Goal: Transaction & Acquisition: Purchase product/service

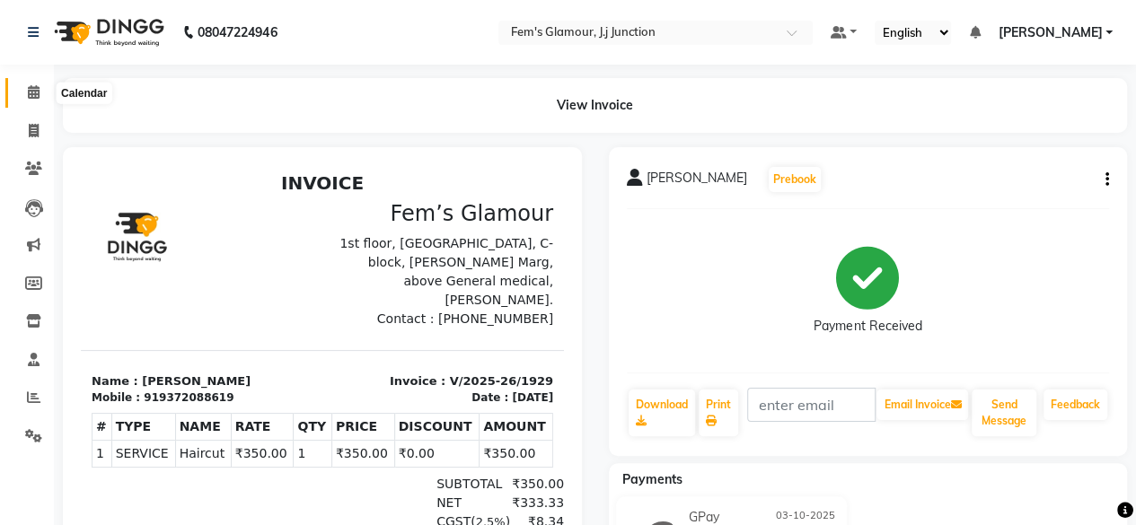
click at [29, 84] on span at bounding box center [33, 93] width 31 height 21
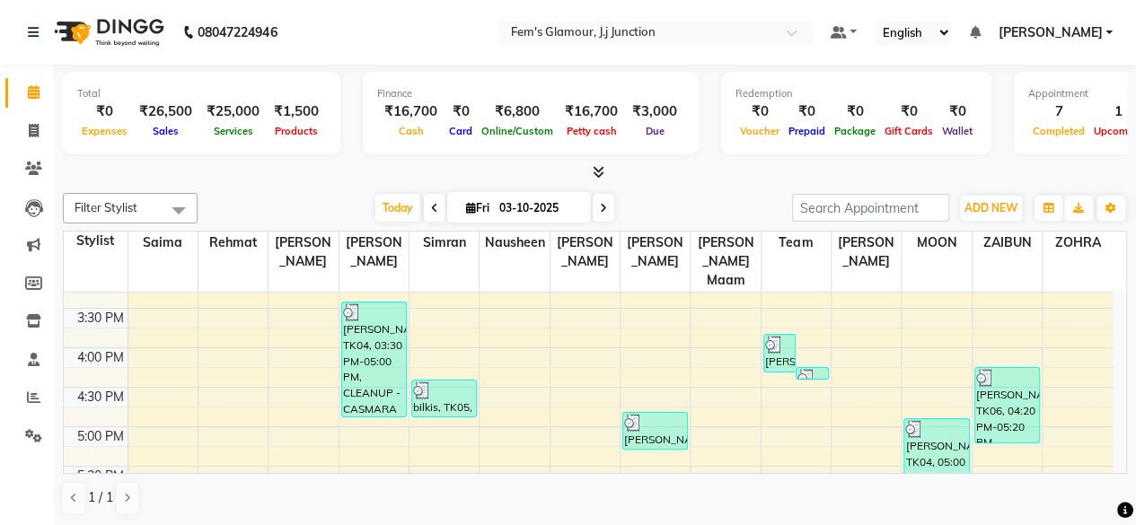
scroll to position [423, 0]
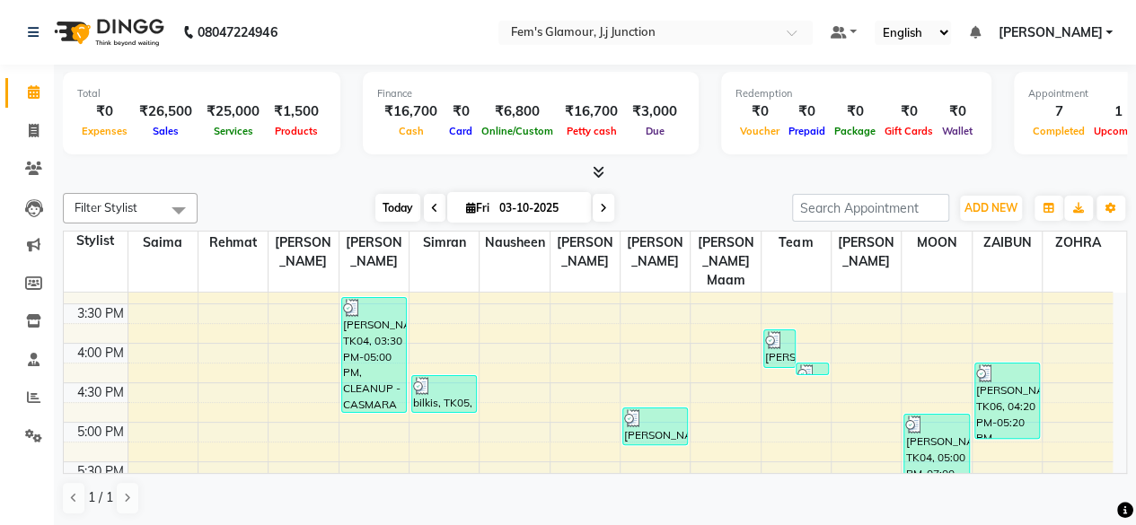
click at [395, 215] on span "Today" at bounding box center [397, 208] width 45 height 28
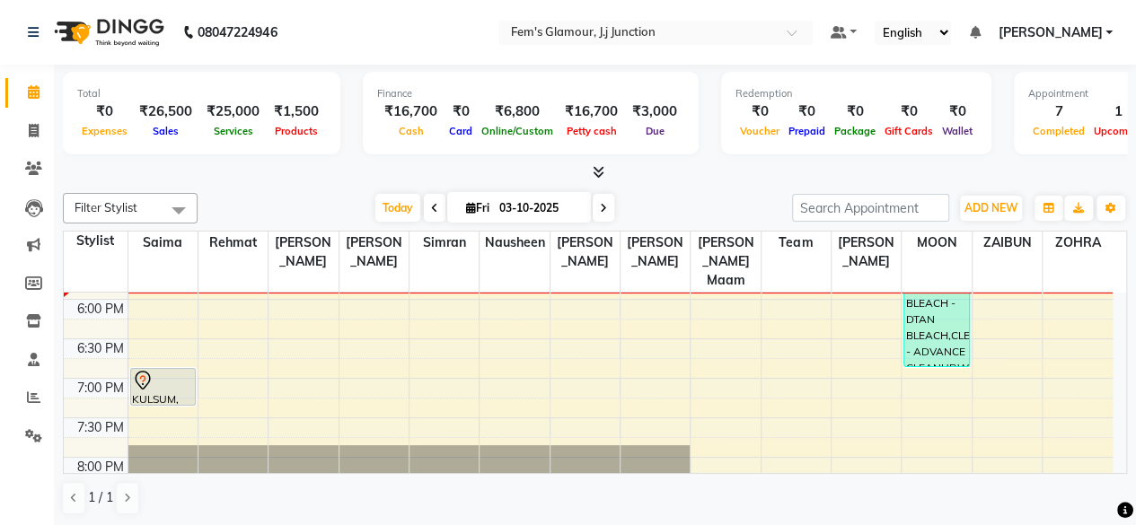
click at [600, 203] on icon at bounding box center [603, 208] width 7 height 11
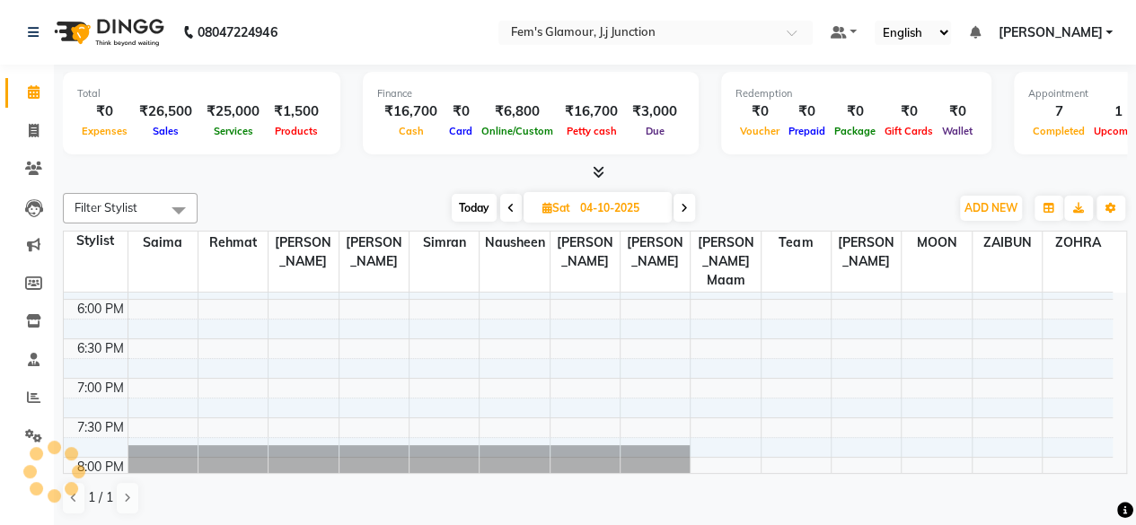
scroll to position [624, 0]
click at [684, 205] on icon at bounding box center [684, 208] width 7 height 11
type input "05-10-2025"
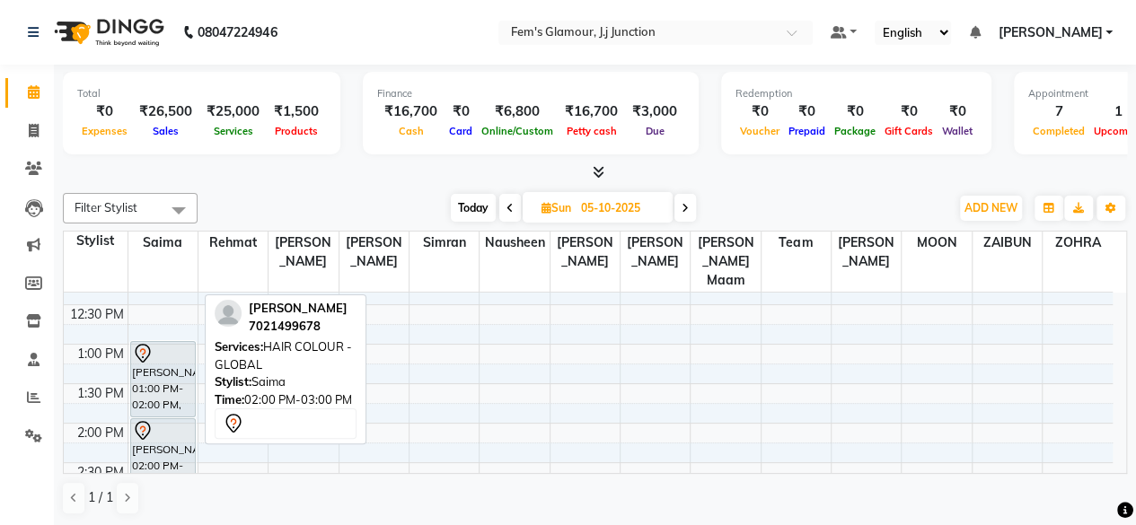
scroll to position [0, 0]
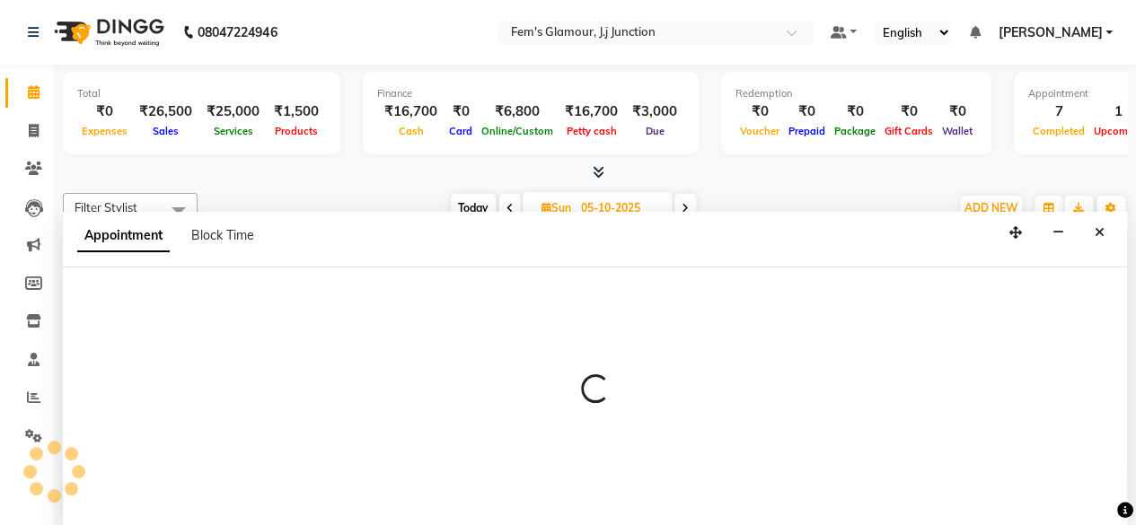
select select "21523"
select select "660"
select select "tentative"
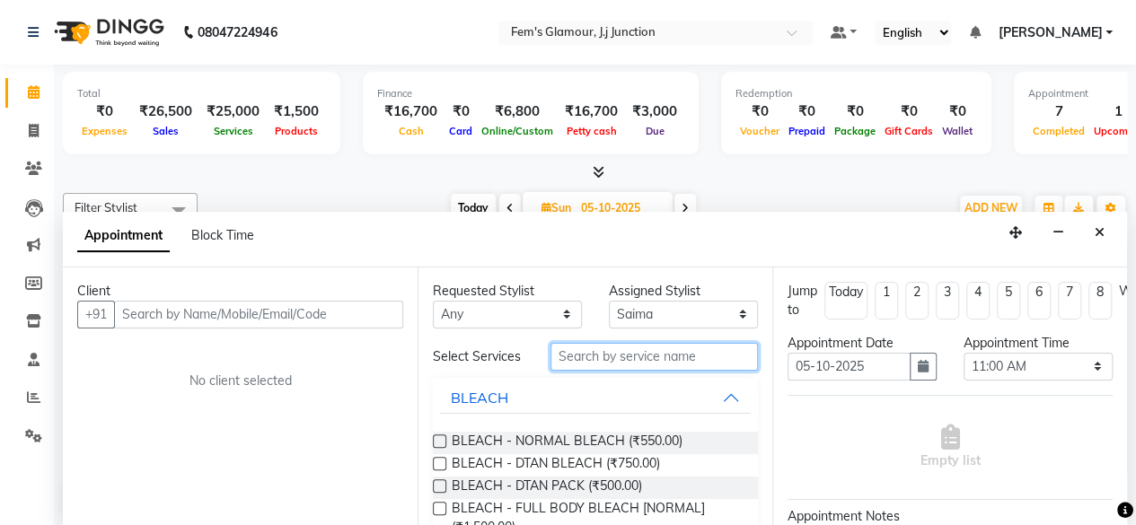
click at [590, 360] on input "text" at bounding box center [654, 357] width 207 height 28
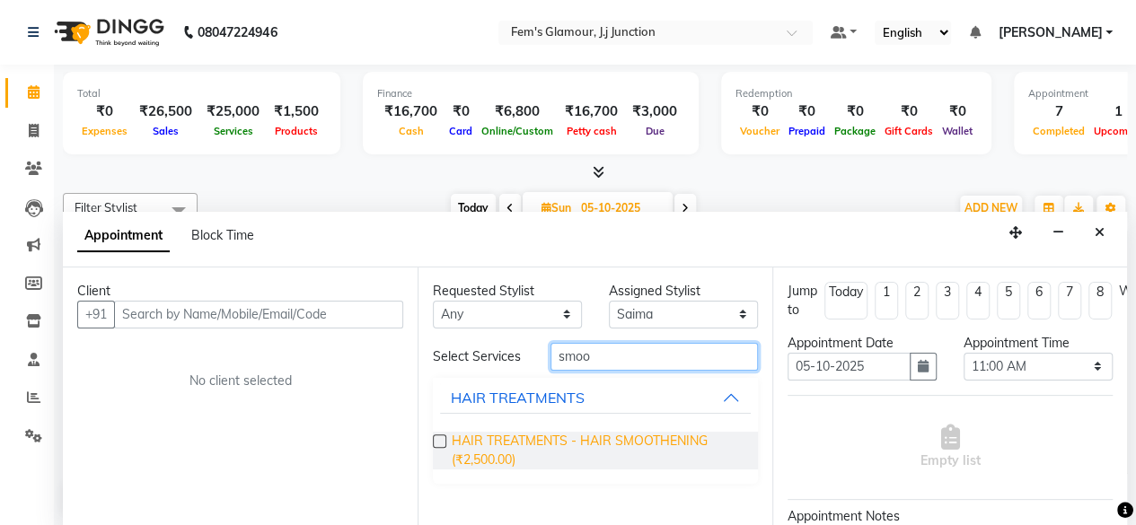
type input "smoo"
click at [593, 440] on span "HAIR TREATMENTS - HAIR SMOOTHENING (₹2,500.00)" at bounding box center [598, 451] width 292 height 38
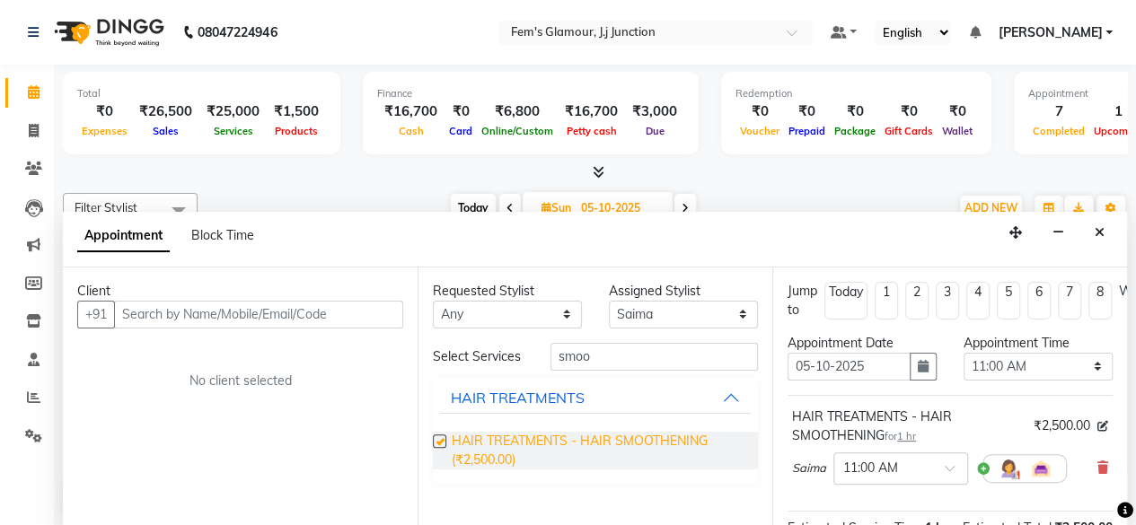
checkbox input "false"
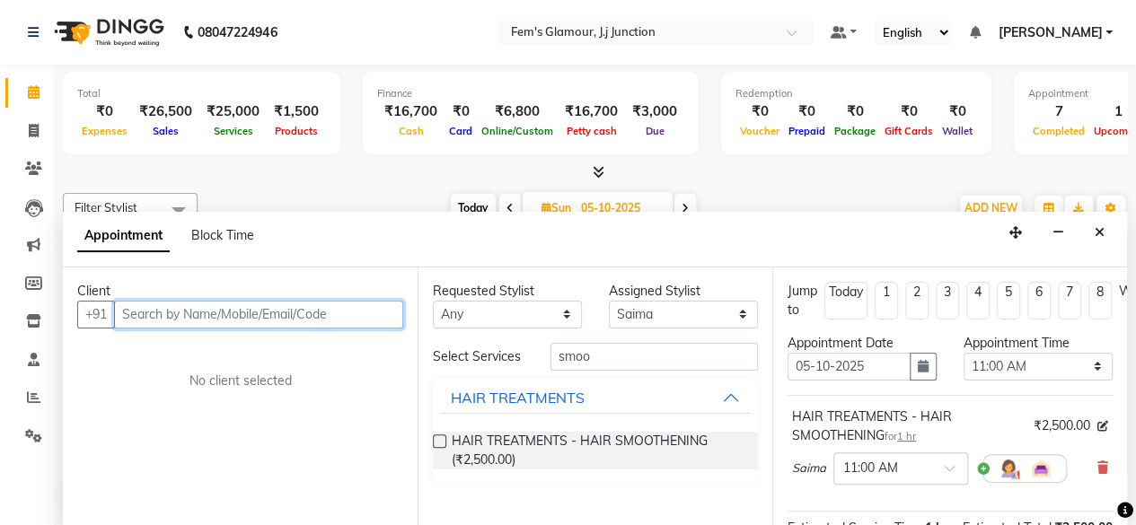
click at [326, 312] on input "text" at bounding box center [258, 315] width 289 height 28
type input "9284429699"
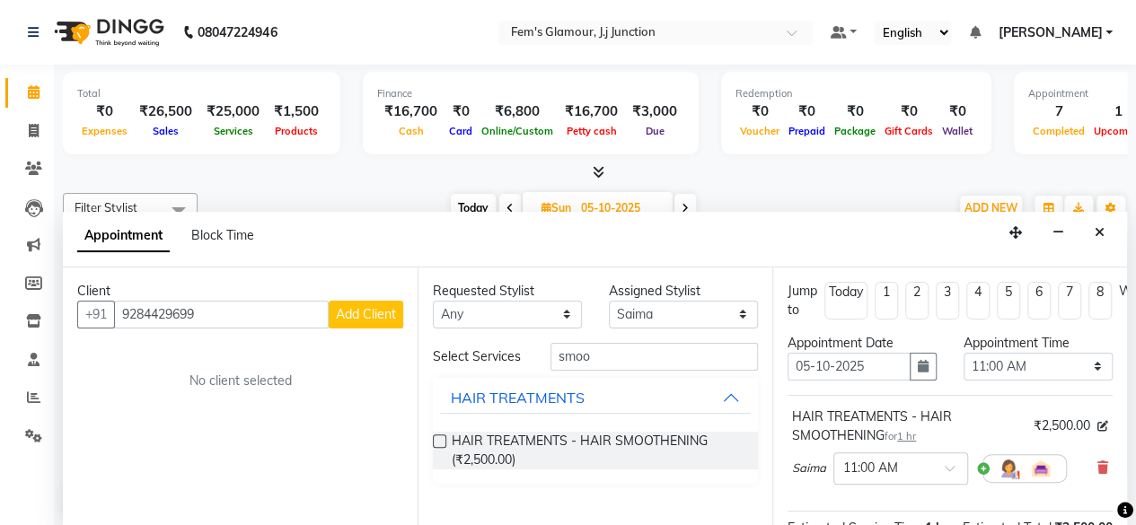
click at [350, 311] on span "Add Client" at bounding box center [366, 314] width 60 height 16
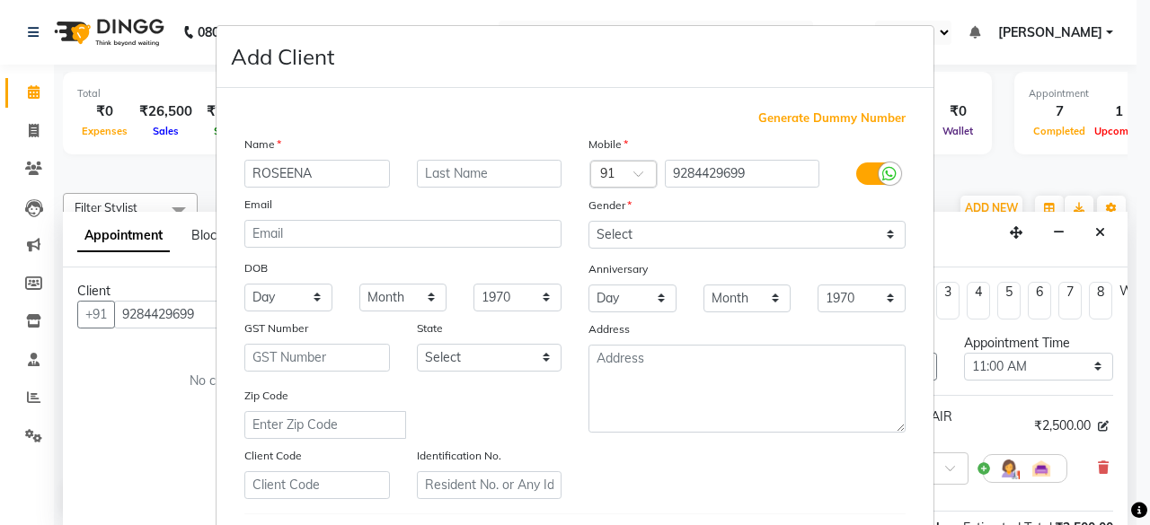
type input "ROSEENA"
click at [527, 168] on input "text" at bounding box center [489, 174] width 145 height 28
type input "DESAI"
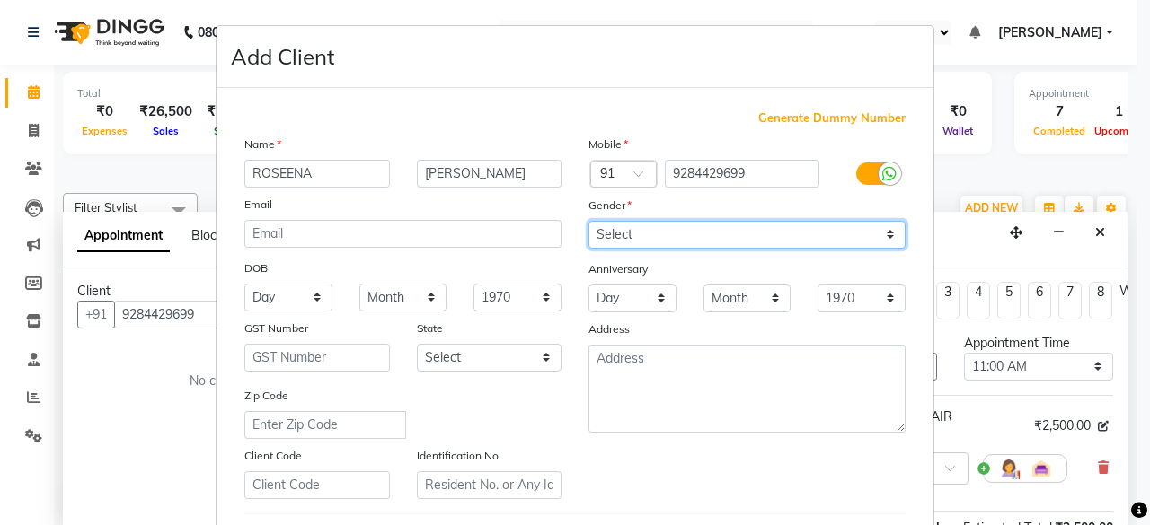
click at [650, 231] on select "Select Male Female Other Prefer Not To Say" at bounding box center [746, 235] width 317 height 28
select select "female"
click at [588, 221] on select "Select Male Female Other Prefer Not To Say" at bounding box center [746, 235] width 317 height 28
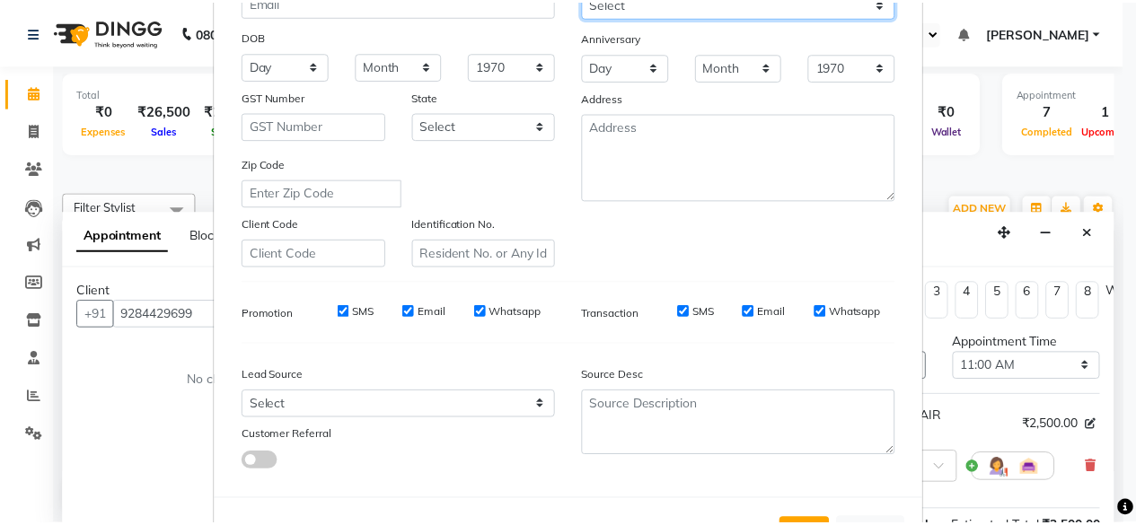
scroll to position [300, 0]
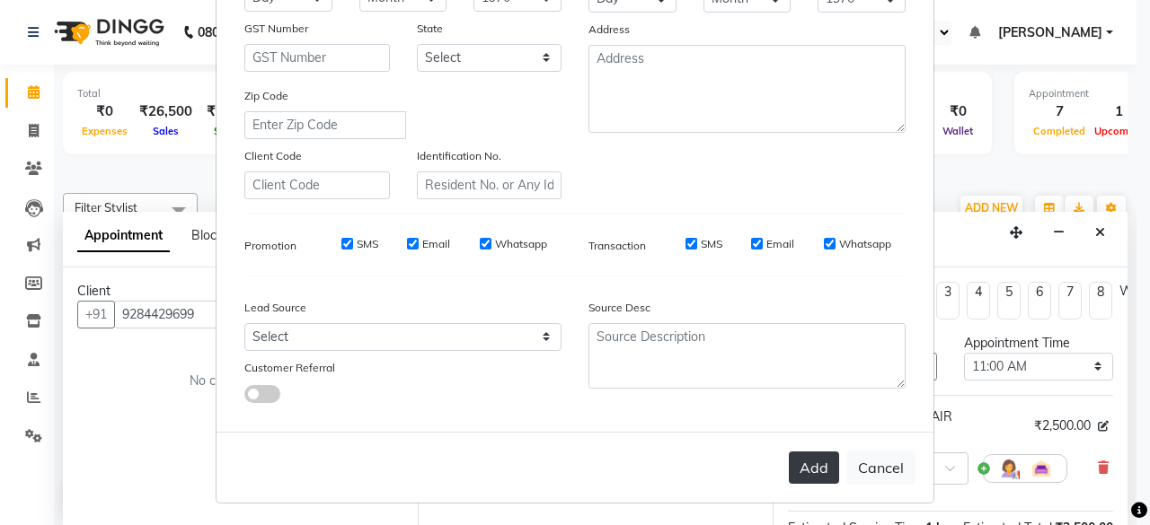
click at [799, 462] on button "Add" at bounding box center [813, 468] width 50 height 32
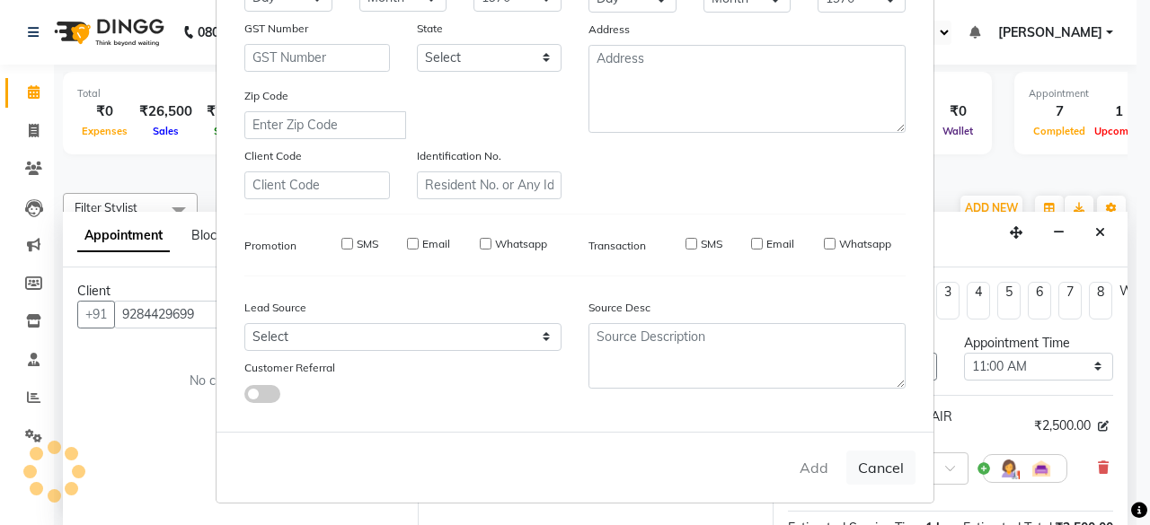
select select
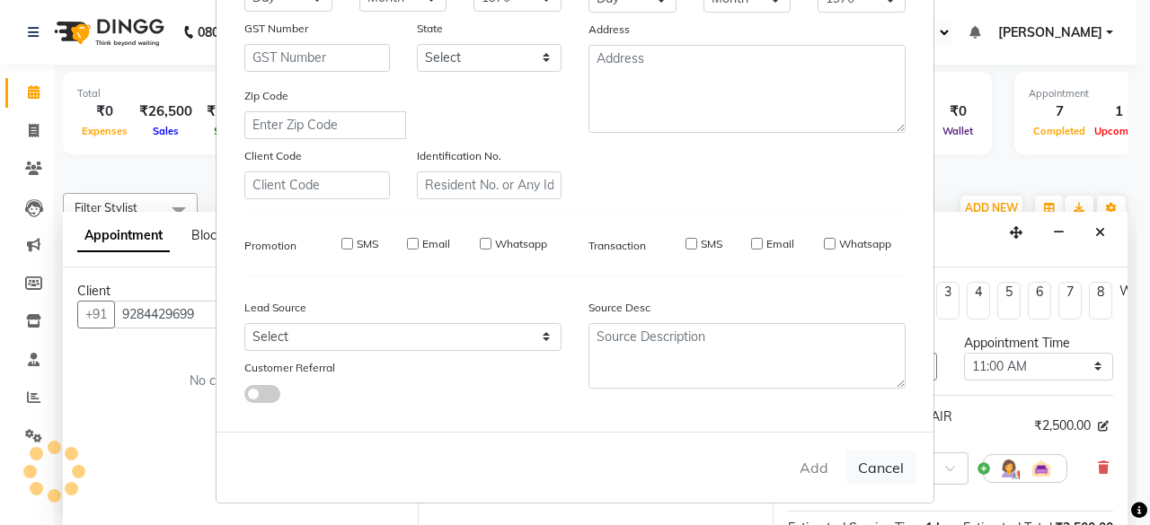
select select
checkbox input "false"
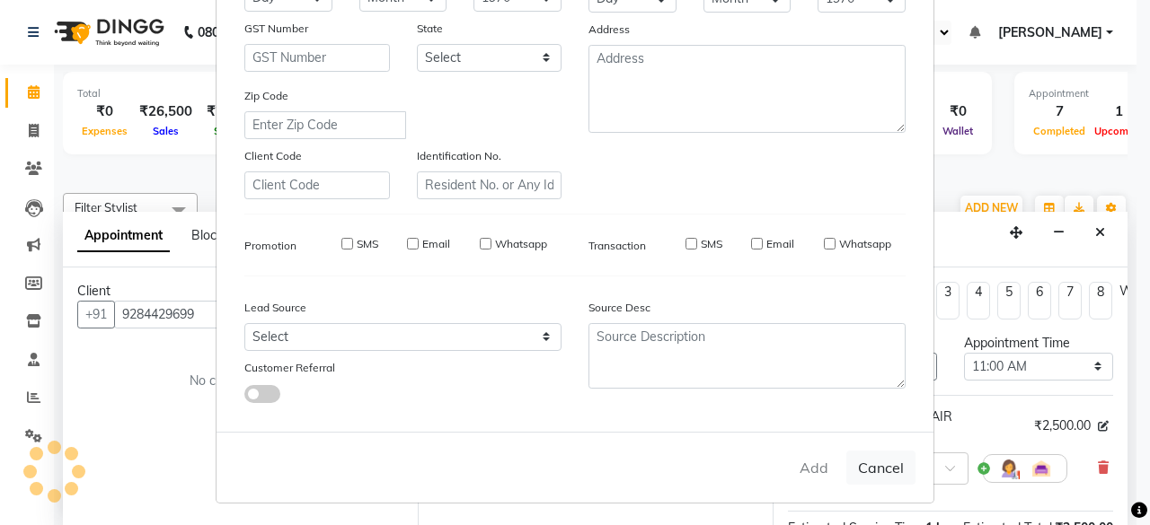
checkbox input "false"
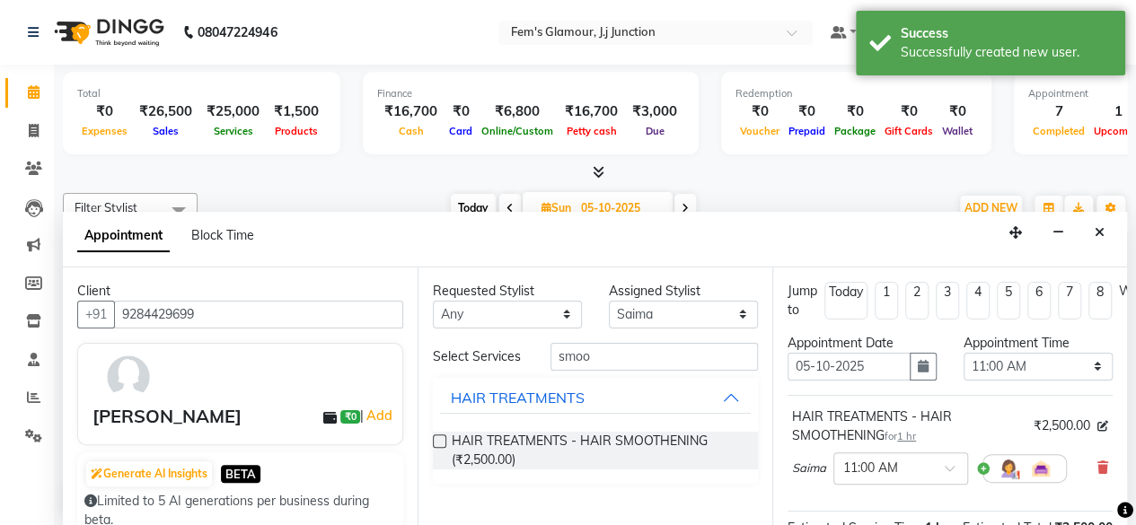
scroll to position [263, 0]
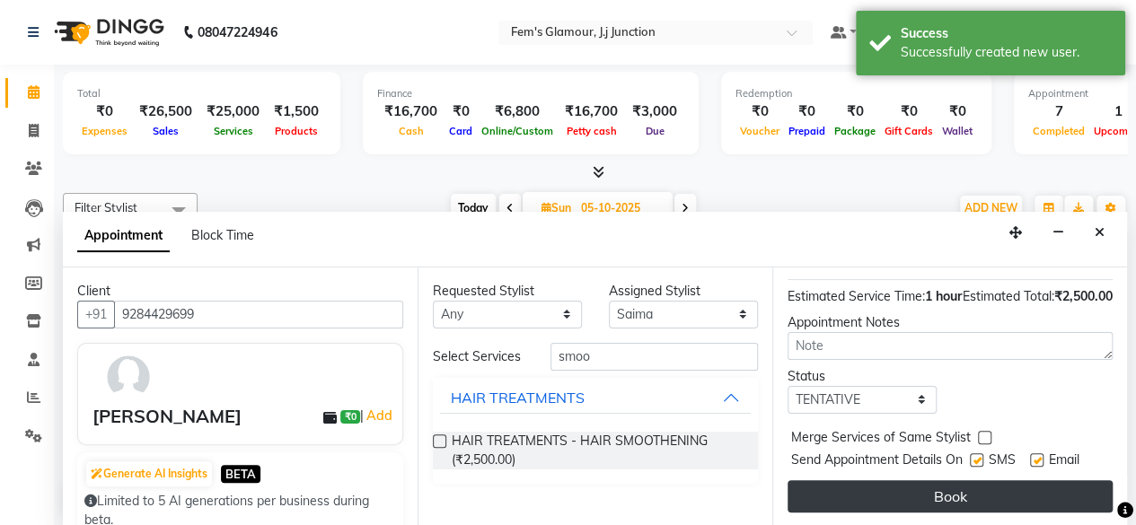
click at [816, 497] on button "Book" at bounding box center [950, 496] width 325 height 32
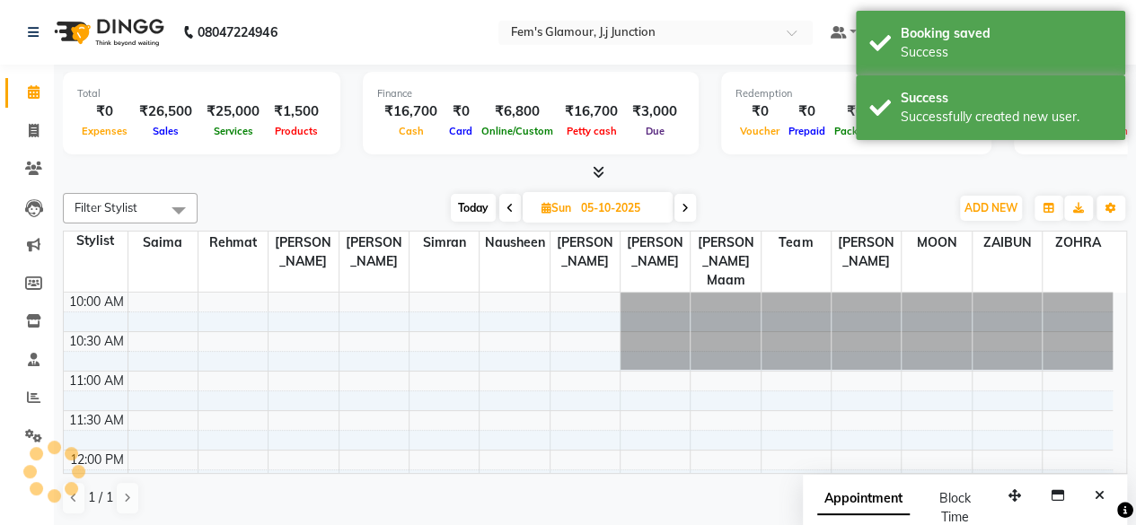
scroll to position [0, 0]
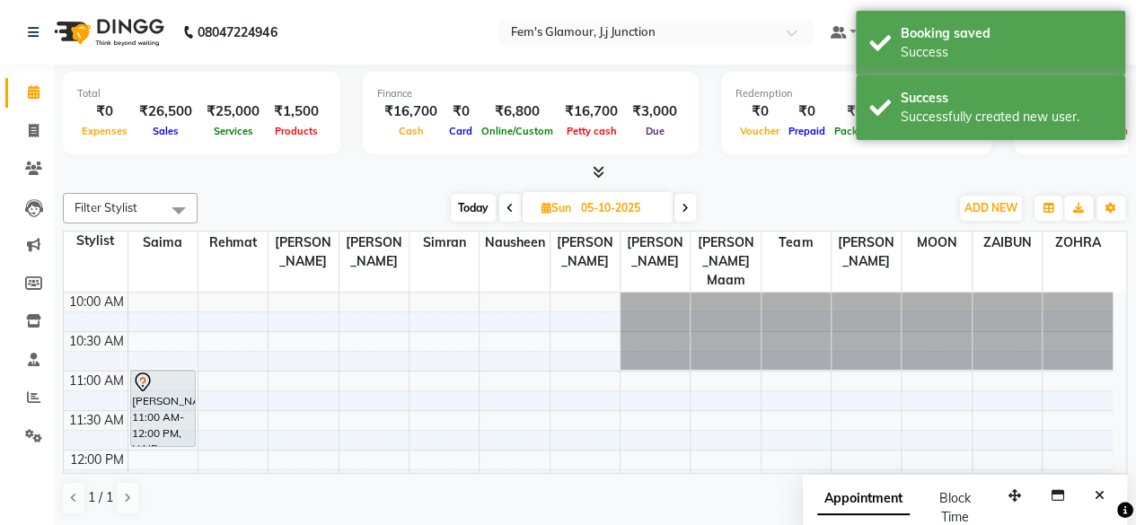
click at [464, 212] on span "Today" at bounding box center [473, 208] width 45 height 28
type input "03-10-2025"
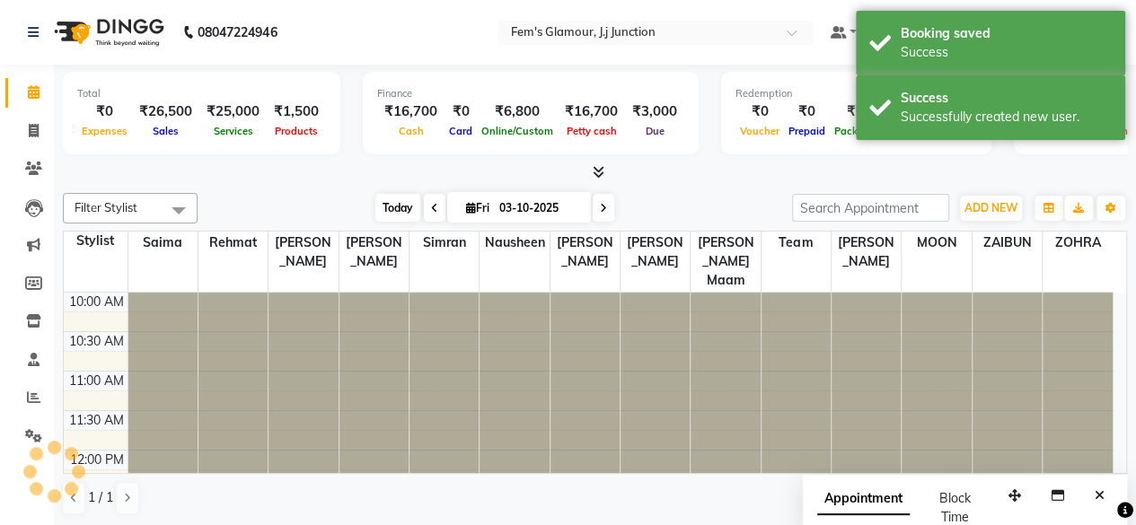
scroll to position [623, 0]
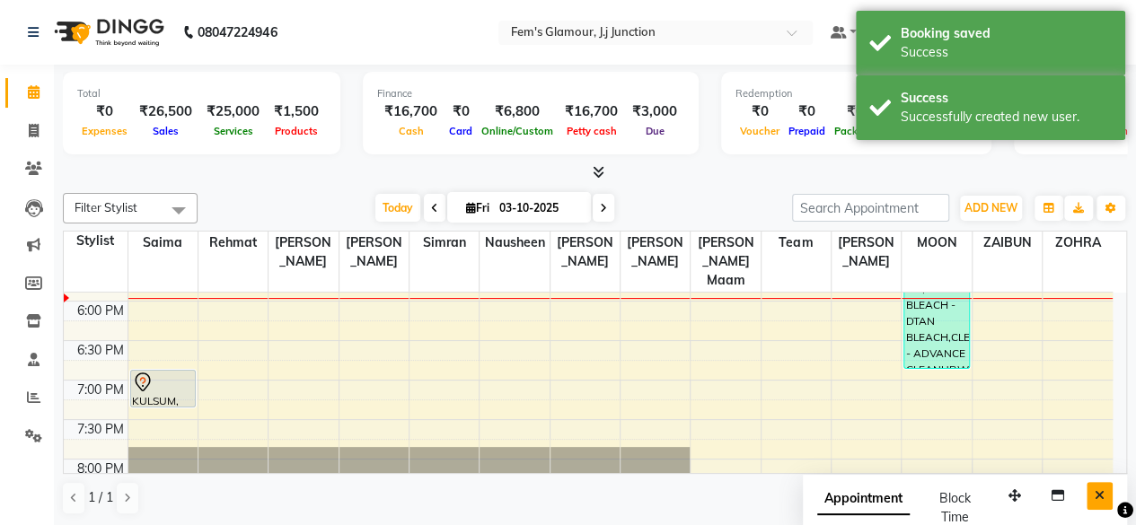
click at [1101, 493] on icon "Close" at bounding box center [1100, 495] width 10 height 13
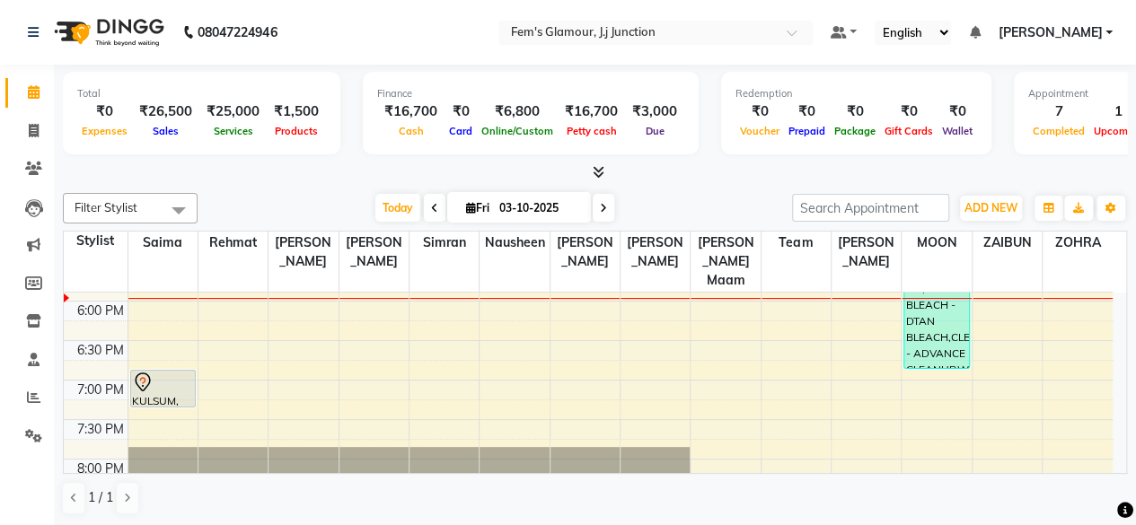
click at [736, 183] on div "Total ₹0 Expenses ₹26,500 Sales ₹25,000 Services ₹1,500 Products Finance ₹16,70…" at bounding box center [595, 296] width 1082 height 462
click at [485, 210] on span "Fri" at bounding box center [478, 207] width 32 height 13
select select "10"
select select "2025"
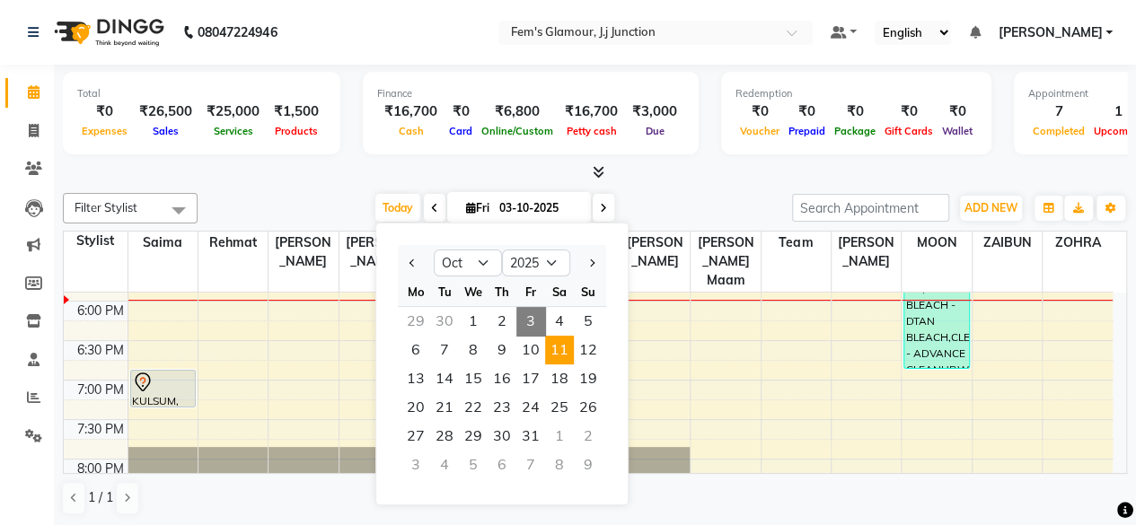
click at [572, 345] on span "11" at bounding box center [559, 350] width 29 height 29
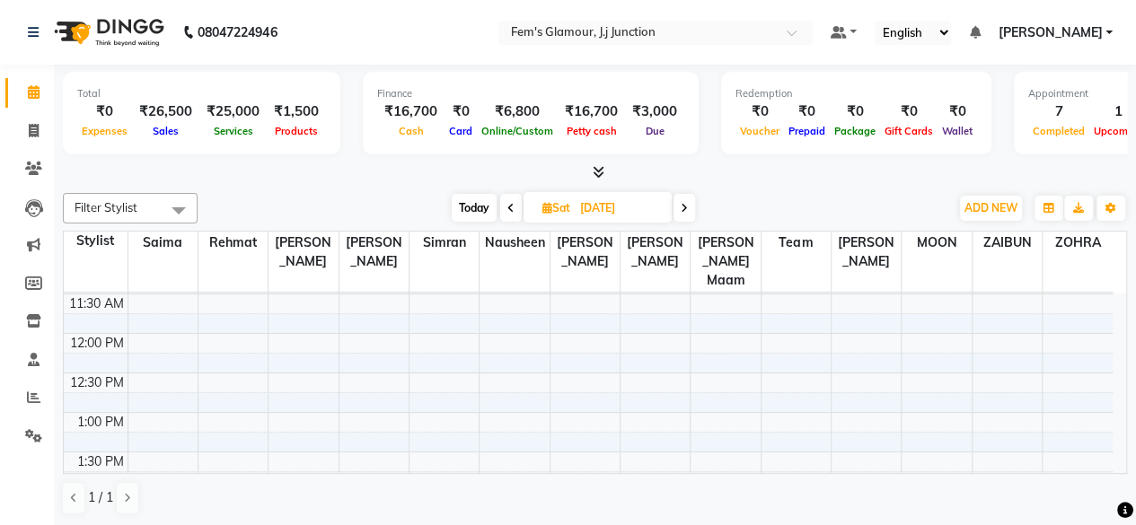
scroll to position [0, 0]
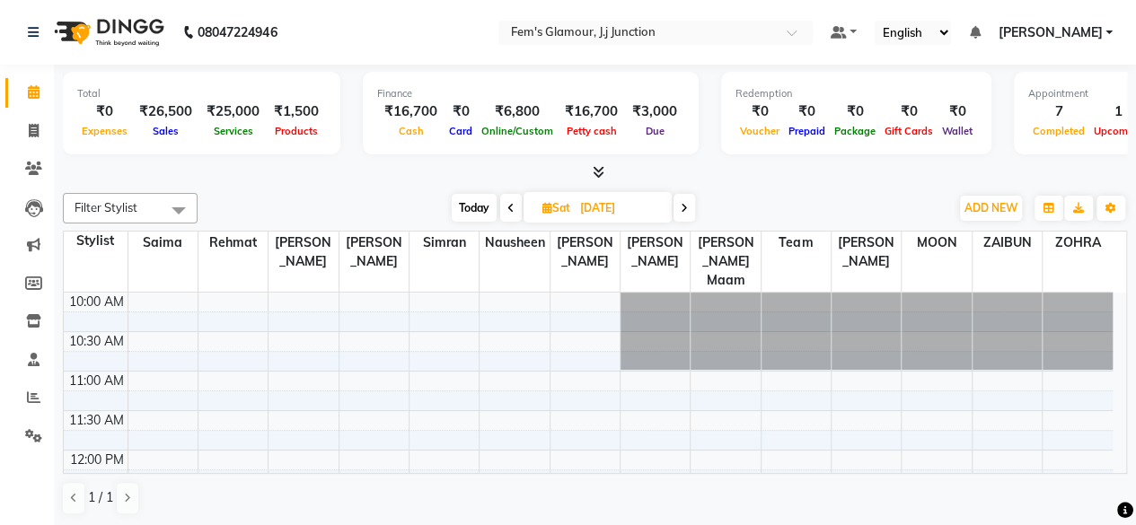
click at [684, 203] on icon at bounding box center [684, 208] width 7 height 11
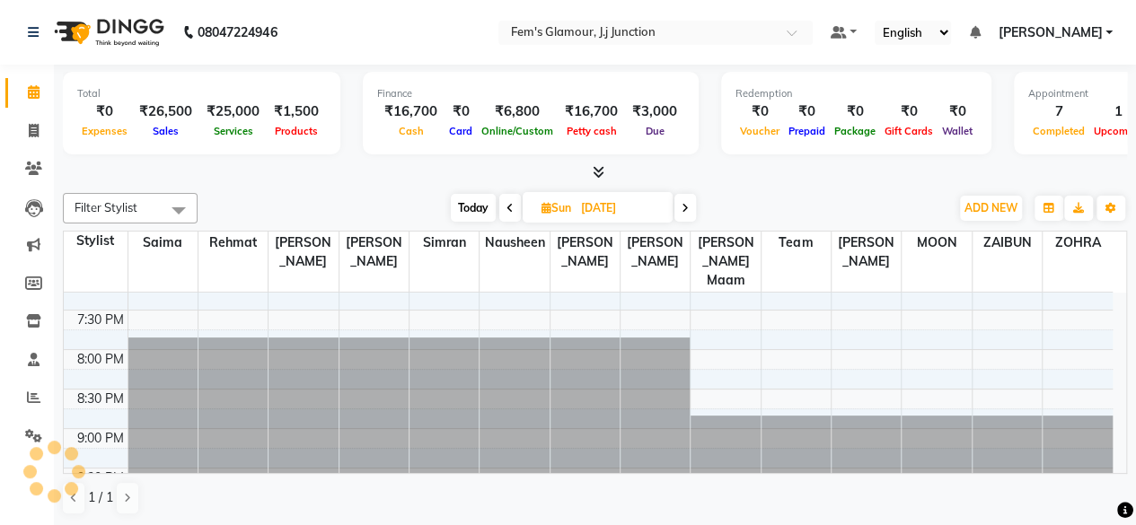
scroll to position [732, 0]
click at [686, 206] on icon at bounding box center [685, 208] width 7 height 11
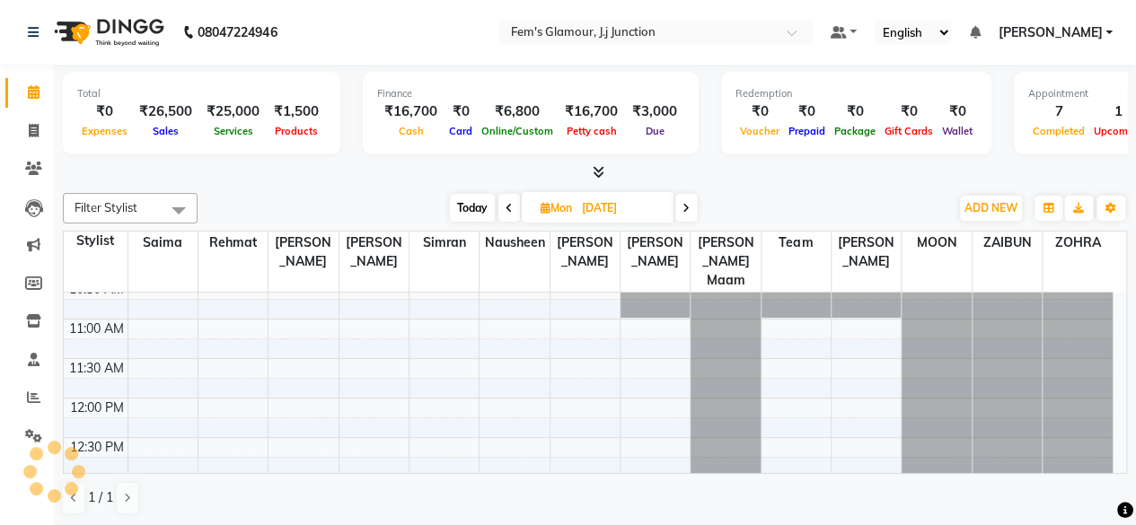
scroll to position [0, 0]
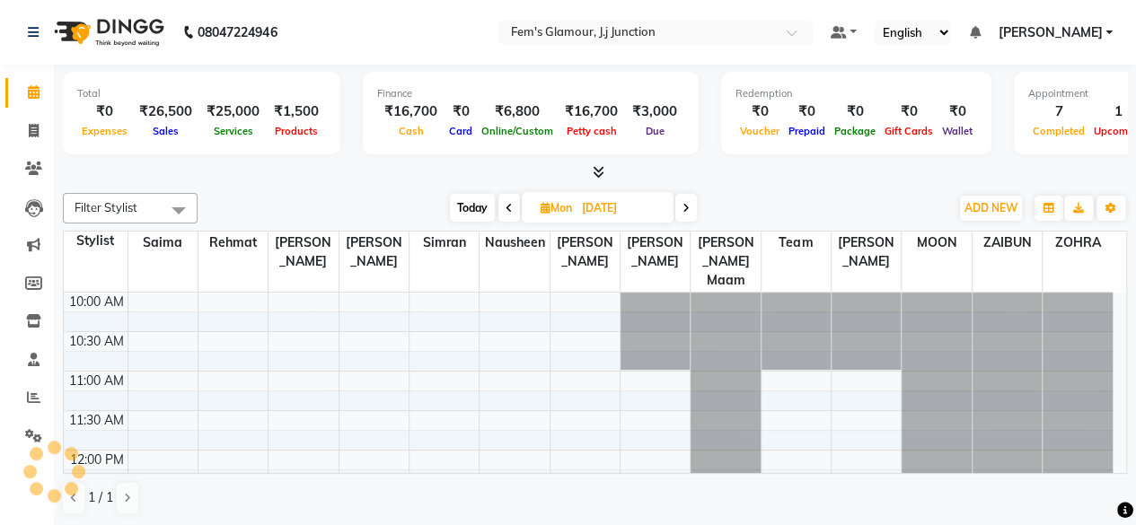
click at [479, 194] on span "Today" at bounding box center [472, 208] width 45 height 28
type input "03-10-2025"
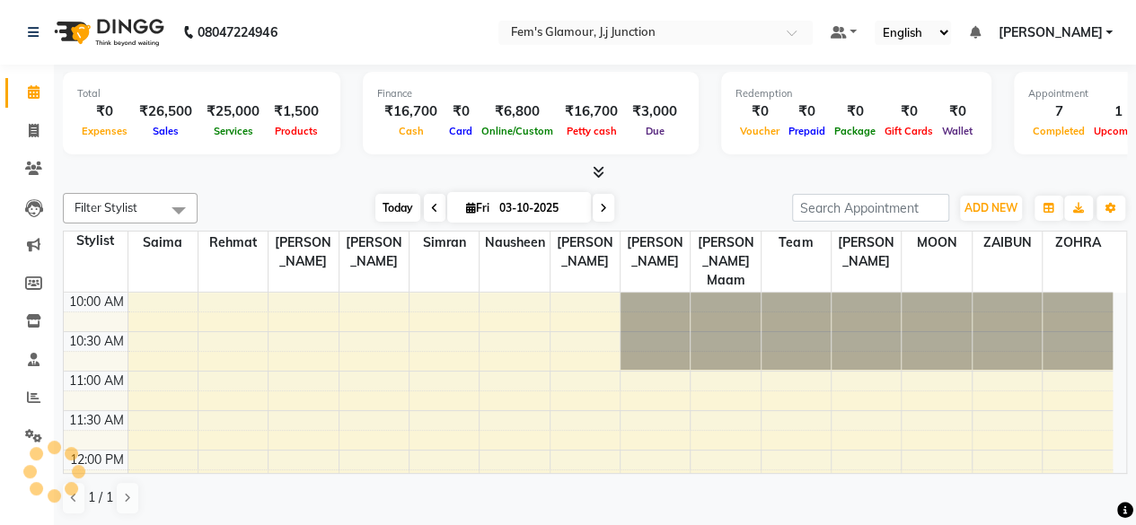
scroll to position [623, 0]
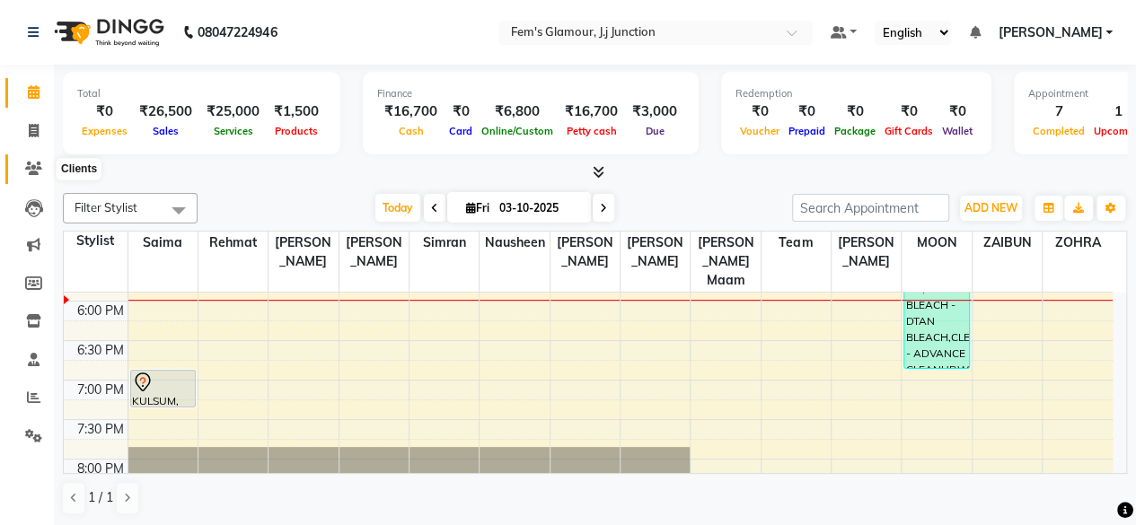
click at [38, 163] on icon at bounding box center [33, 168] width 17 height 13
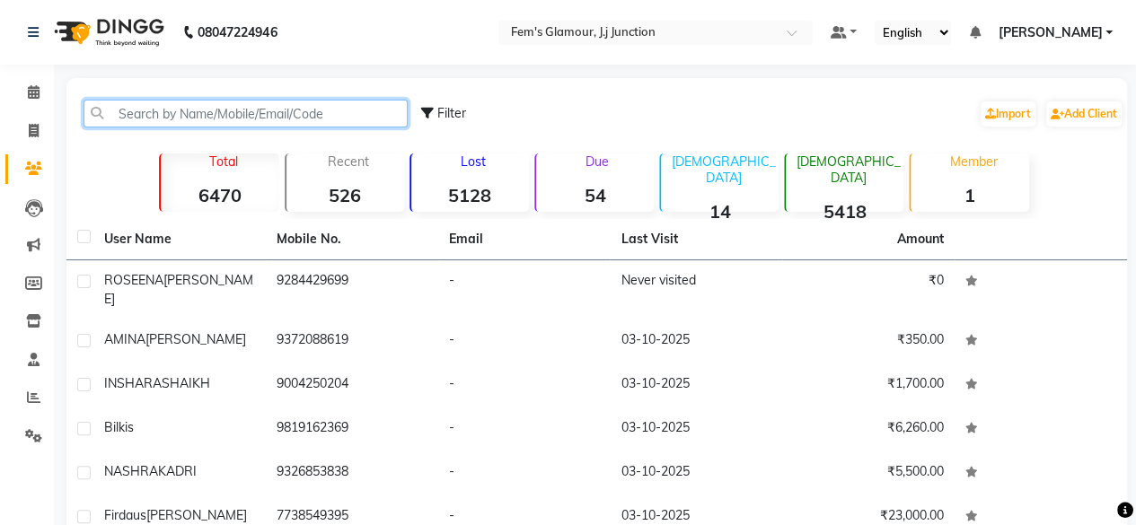
click at [147, 115] on input "text" at bounding box center [246, 114] width 324 height 28
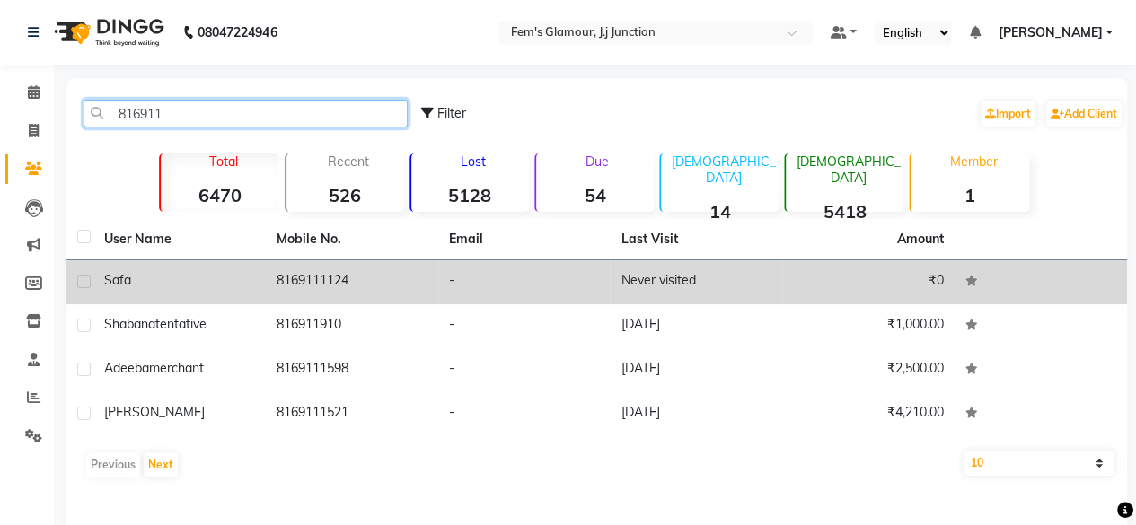
type input "816911"
click at [285, 290] on td "8169111124" at bounding box center [352, 282] width 172 height 44
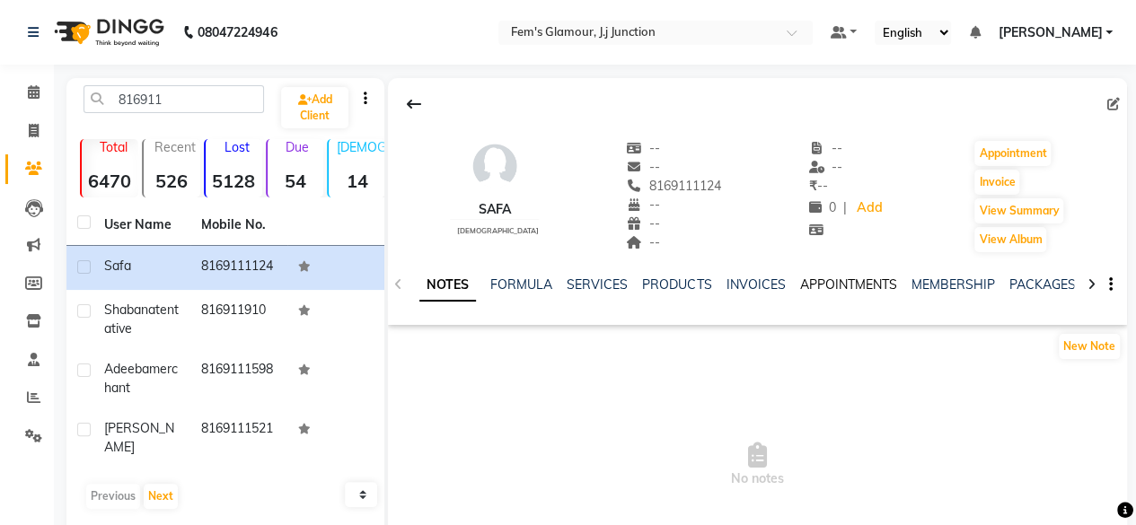
click at [817, 279] on link "APPOINTMENTS" at bounding box center [847, 285] width 97 height 16
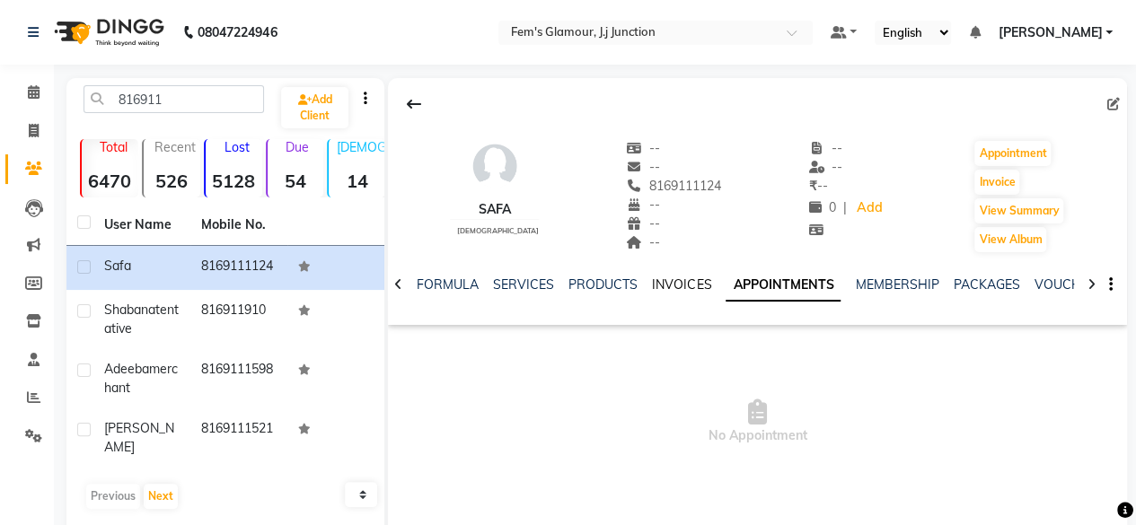
click at [688, 286] on link "INVOICES" at bounding box center [681, 285] width 59 height 16
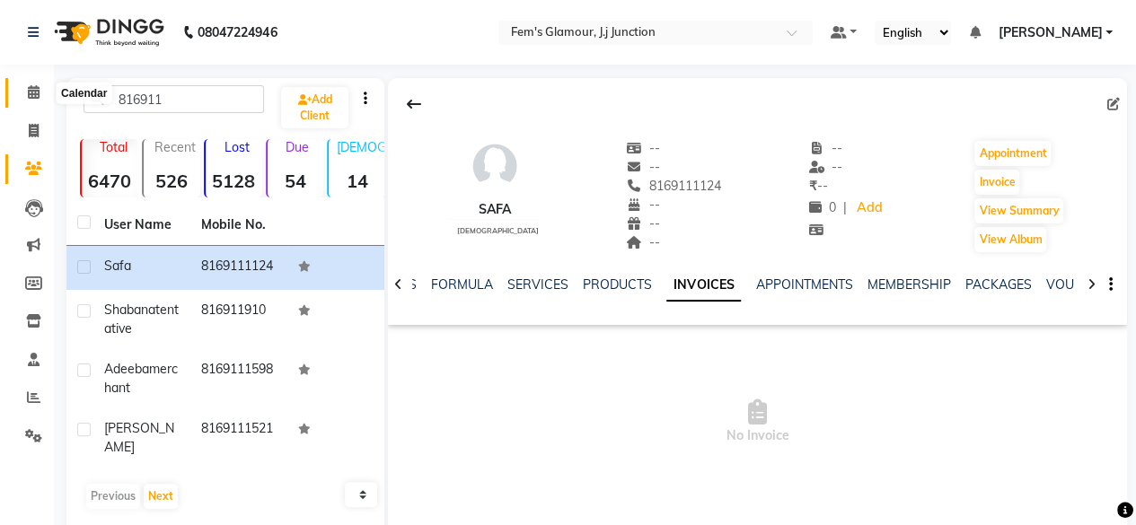
click at [35, 92] on icon at bounding box center [34, 91] width 12 height 13
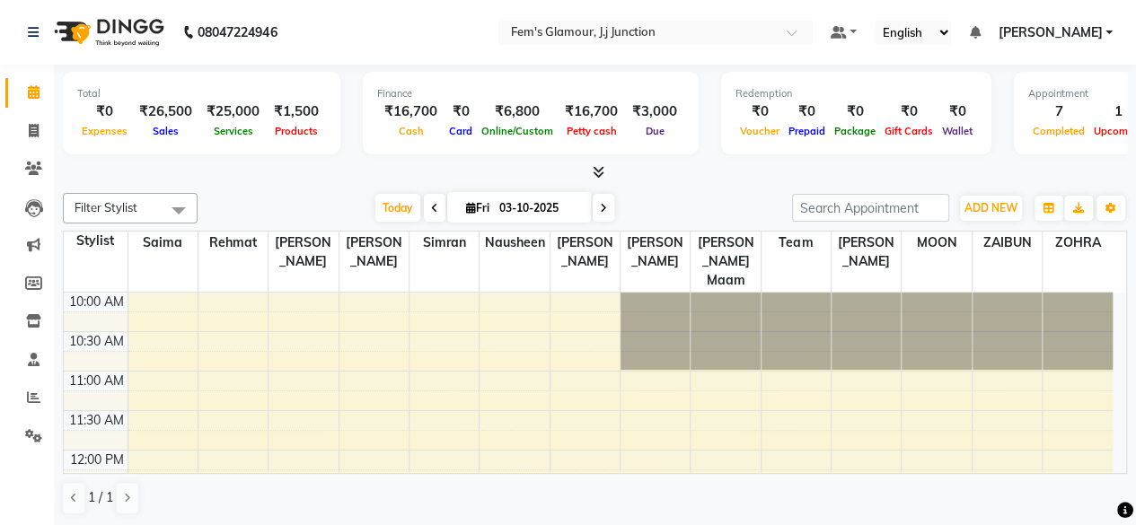
click at [463, 194] on span "Fri 03-10-2025" at bounding box center [519, 207] width 144 height 31
click at [475, 208] on span "Fri" at bounding box center [478, 207] width 32 height 13
select select "10"
select select "2025"
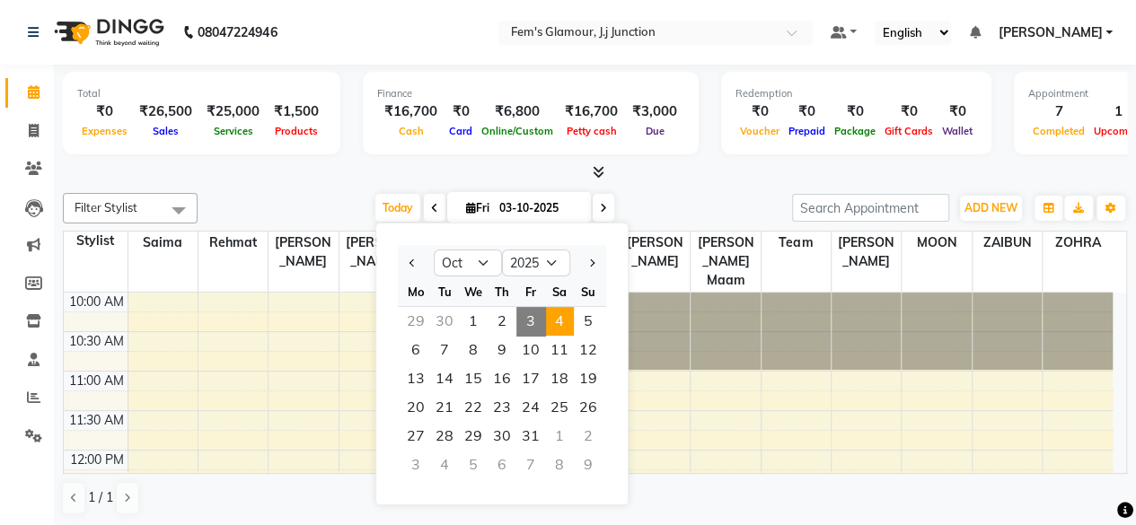
click at [555, 315] on span "4" at bounding box center [559, 321] width 29 height 29
type input "04-10-2025"
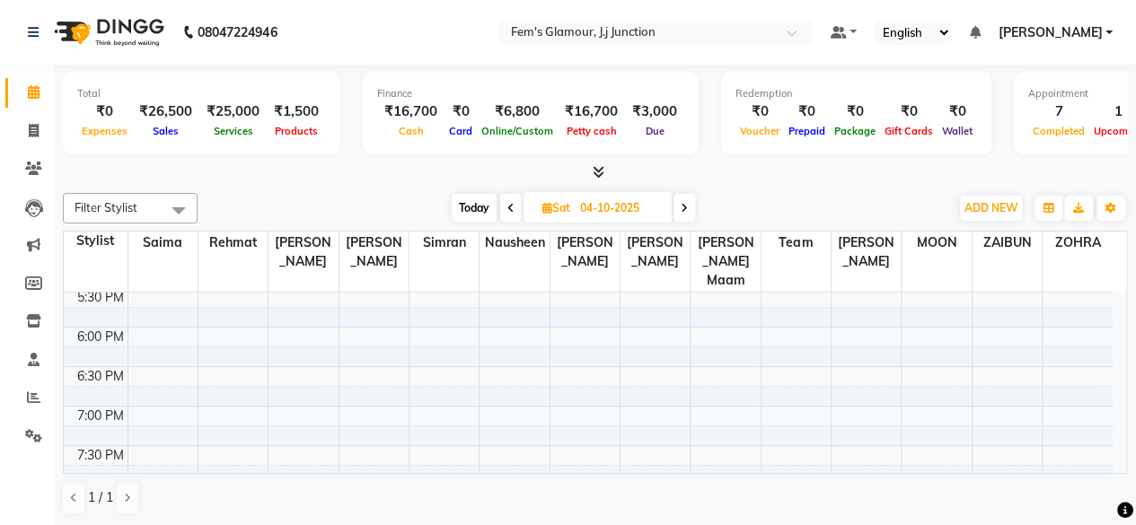
scroll to position [590, 0]
click at [177, 304] on div "10:00 AM 10:30 AM 11:00 AM 11:30 AM 12:00 PM 12:30 PM 1:00 PM 1:30 PM 2:00 PM 2…" at bounding box center [588, 176] width 1049 height 947
select select "21523"
select select "1065"
select select "tentative"
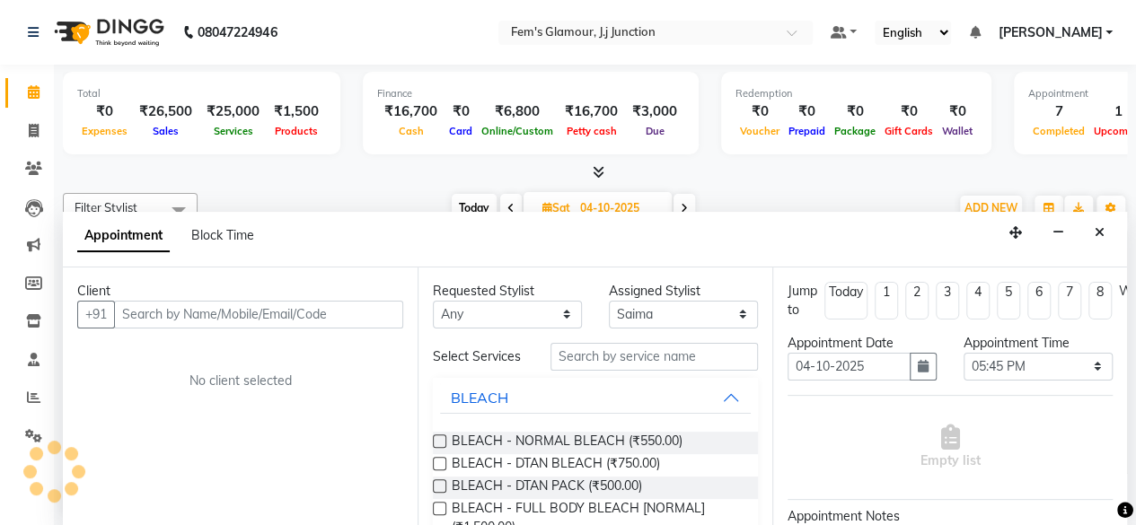
scroll to position [0, 0]
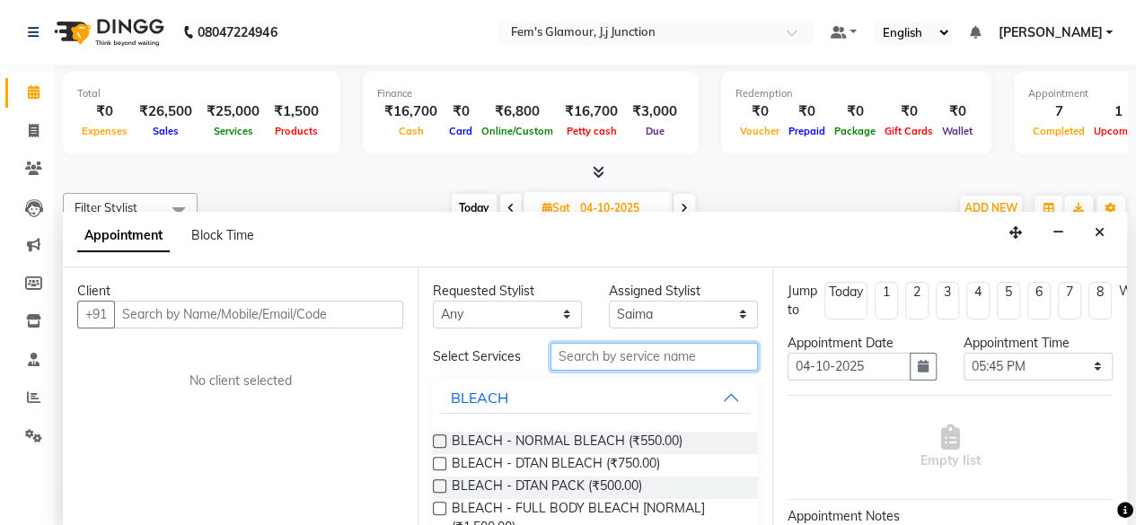
click at [644, 356] on input "text" at bounding box center [654, 357] width 207 height 28
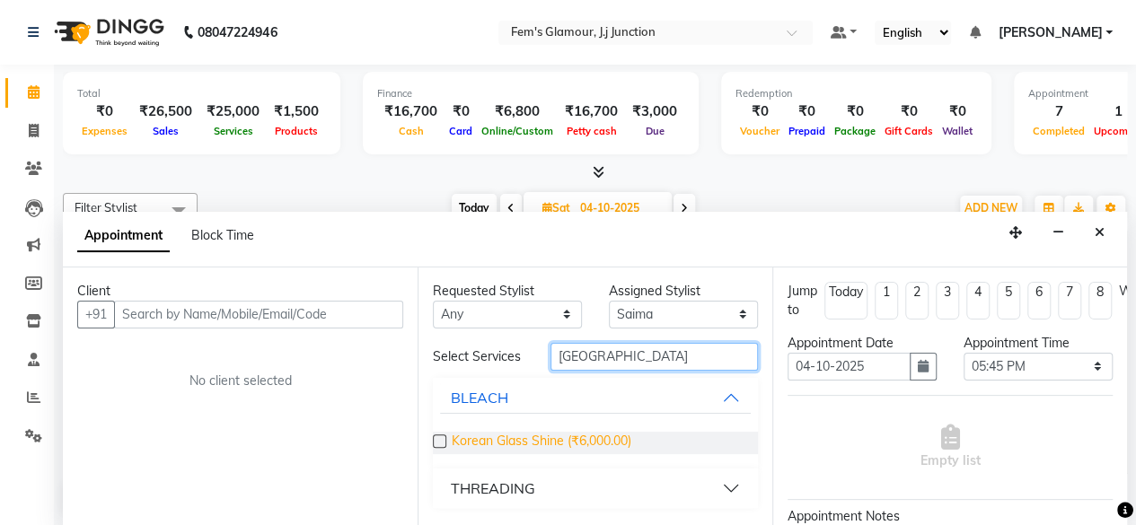
type input "KOREA"
click at [583, 439] on span "Korean Glass Shine (₹6,000.00)" at bounding box center [542, 443] width 180 height 22
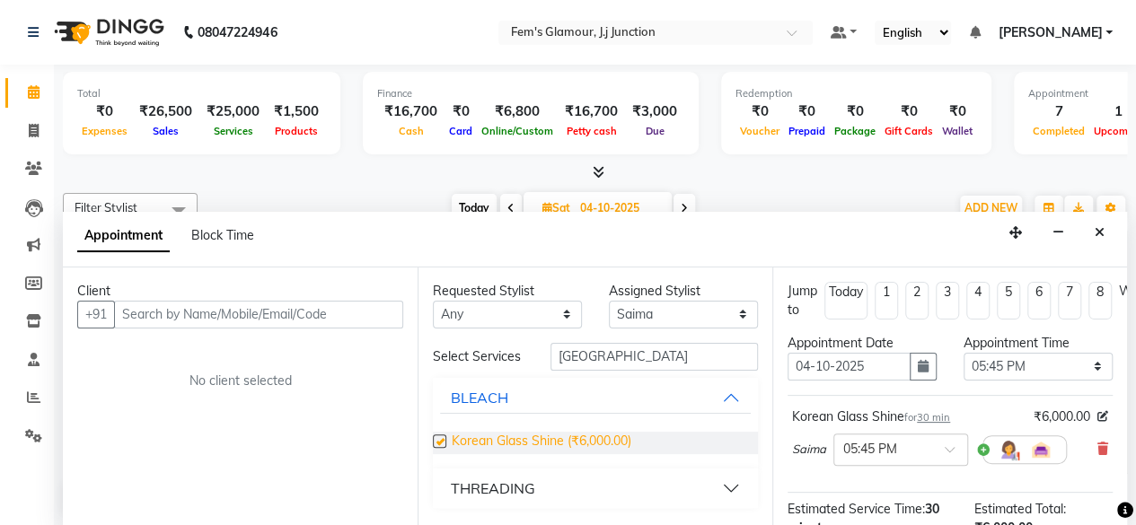
checkbox input "false"
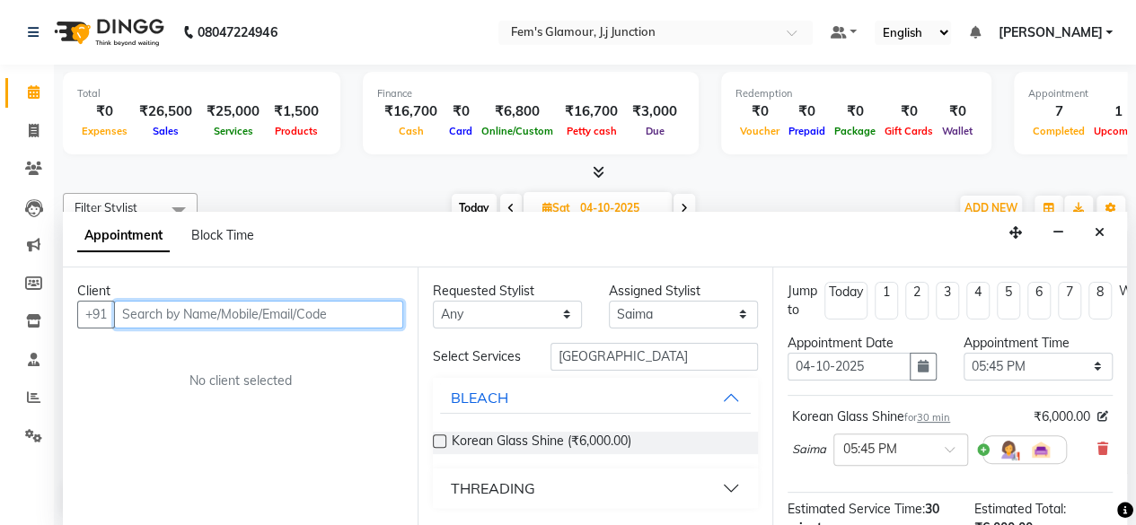
click at [375, 317] on input "text" at bounding box center [258, 315] width 289 height 28
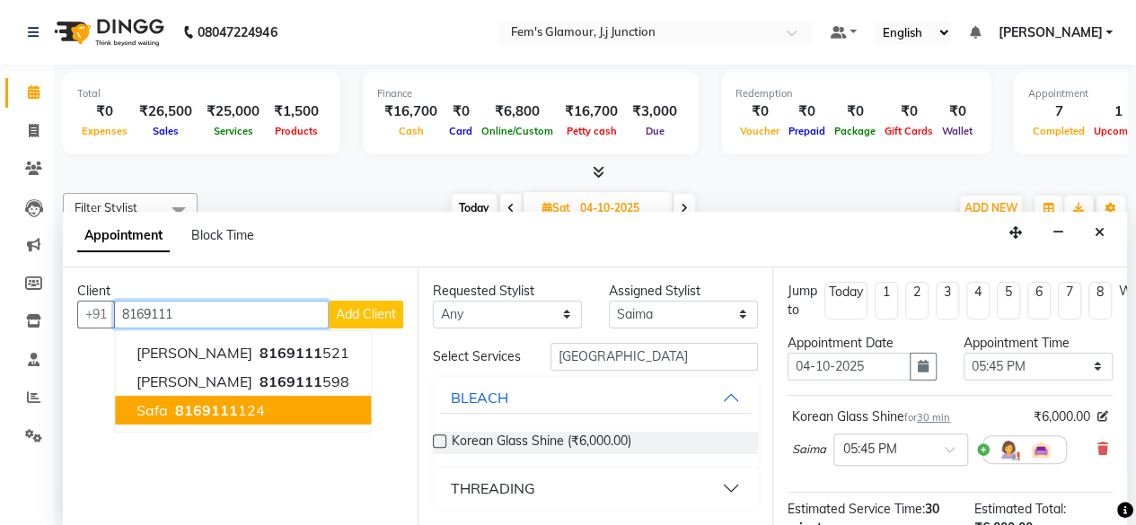
click at [302, 410] on button "Safa 8169111 124" at bounding box center [243, 410] width 256 height 29
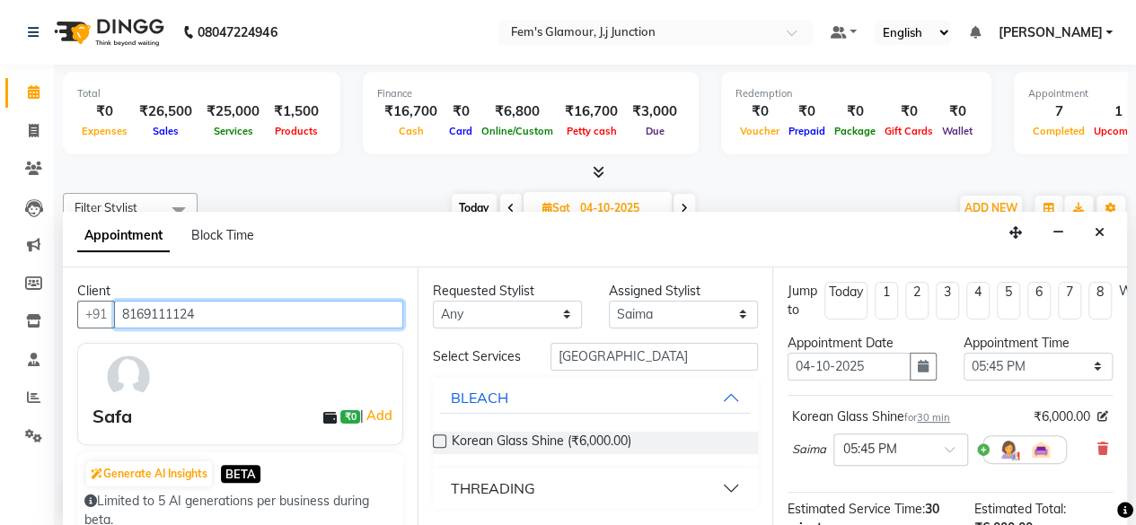
scroll to position [244, 0]
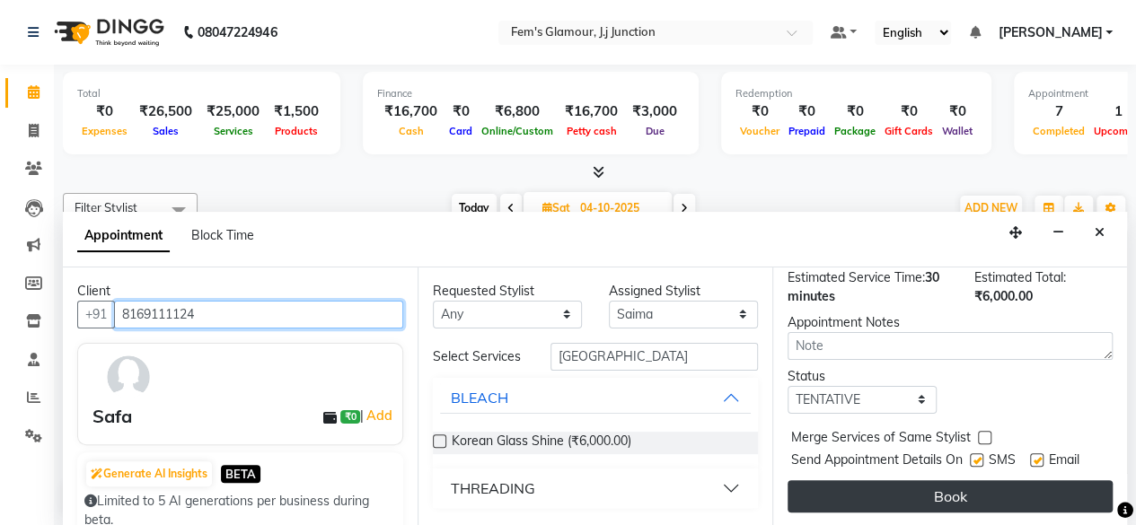
type input "8169111124"
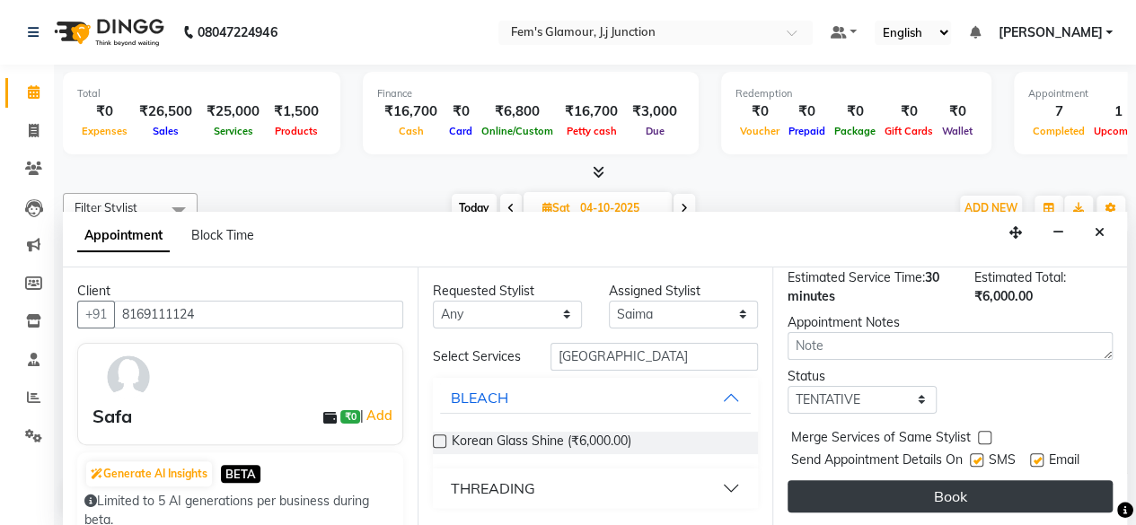
click at [903, 489] on button "Book" at bounding box center [950, 496] width 325 height 32
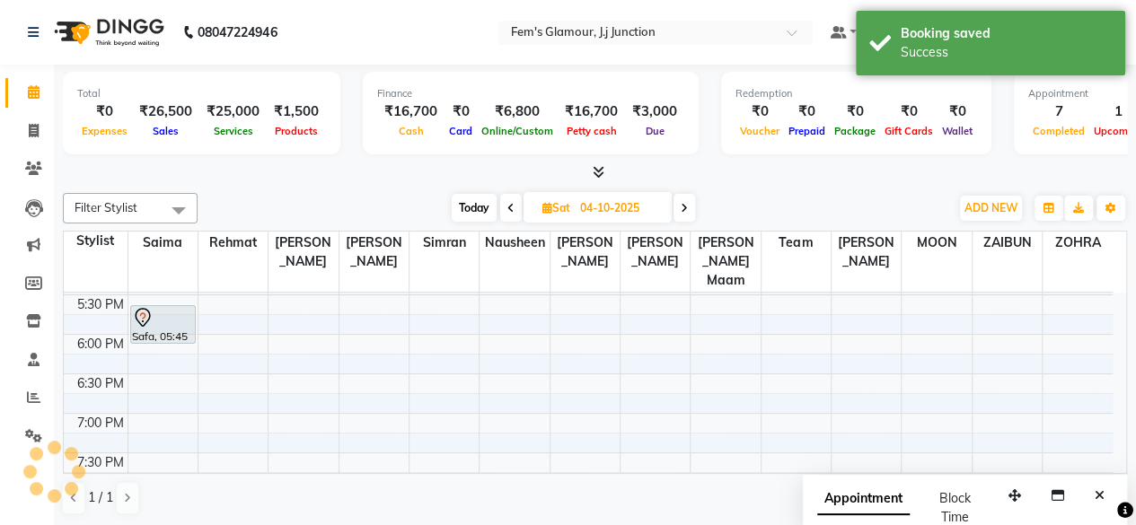
scroll to position [0, 0]
click at [679, 212] on span at bounding box center [685, 208] width 22 height 28
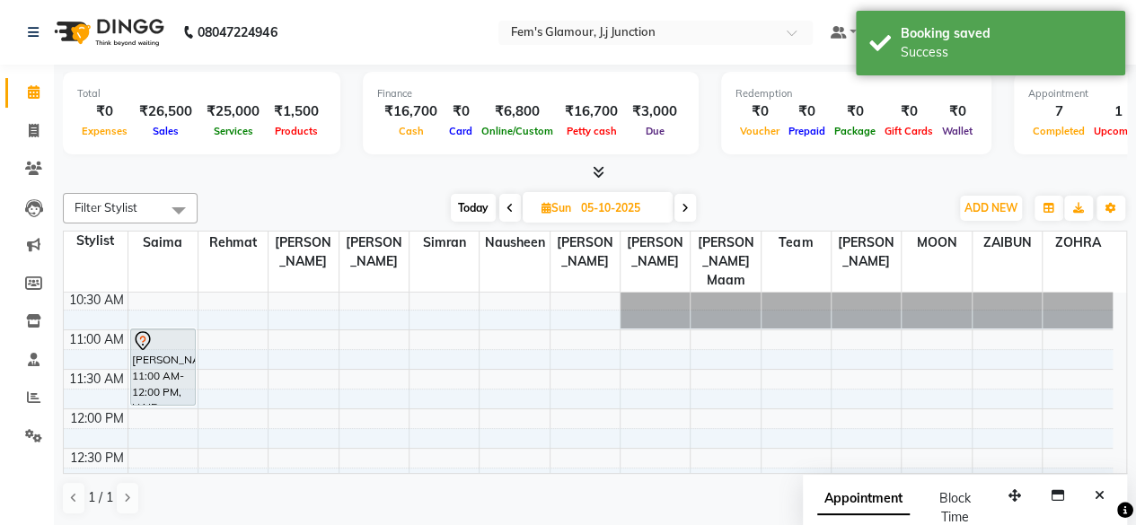
scroll to position [14, 0]
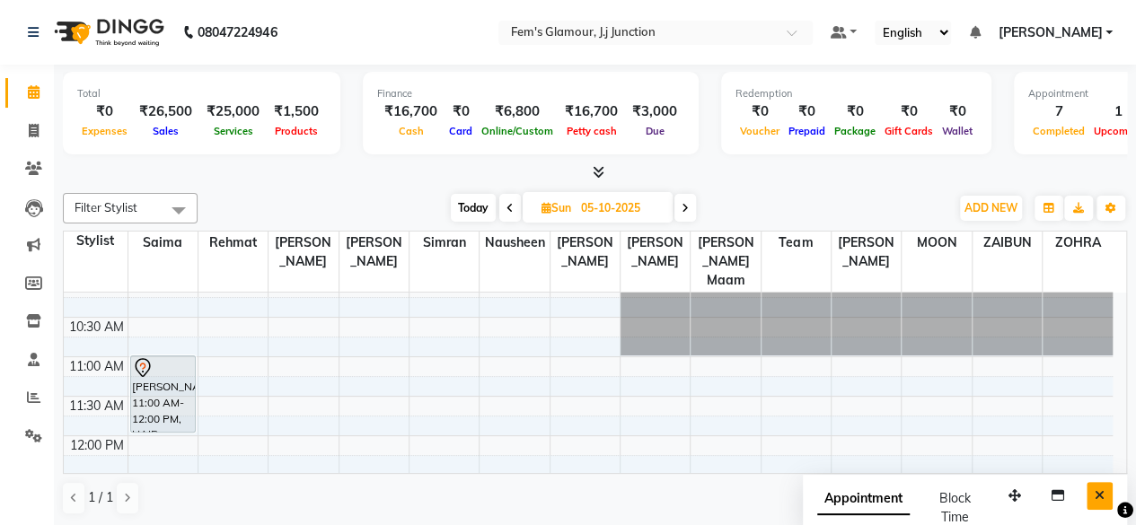
click at [1106, 484] on button "Close" at bounding box center [1100, 496] width 26 height 28
click at [472, 214] on span "Today" at bounding box center [473, 208] width 45 height 28
type input "03-10-2025"
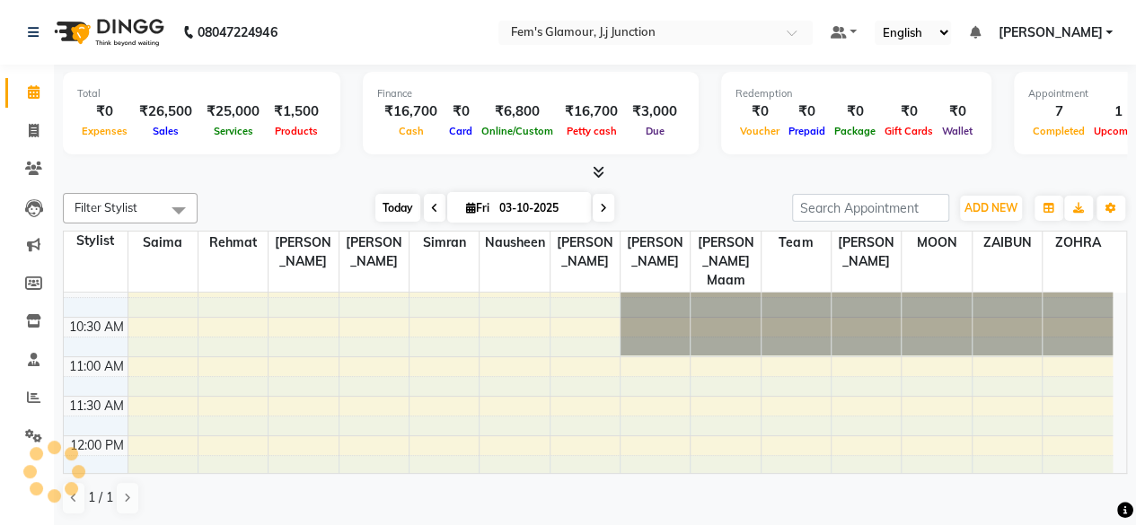
scroll to position [623, 0]
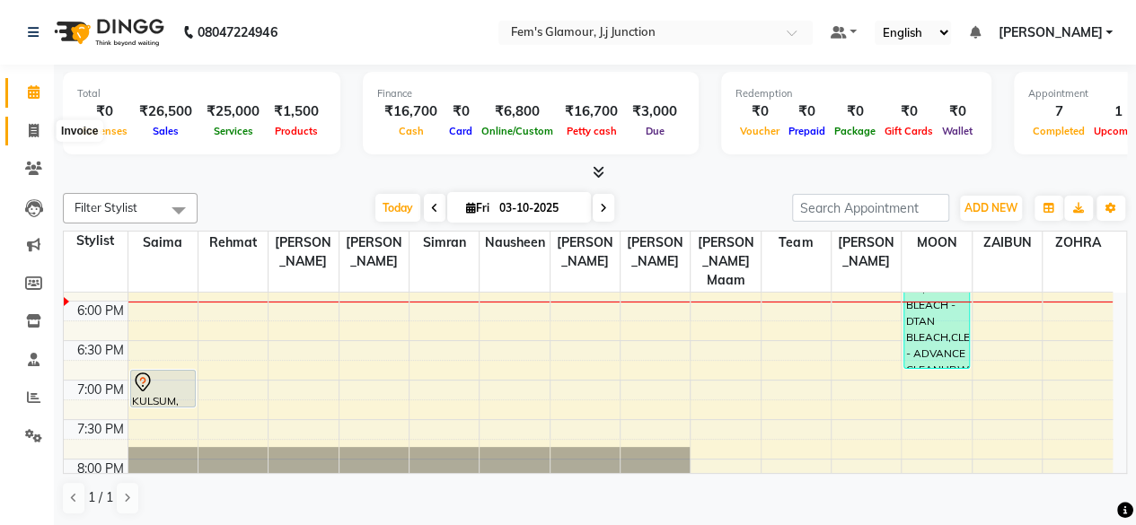
click at [31, 126] on icon at bounding box center [34, 130] width 10 height 13
select select "4132"
select select "service"
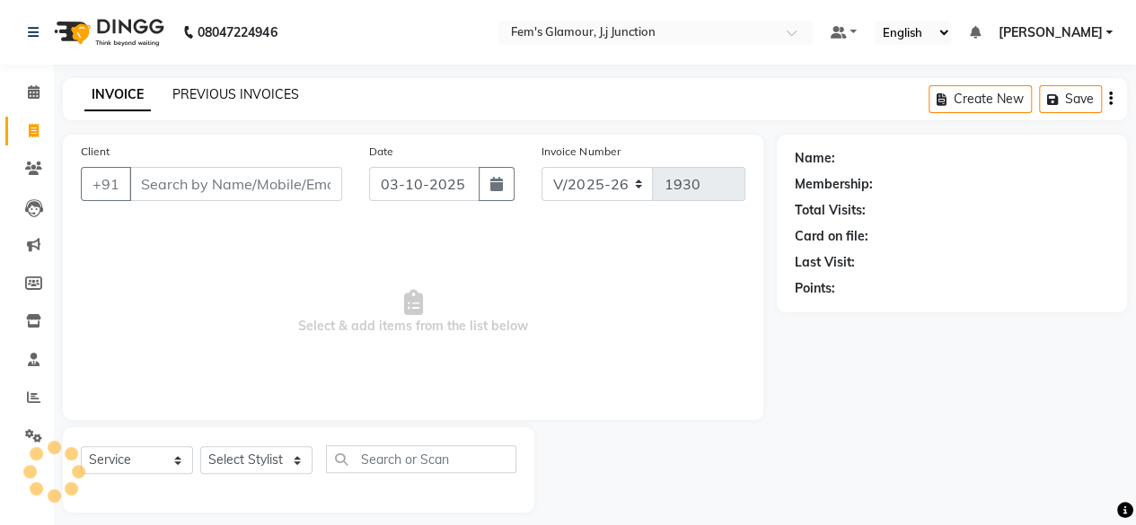
click at [229, 87] on link "PREVIOUS INVOICES" at bounding box center [235, 94] width 127 height 16
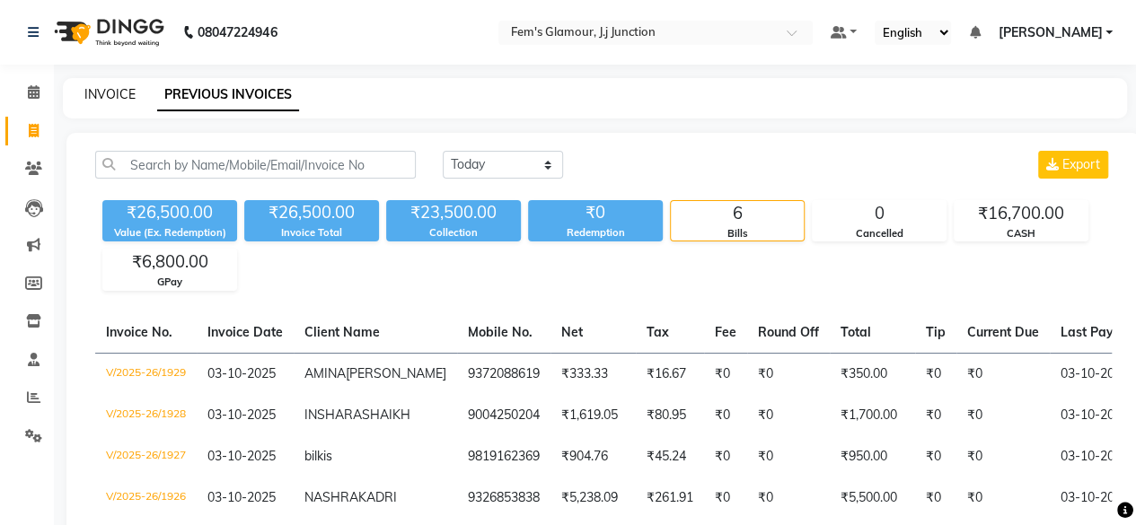
click at [106, 98] on link "INVOICE" at bounding box center [109, 94] width 51 height 16
select select "service"
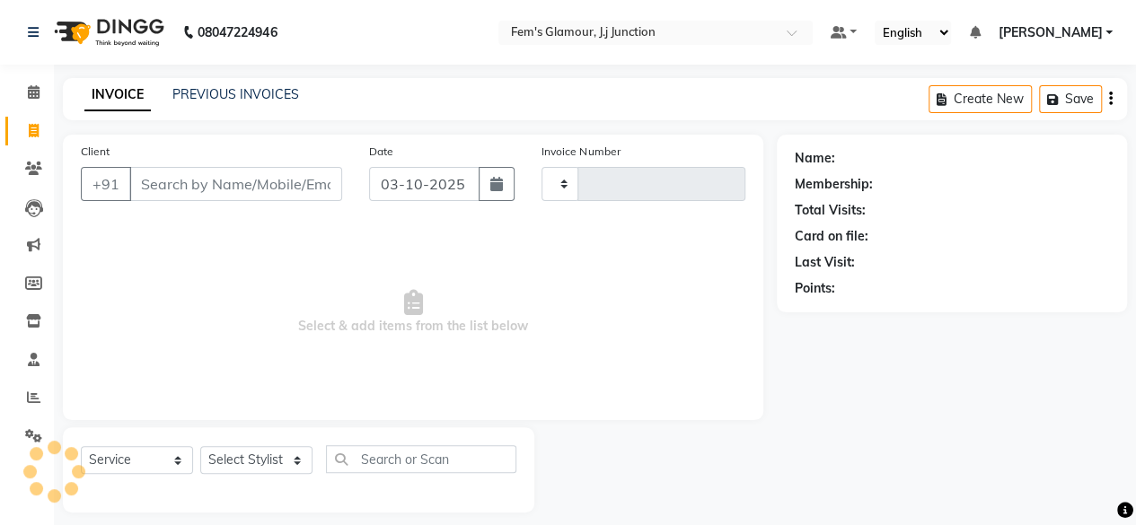
type input "1930"
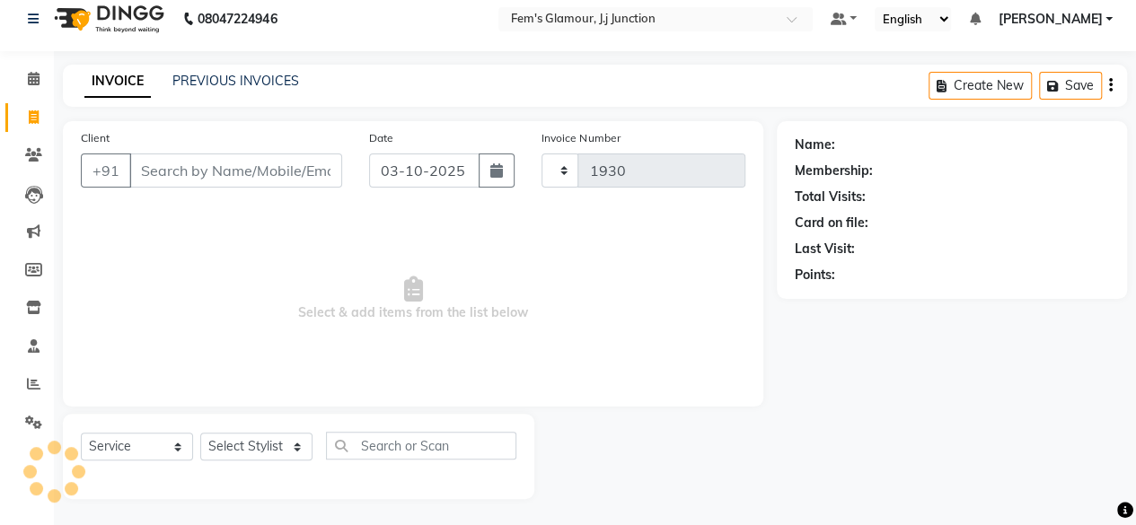
select select "4132"
click at [30, 78] on icon at bounding box center [34, 78] width 12 height 13
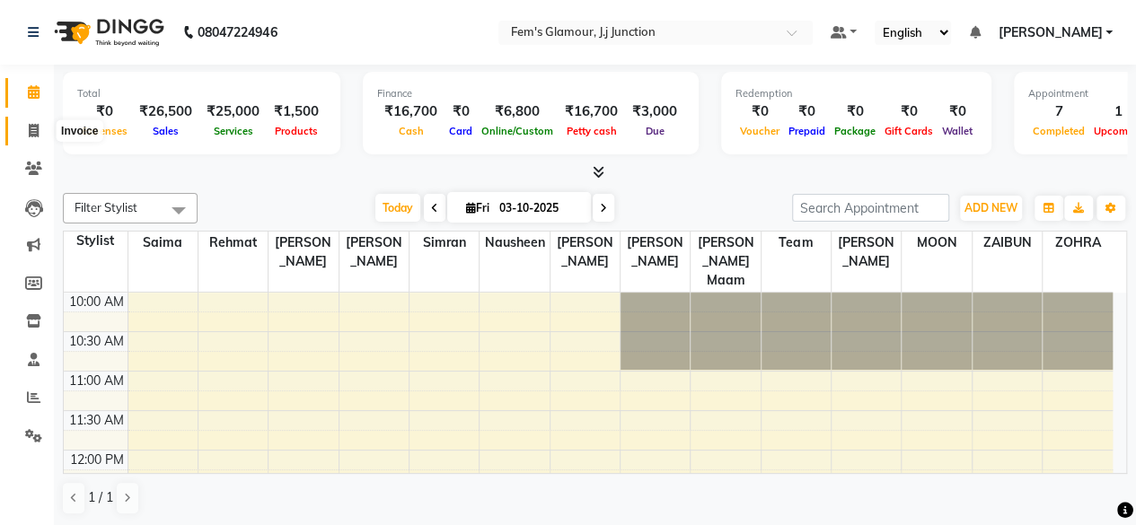
click at [27, 136] on span at bounding box center [33, 131] width 31 height 21
select select "service"
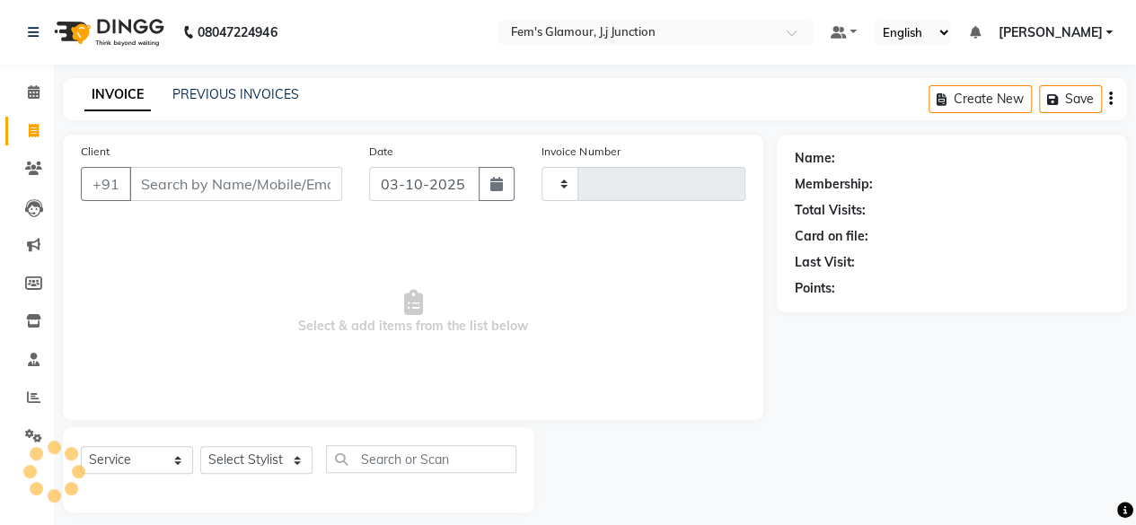
type input "1930"
select select "4132"
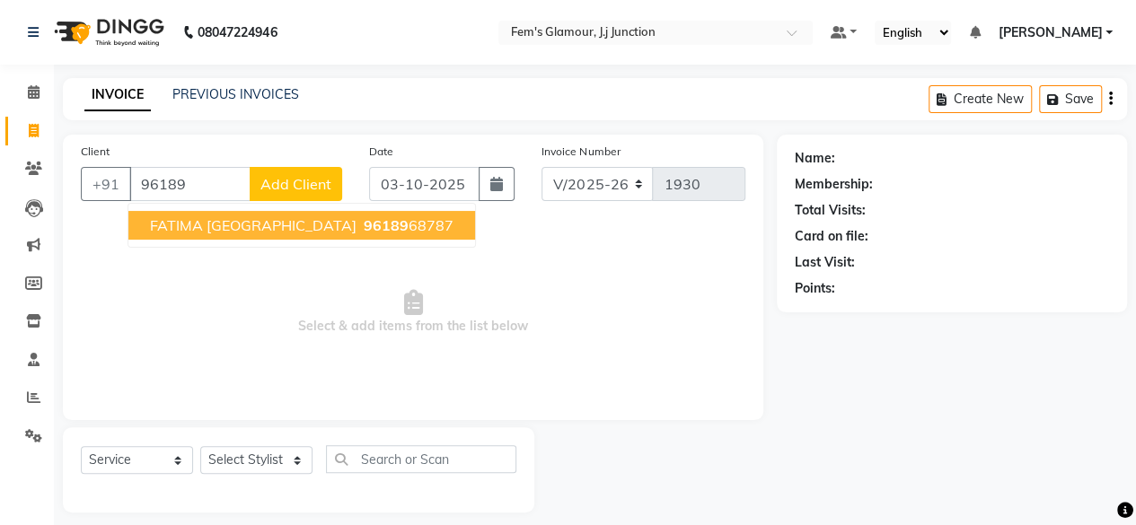
click at [189, 224] on span "FATIMA HYDERABAD" at bounding box center [253, 225] width 207 height 18
type input "9618968787"
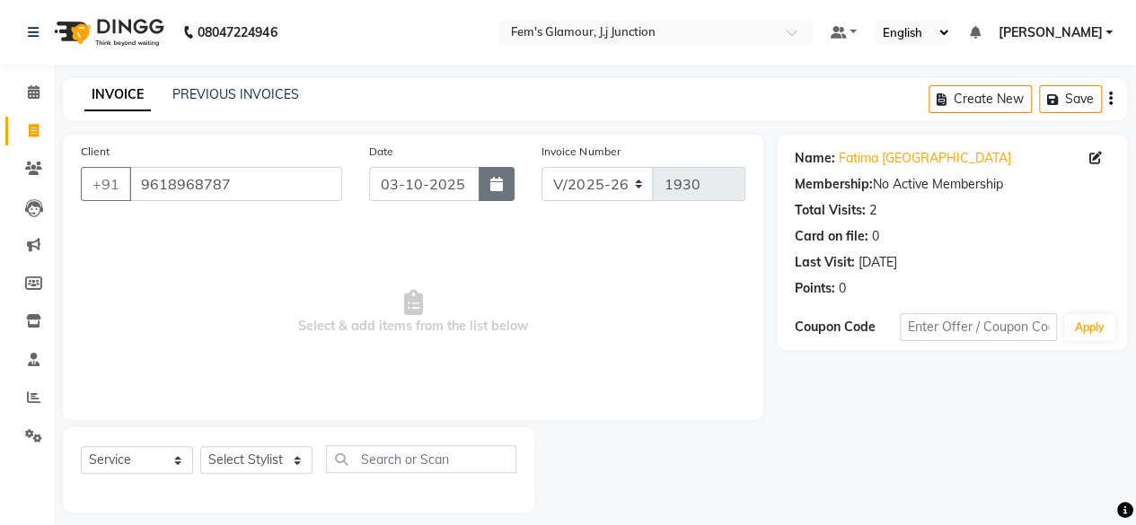
click at [503, 189] on icon "button" at bounding box center [496, 184] width 13 height 14
select select "10"
select select "2025"
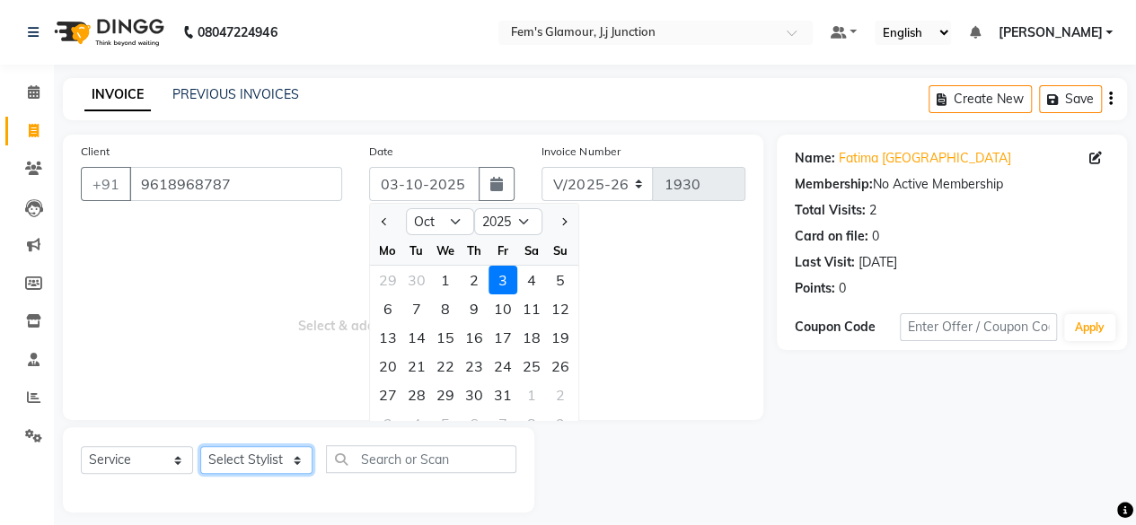
click at [273, 464] on select "Select Stylist fatima maam Imran Qureshi Lara Meraj maam MOON Nagma Nasreen Nau…" at bounding box center [256, 460] width 112 height 28
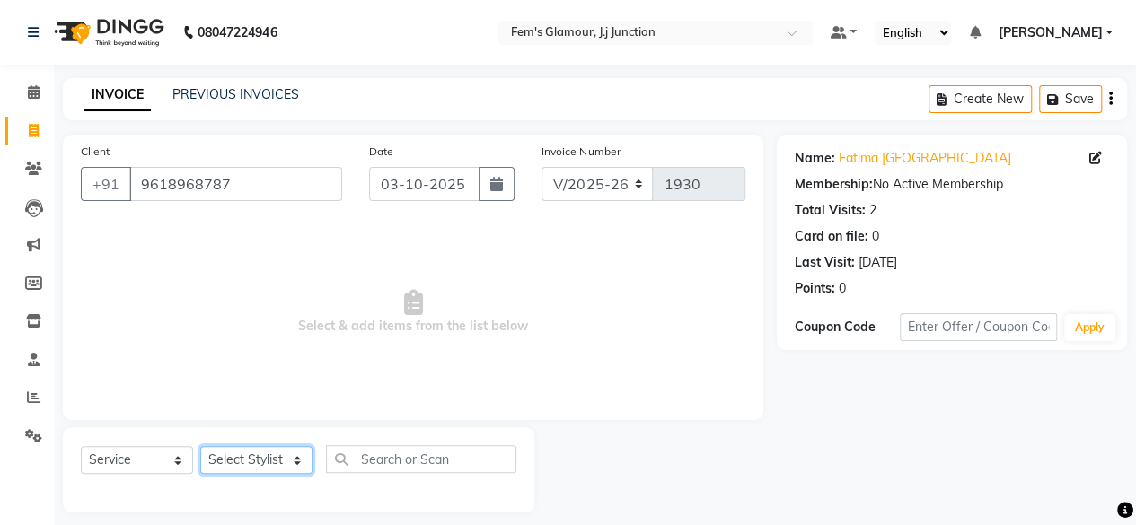
click at [251, 457] on select "Select Stylist fatima maam Imran Qureshi Lara Meraj maam MOON Nagma Nasreen Nau…" at bounding box center [256, 460] width 112 height 28
select select "21526"
click at [200, 446] on select "Select Stylist fatima maam Imran Qureshi Lara Meraj maam MOON Nagma Nasreen Nau…" at bounding box center [256, 460] width 112 height 28
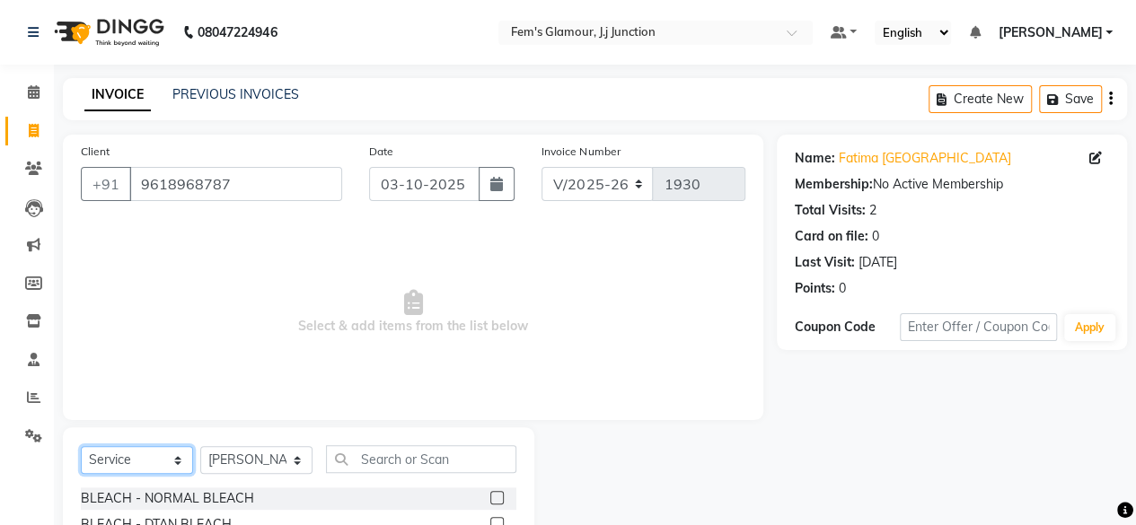
drag, startPoint x: 135, startPoint y: 451, endPoint x: 132, endPoint y: 331, distance: 119.5
click at [132, 331] on div "Client +91 9618968787 Date 03-10-2025 Invoice Number V/2025 V/2025-26 1930 Sele…" at bounding box center [412, 414] width 727 height 558
select select "product"
click at [81, 446] on select "Select Service Product Membership Package Voucher Prepaid Gift Card" at bounding box center [137, 460] width 112 height 28
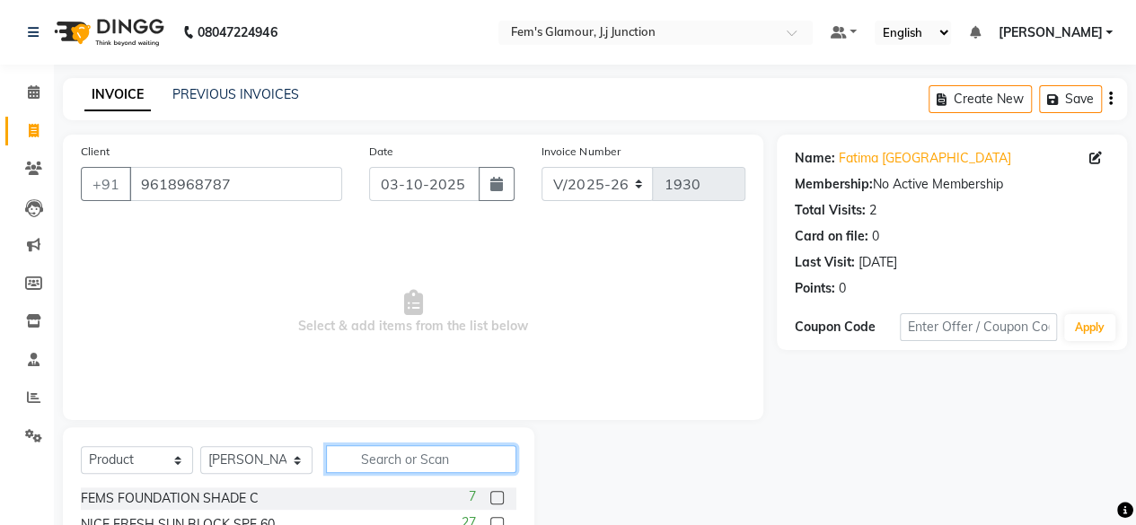
click at [393, 468] on input "text" at bounding box center [421, 459] width 190 height 28
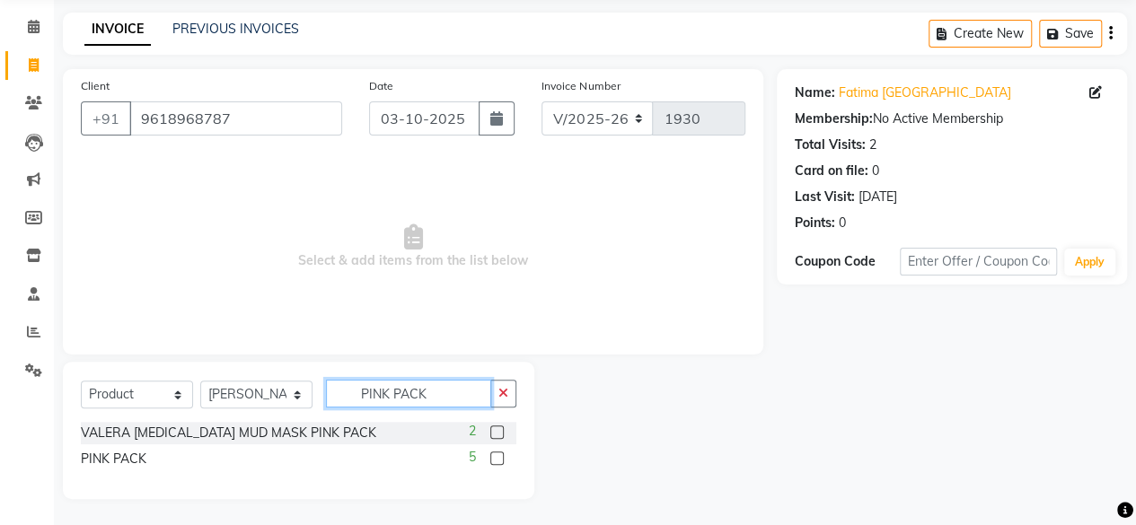
type input "PINK PACK"
click at [503, 458] on label at bounding box center [496, 458] width 13 height 13
click at [502, 458] on input "checkbox" at bounding box center [496, 460] width 12 height 12
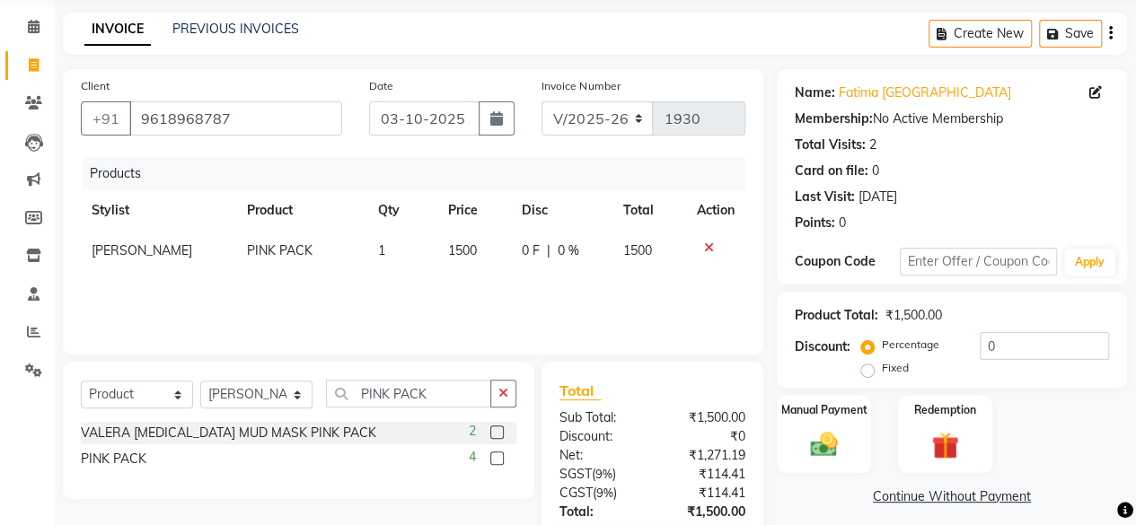
click at [503, 458] on label at bounding box center [496, 458] width 13 height 13
click at [502, 458] on input "checkbox" at bounding box center [496, 460] width 12 height 12
checkbox input "false"
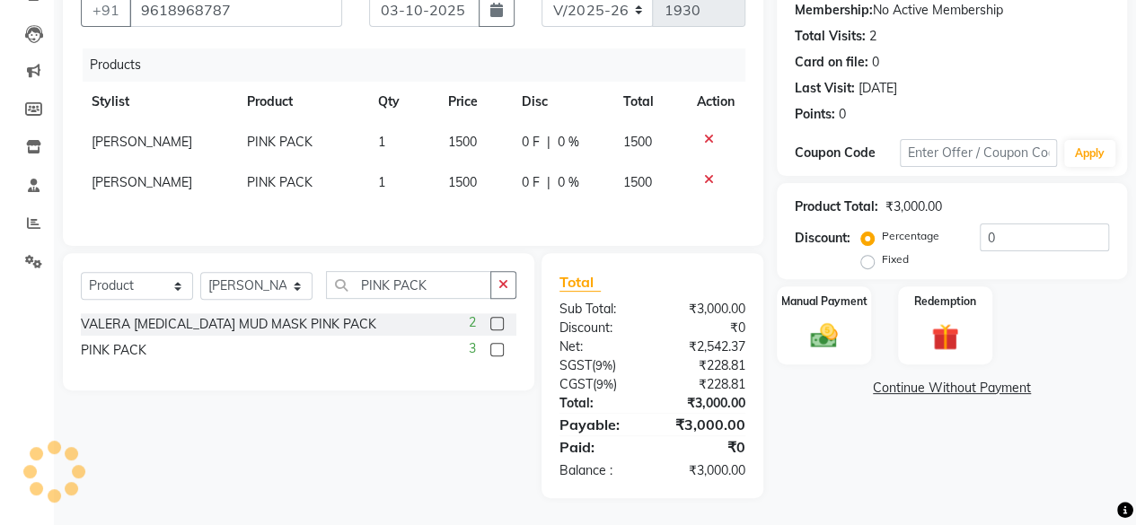
click at [449, 146] on span "1500" at bounding box center [462, 142] width 29 height 16
select select "21526"
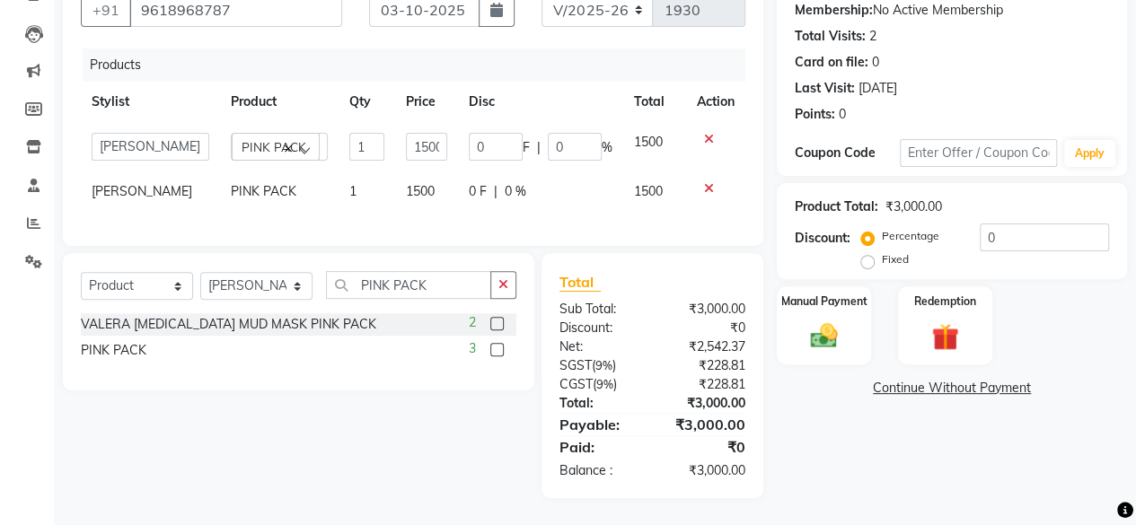
click at [449, 146] on td "1500" at bounding box center [426, 146] width 63 height 49
click at [420, 138] on input "1500" at bounding box center [426, 147] width 41 height 28
type input "1000"
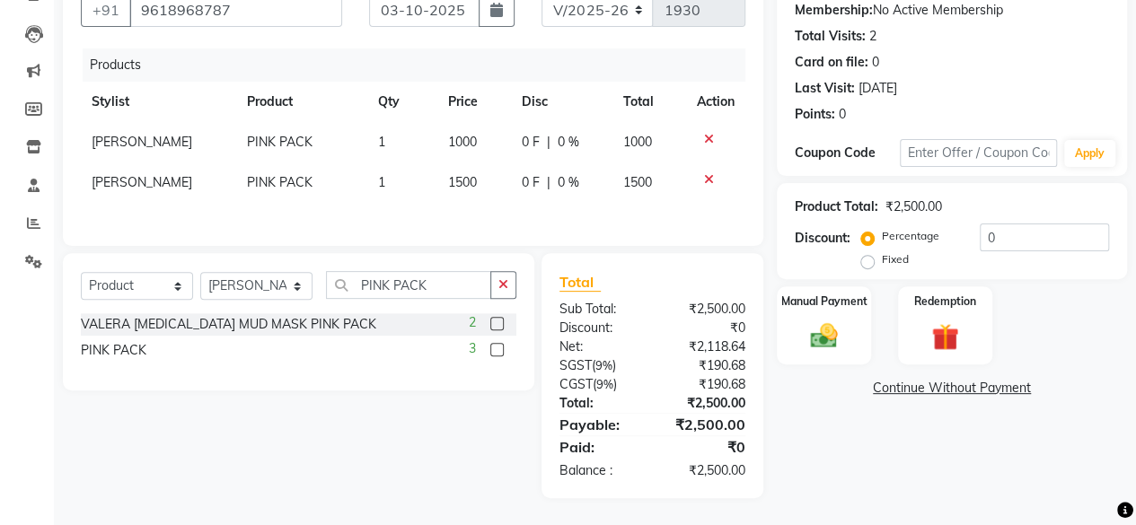
click at [404, 193] on tr "Nagma PINK PACK 1 1500 0 F | 0 % 1500" at bounding box center [413, 183] width 665 height 40
click at [452, 179] on span "1500" at bounding box center [462, 182] width 29 height 16
select select "21526"
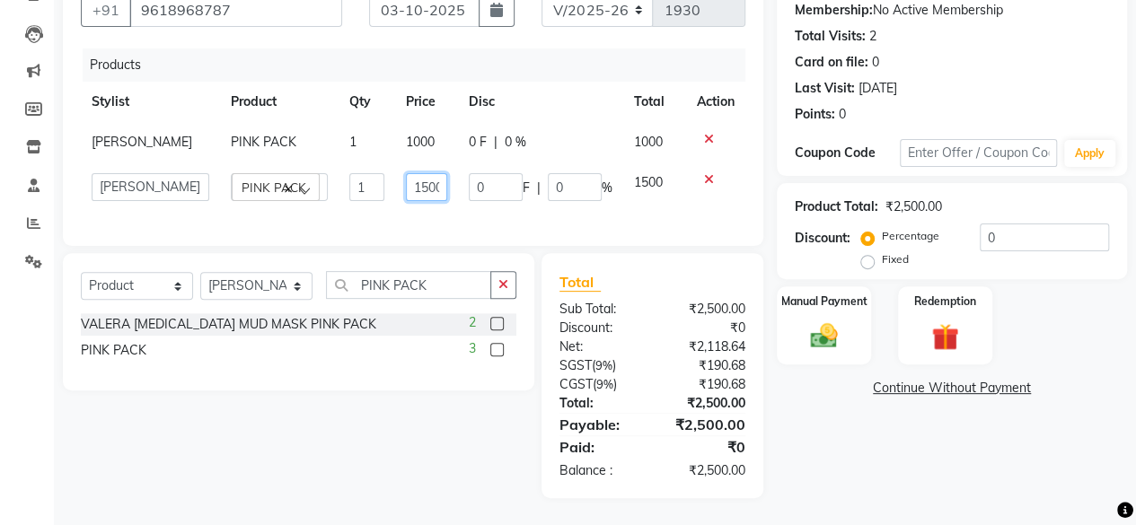
click at [420, 182] on input "1500" at bounding box center [426, 187] width 41 height 28
type input "1000"
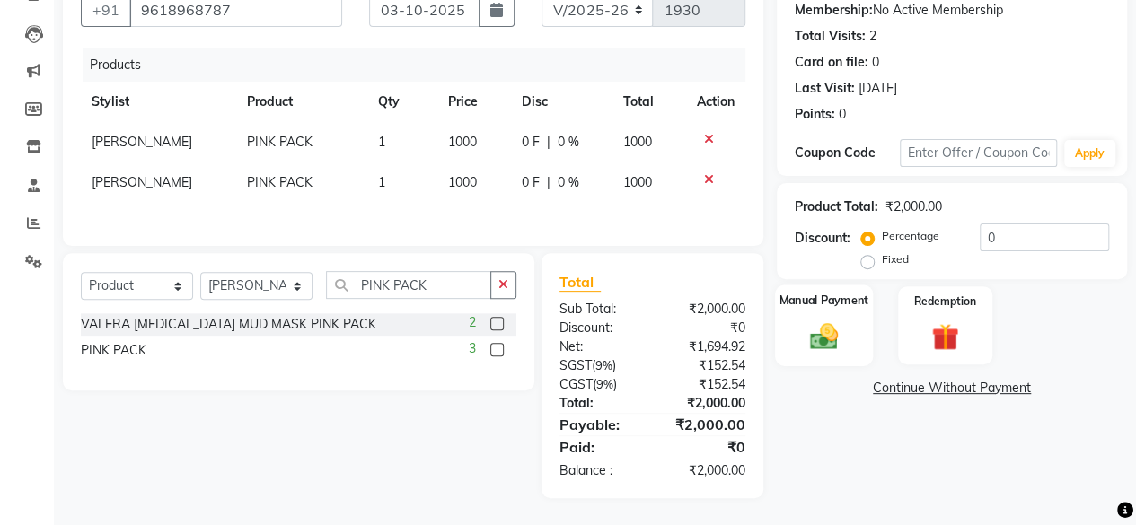
click at [824, 340] on img at bounding box center [824, 336] width 46 height 32
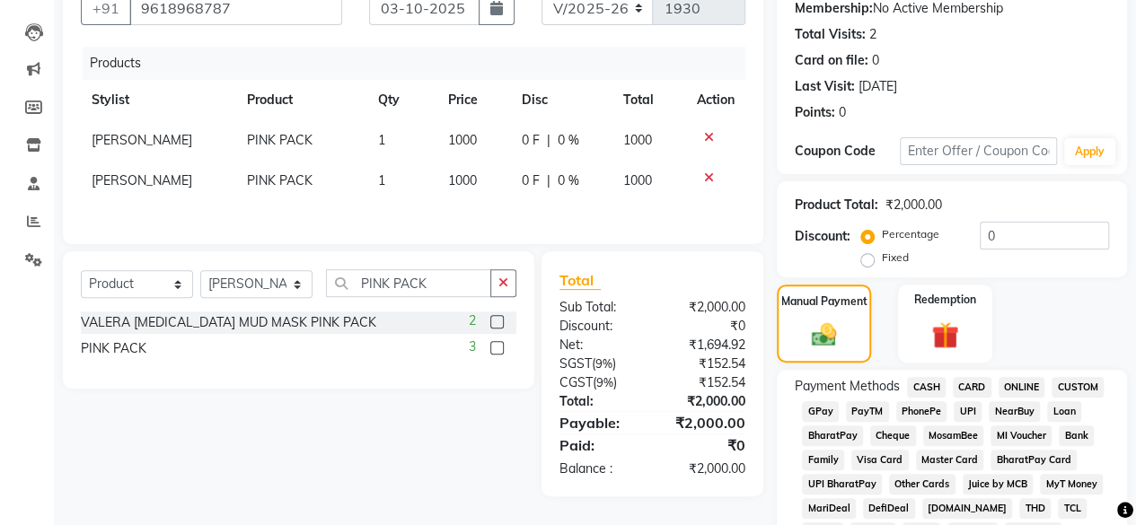
click at [821, 414] on span "GPay" at bounding box center [820, 411] width 37 height 21
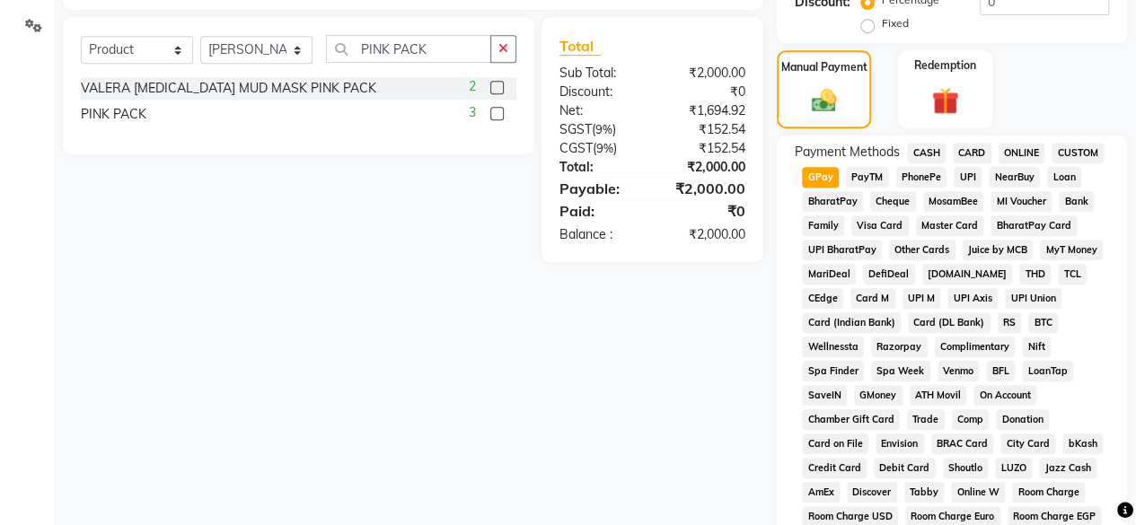
scroll to position [216, 0]
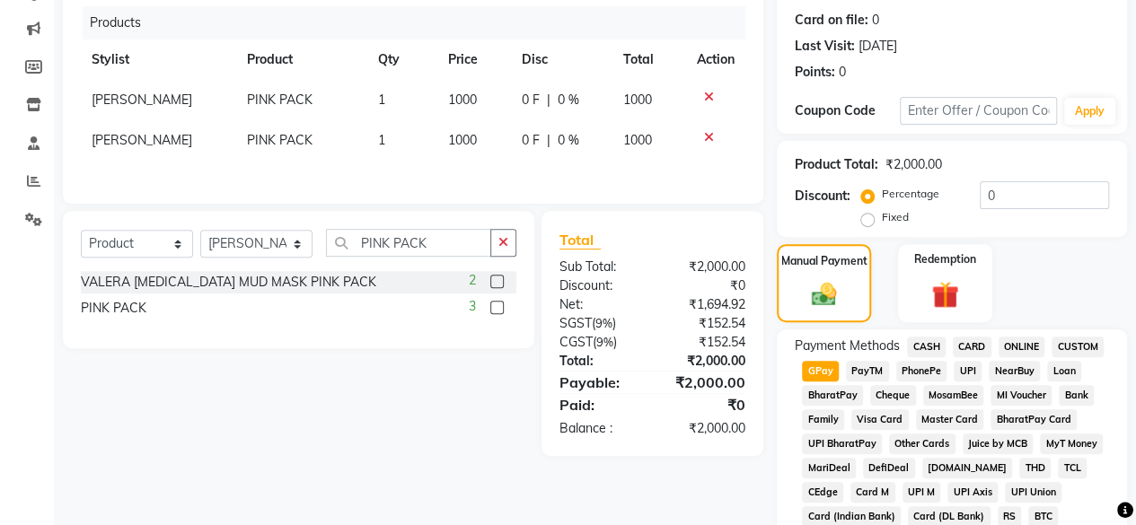
click at [453, 137] on span "1000" at bounding box center [462, 140] width 29 height 16
select select "21526"
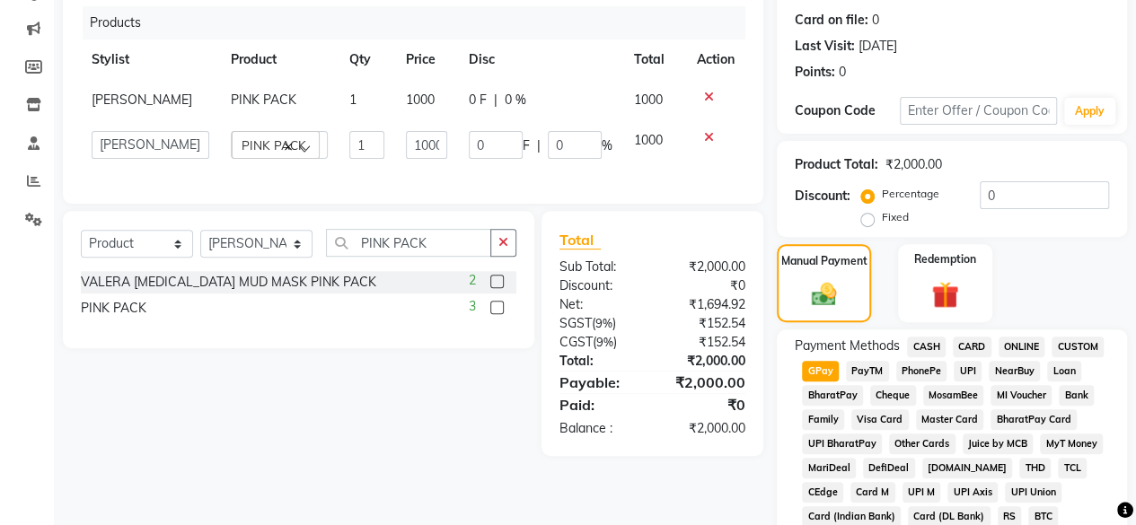
click at [458, 137] on td "0 F | 0 %" at bounding box center [540, 144] width 165 height 49
click at [412, 137] on input "1000" at bounding box center [426, 145] width 41 height 28
type input "1150"
click at [776, 349] on div "Total Sub Total: ₹2,000.00 Discount: ₹0 Net: ₹1,694.92 SGST ( 9% ) ₹152.54 CGST…" at bounding box center [655, 333] width 242 height 245
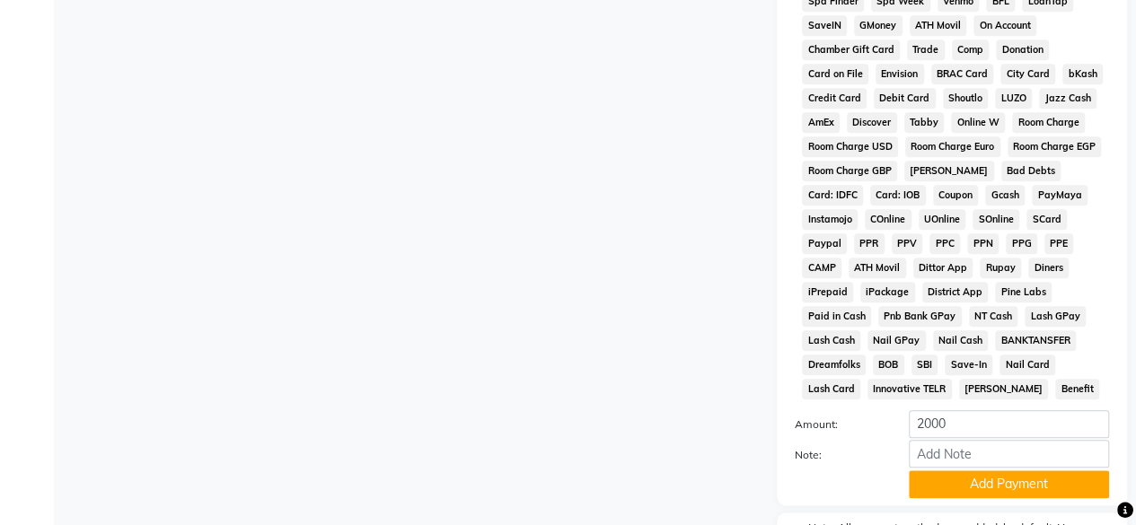
scroll to position [430, 0]
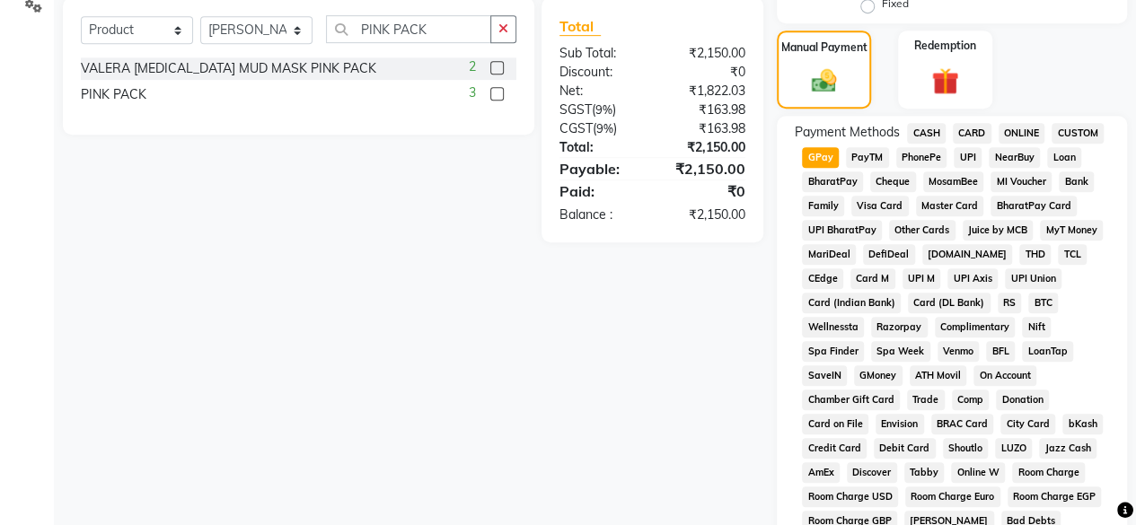
click at [833, 153] on span "GPay" at bounding box center [820, 157] width 37 height 21
type input "2150"
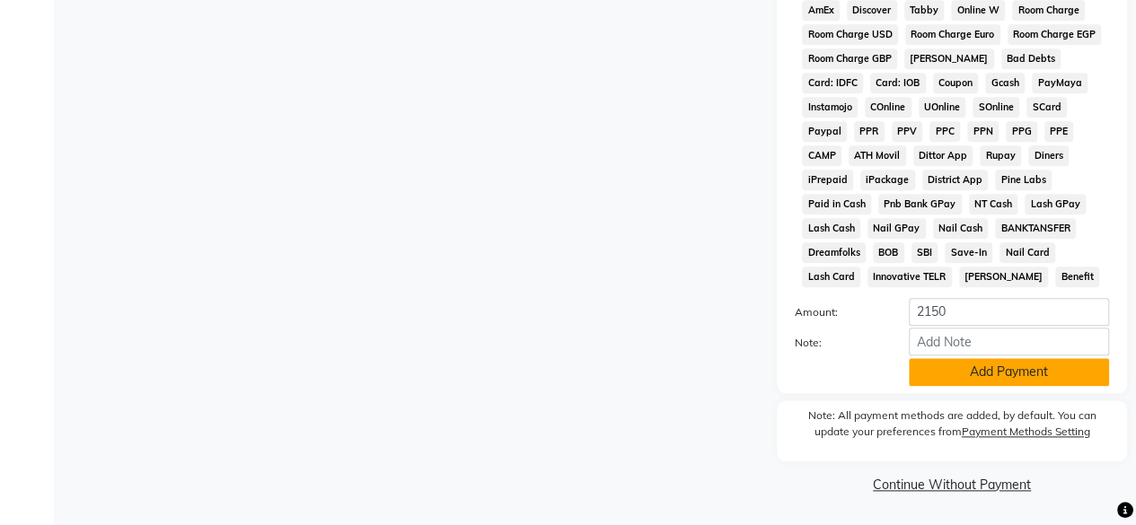
click at [1041, 376] on button "Add Payment" at bounding box center [1009, 372] width 200 height 28
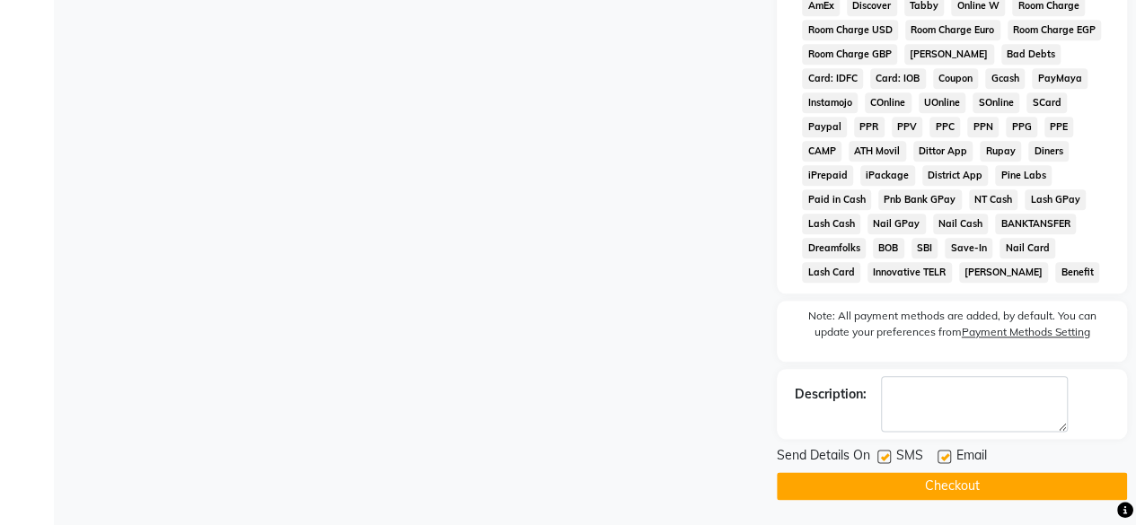
scroll to position [903, 0]
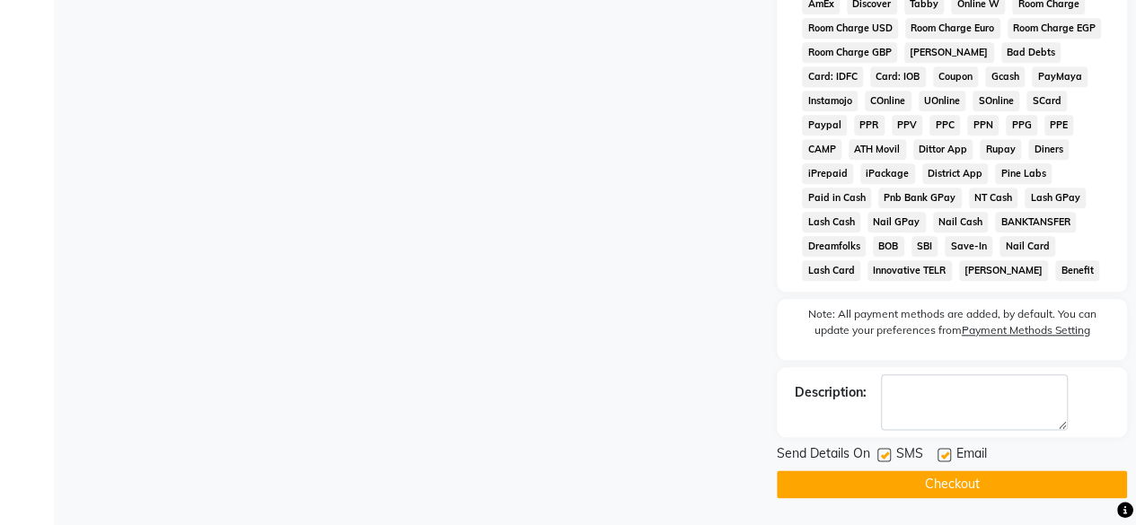
click at [995, 483] on button "Checkout" at bounding box center [952, 485] width 350 height 28
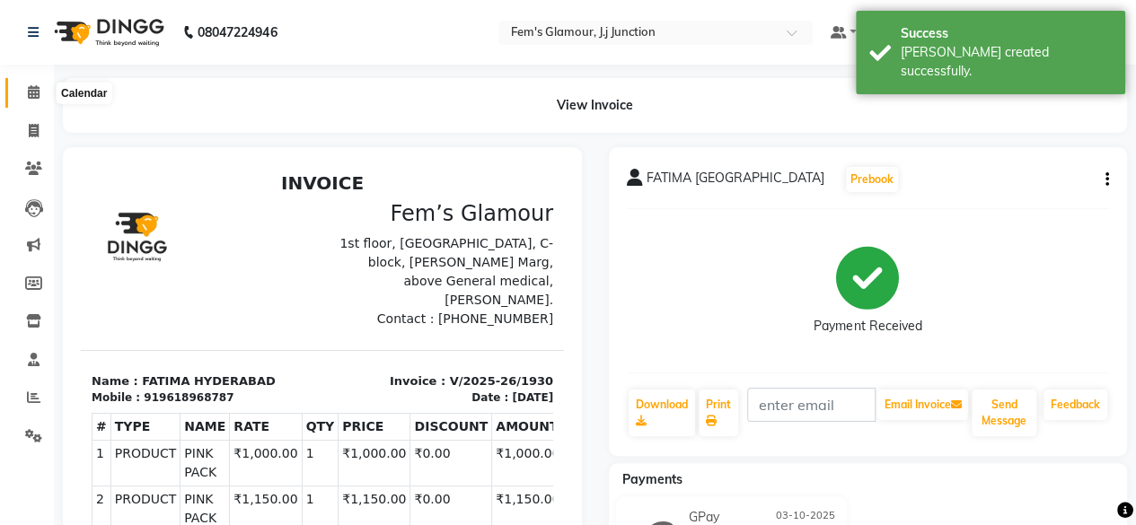
click at [22, 91] on span at bounding box center [33, 93] width 31 height 21
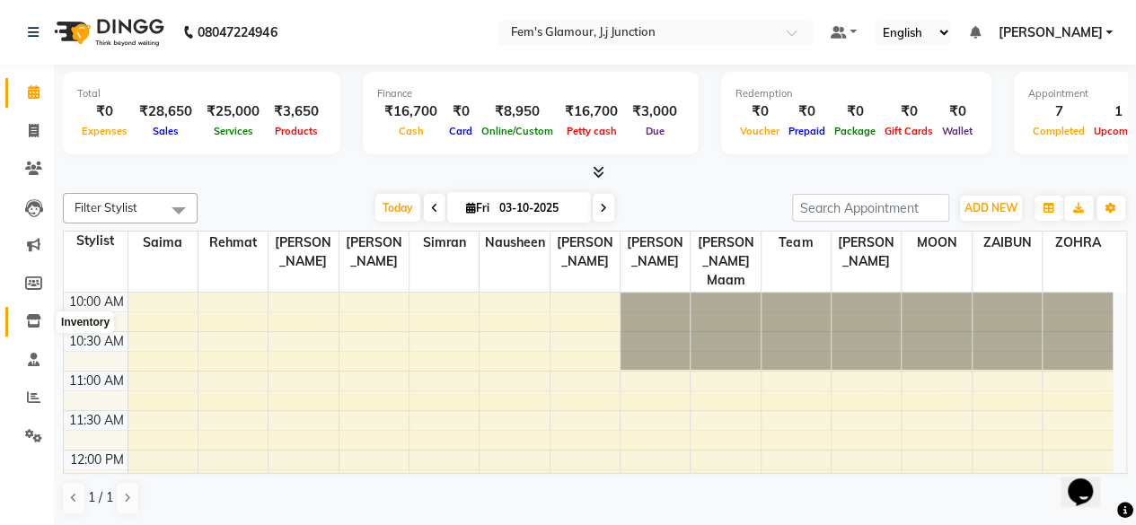
click at [32, 316] on icon at bounding box center [33, 320] width 15 height 13
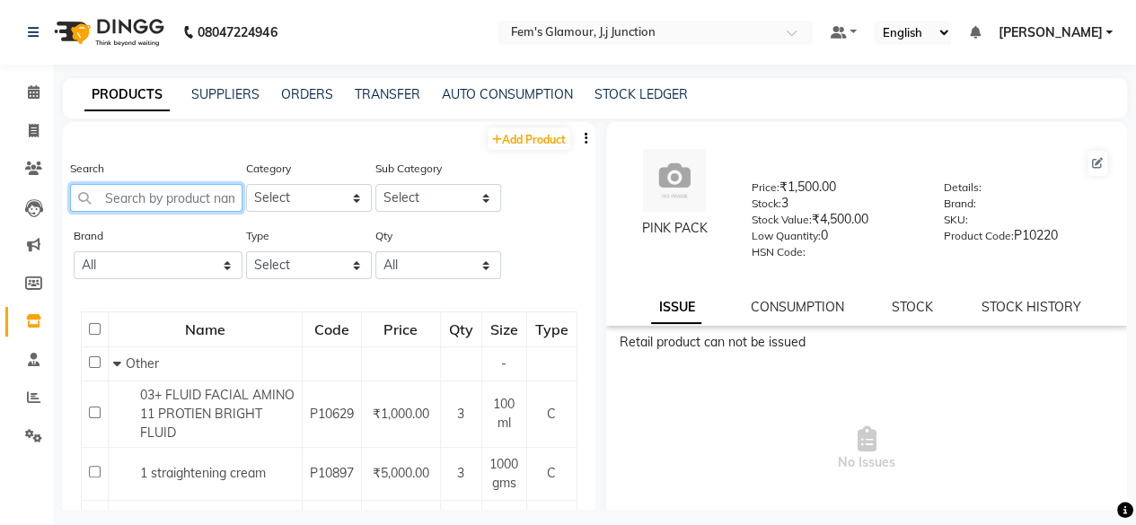
click at [145, 192] on input "text" at bounding box center [156, 198] width 172 height 28
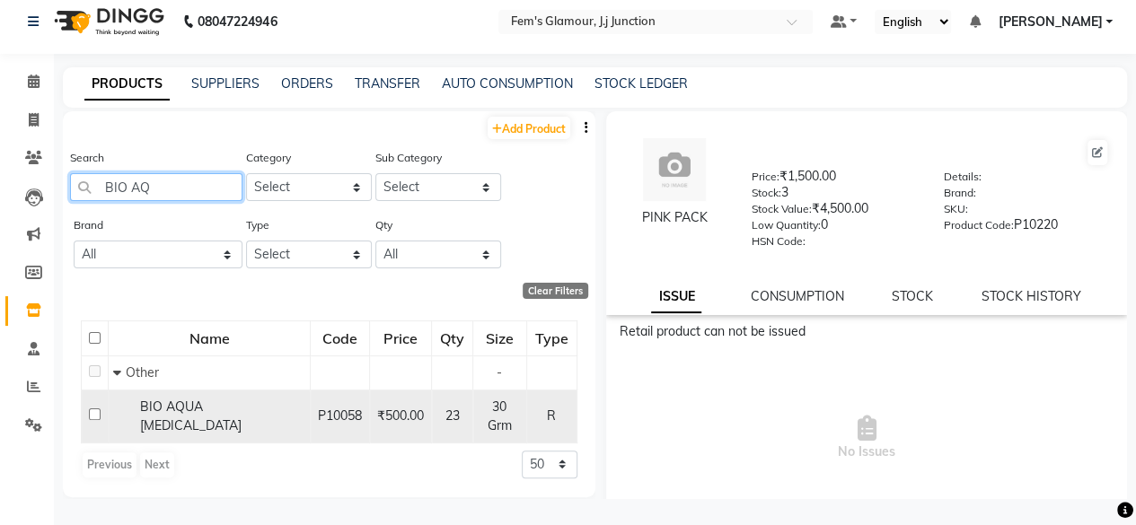
type input "BIO AQ"
click at [303, 430] on td "BIO AQUA [MEDICAL_DATA]" at bounding box center [210, 416] width 202 height 53
click at [228, 402] on td "BIO AQUA [MEDICAL_DATA]" at bounding box center [210, 416] width 202 height 53
click at [93, 415] on input "checkbox" at bounding box center [95, 415] width 12 height 12
checkbox input "true"
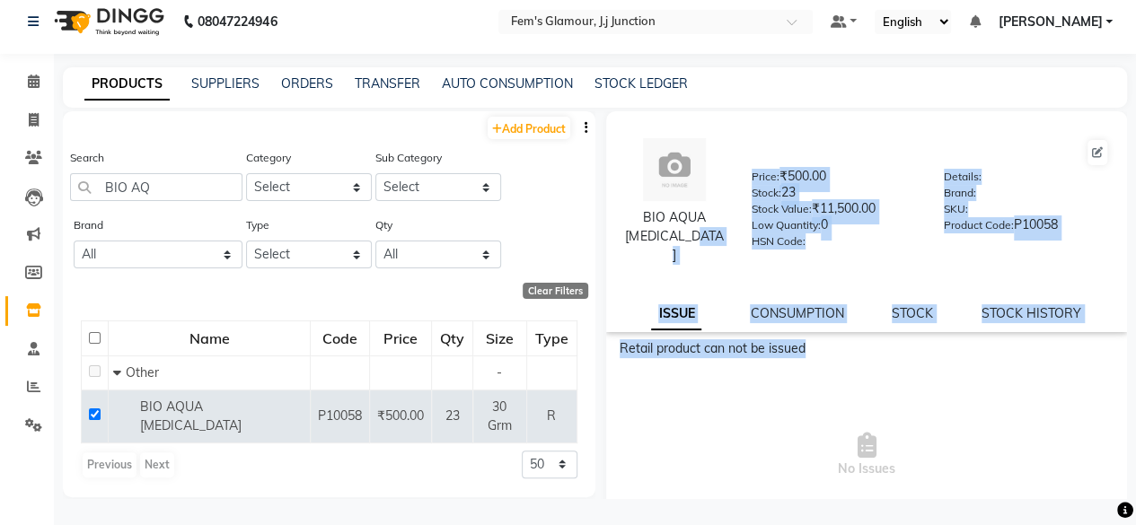
drag, startPoint x: 866, startPoint y: 417, endPoint x: 724, endPoint y: 251, distance: 217.8
click at [724, 251] on div "BIO AQUA LIP BALM Price: ₹500.00 Stock: 23 Stock Value: ₹11,500.00 Low Quantity…" at bounding box center [867, 404] width 522 height 587
click at [905, 304] on div "STOCK" at bounding box center [912, 313] width 41 height 19
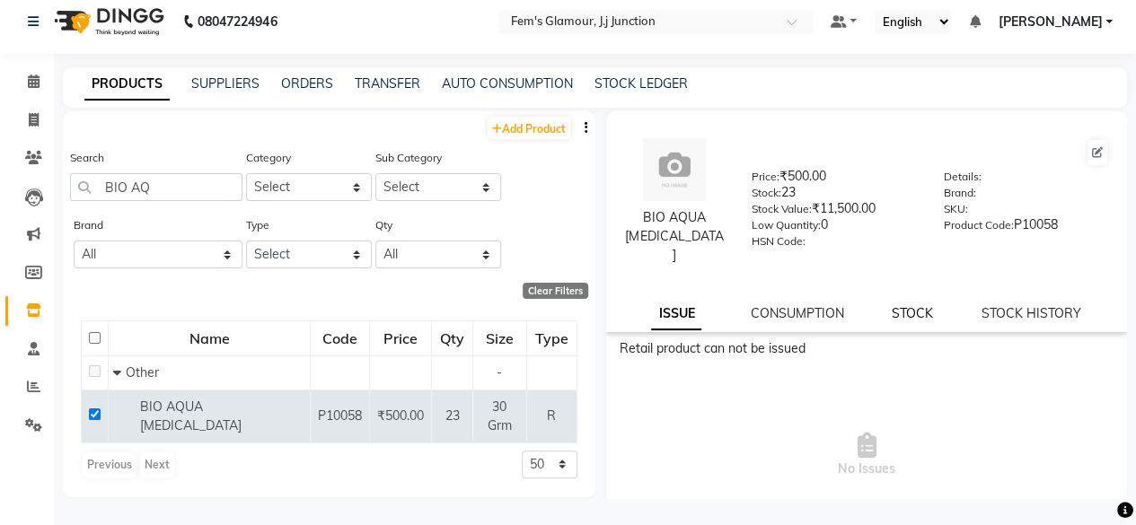
click at [904, 305] on link "STOCK" at bounding box center [912, 313] width 41 height 16
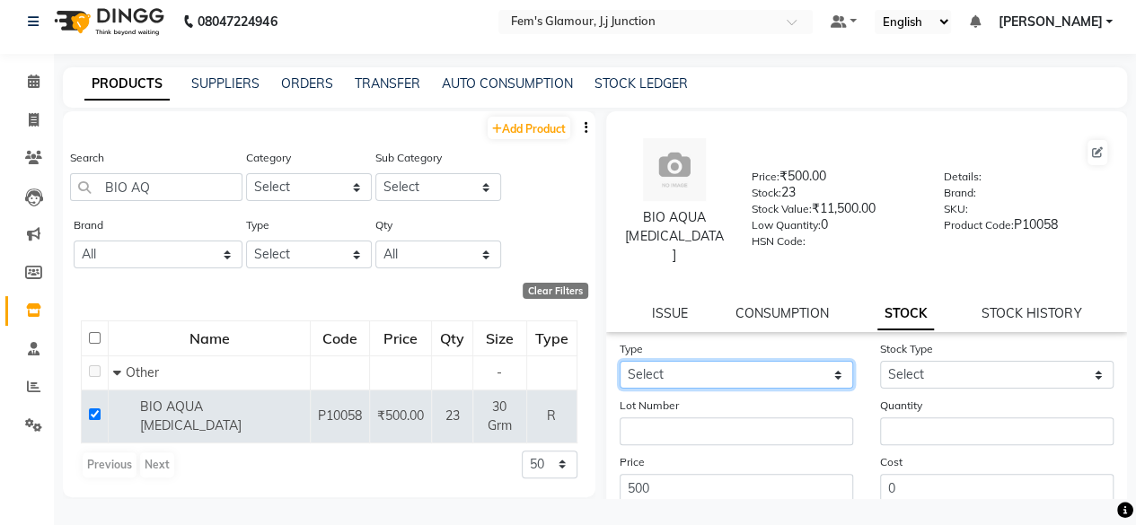
click at [776, 361] on select "Select In Out" at bounding box center [736, 375] width 233 height 28
select select "out"
click at [620, 361] on select "Select In Out" at bounding box center [736, 375] width 233 height 28
select select
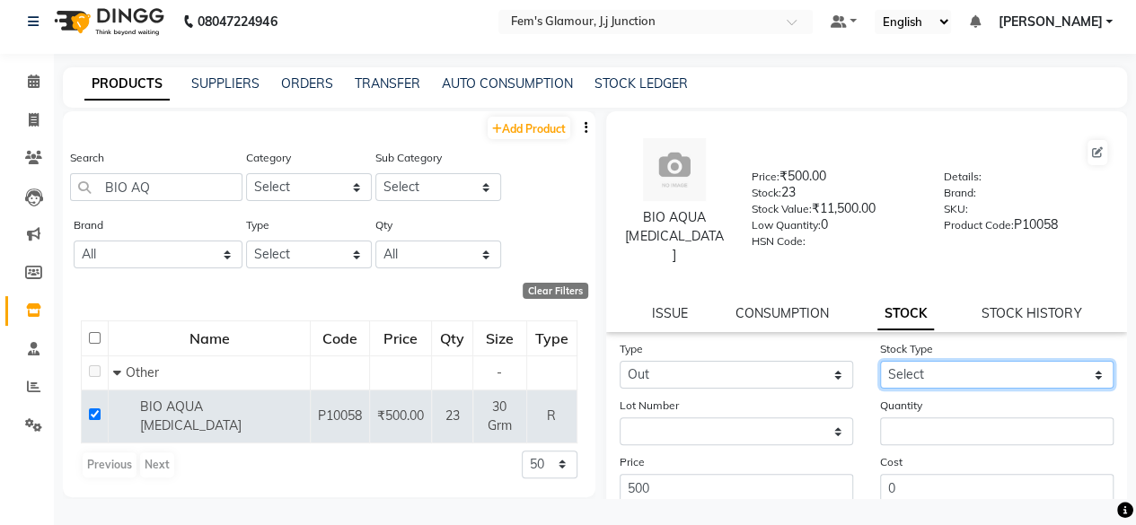
click at [939, 361] on select "Select Internal Use Damaged Expired Adjustment Return Other" at bounding box center [996, 375] width 233 height 28
select select "internal use"
click at [880, 361] on select "Select Internal Use Damaged Expired Adjustment Return Other" at bounding box center [996, 375] width 233 height 28
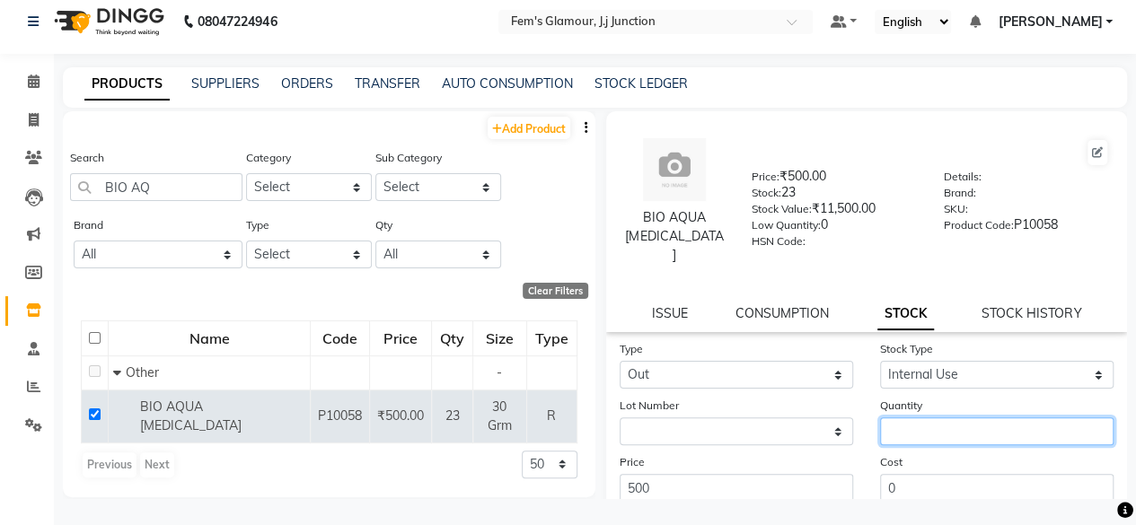
click at [894, 418] on input "number" at bounding box center [996, 432] width 233 height 28
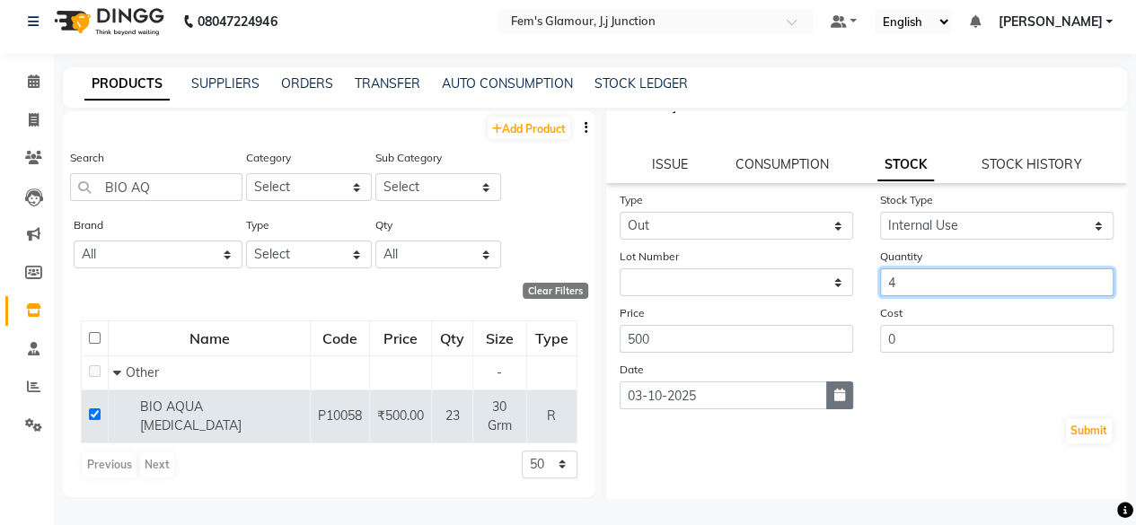
type input "4"
click at [841, 387] on button "button" at bounding box center [839, 396] width 27 height 28
select select "10"
select select "2025"
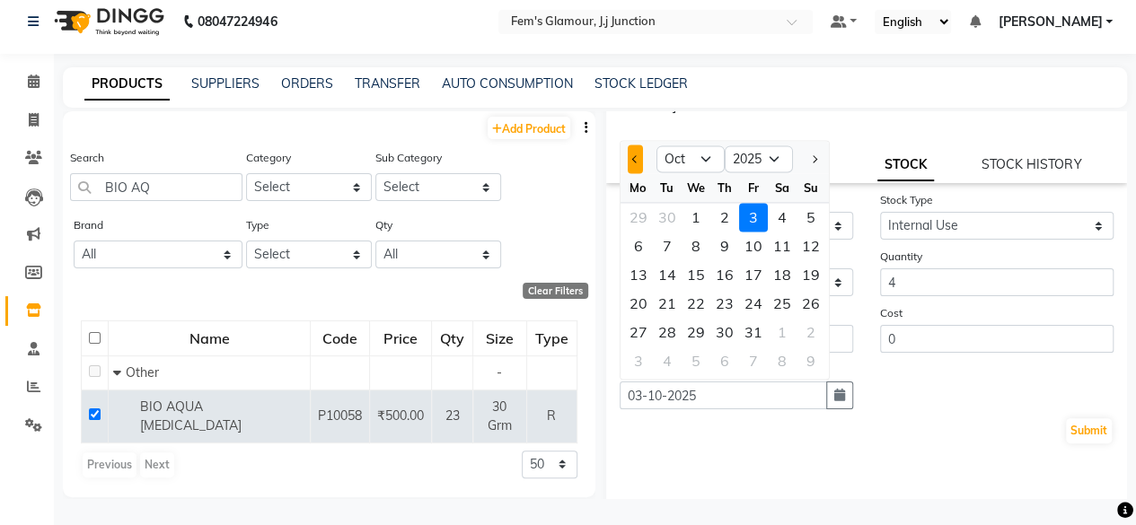
click at [636, 145] on button "Previous month" at bounding box center [635, 159] width 15 height 29
select select "8"
click at [686, 260] on div "13" at bounding box center [696, 274] width 29 height 29
type input "13-08-2025"
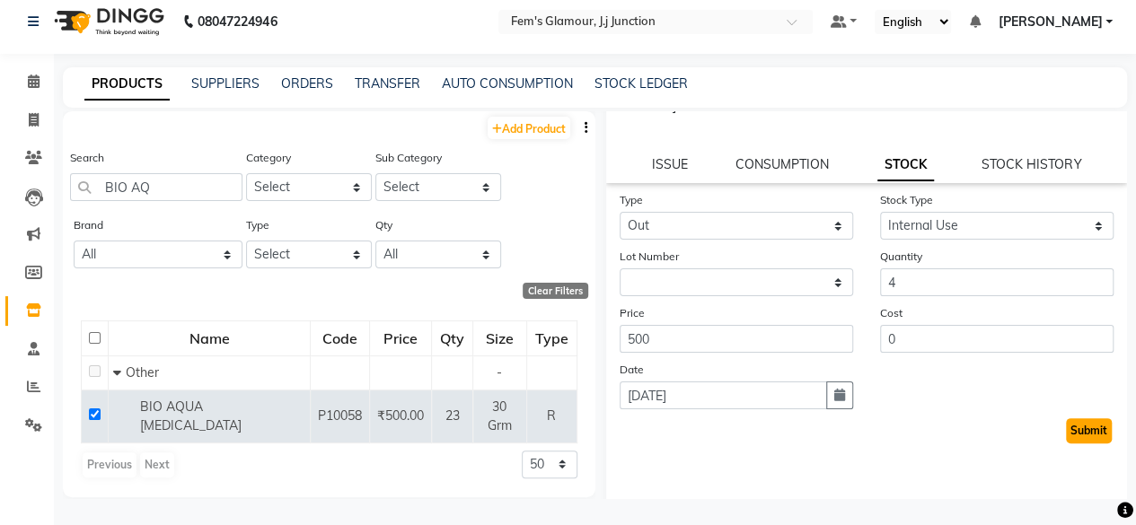
click at [1078, 419] on button "Submit" at bounding box center [1089, 430] width 46 height 25
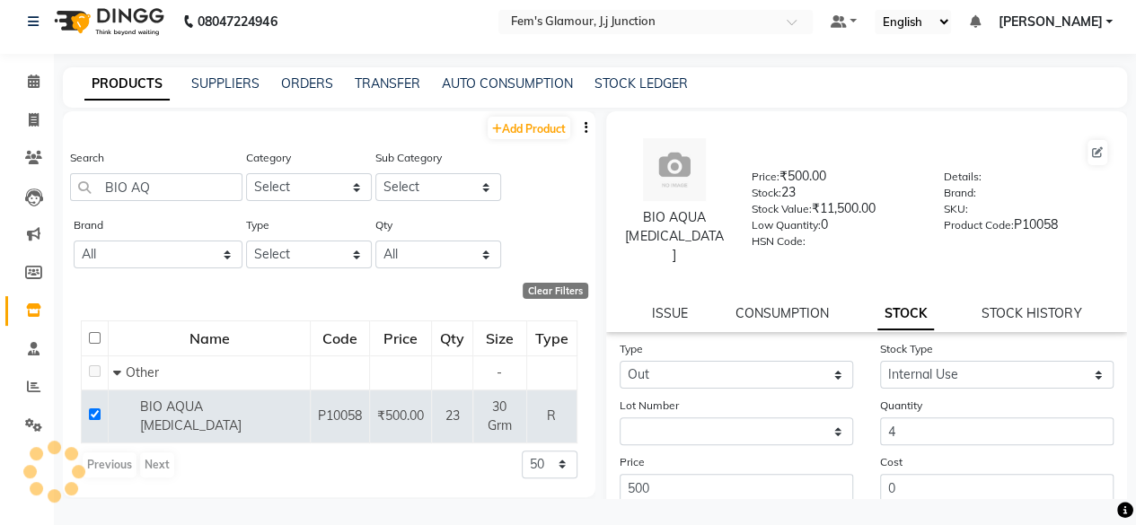
select select
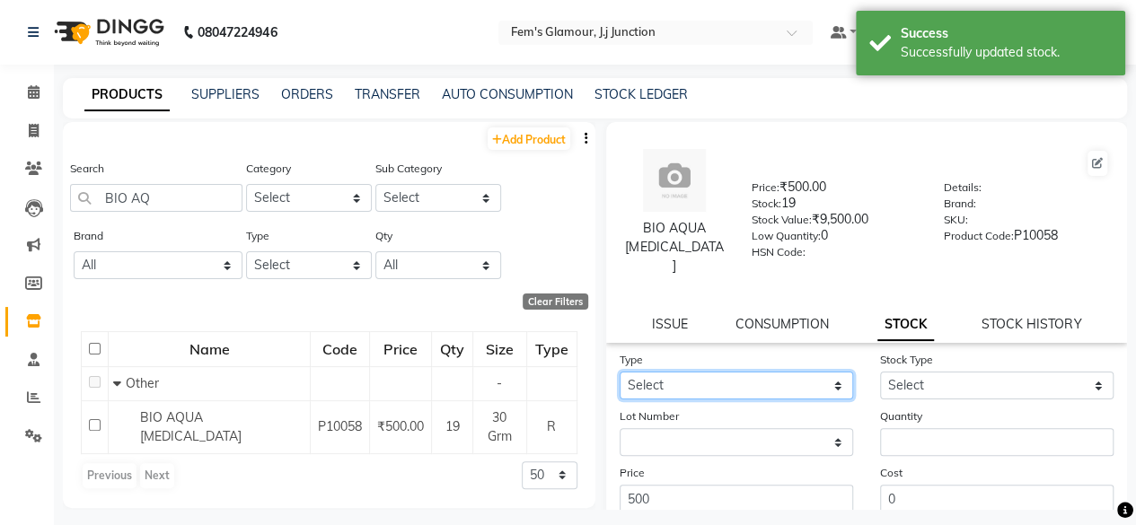
click at [830, 380] on select "Select In Out" at bounding box center [736, 386] width 233 height 28
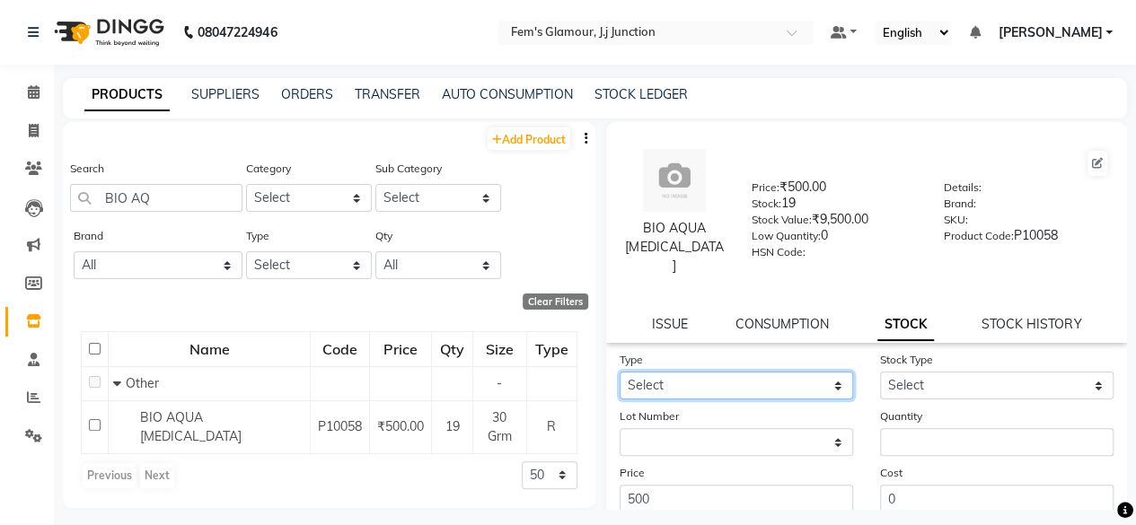
select select "out"
click at [620, 372] on select "Select In Out" at bounding box center [736, 386] width 233 height 28
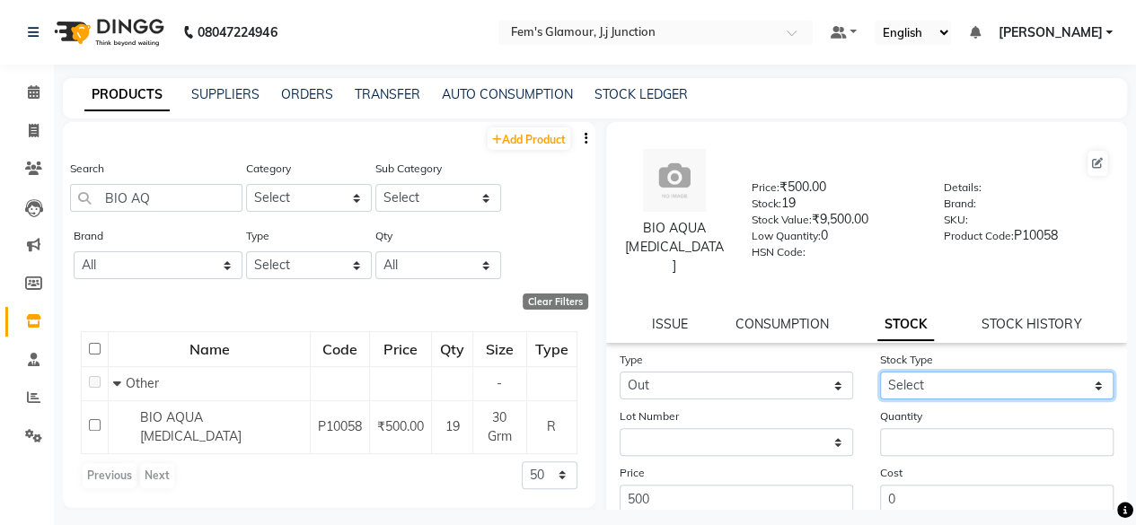
click at [958, 373] on select "Select Internal Use Damaged Expired Adjustment Return Other" at bounding box center [996, 386] width 233 height 28
select select "internal use"
click at [880, 372] on select "Select Internal Use Damaged Expired Adjustment Return Other" at bounding box center [996, 386] width 233 height 28
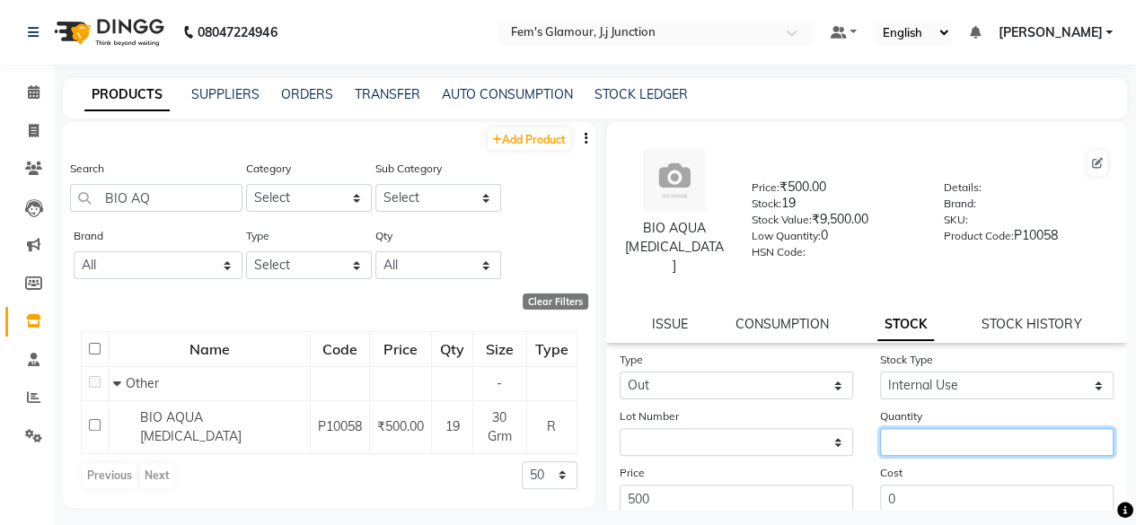
click at [912, 428] on input "number" at bounding box center [996, 442] width 233 height 28
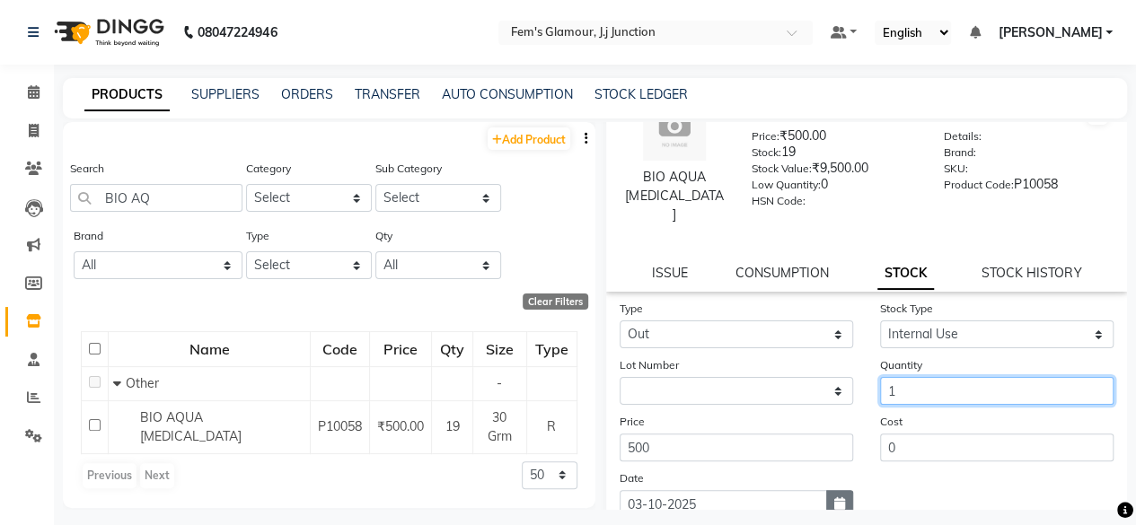
type input "1"
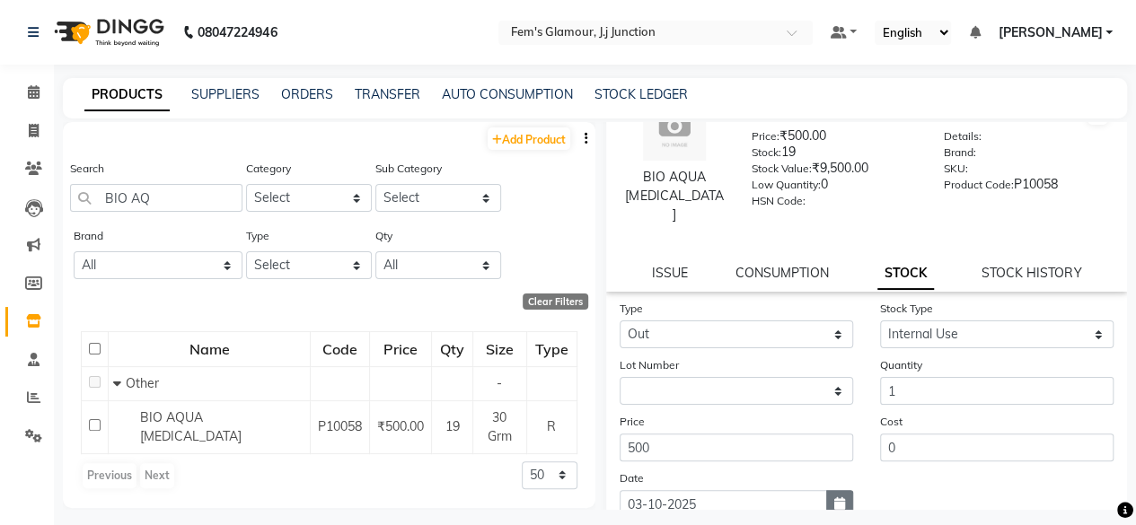
click at [836, 490] on button "button" at bounding box center [839, 504] width 27 height 28
select select "10"
select select "2025"
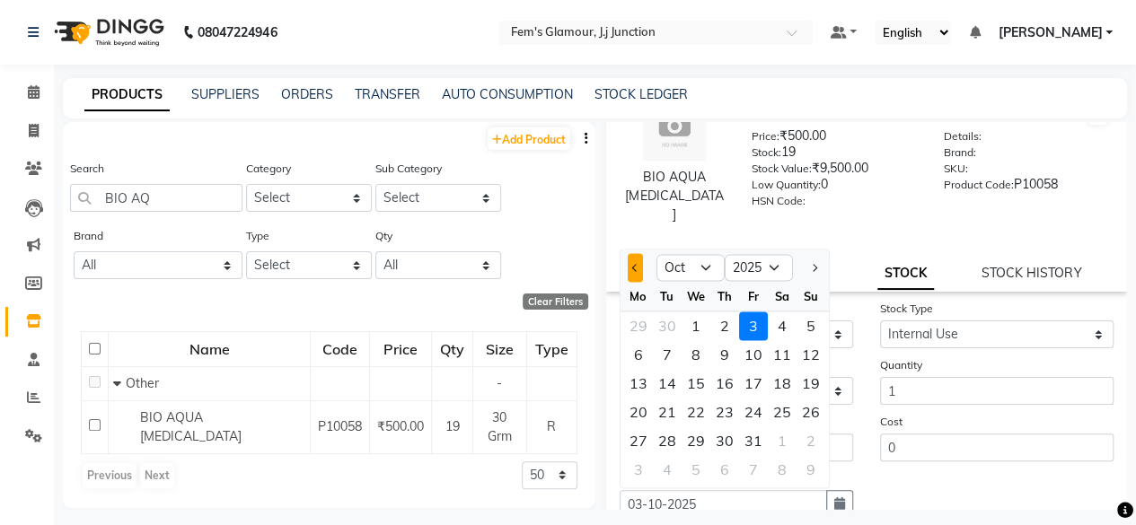
click at [628, 253] on button "Previous month" at bounding box center [635, 267] width 15 height 29
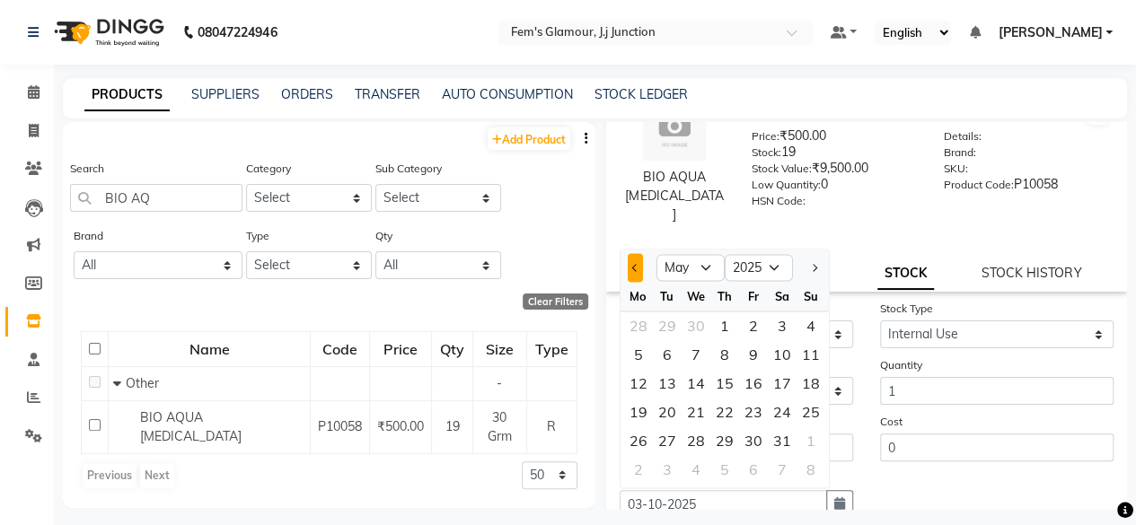
click at [628, 253] on button "Previous month" at bounding box center [635, 267] width 15 height 29
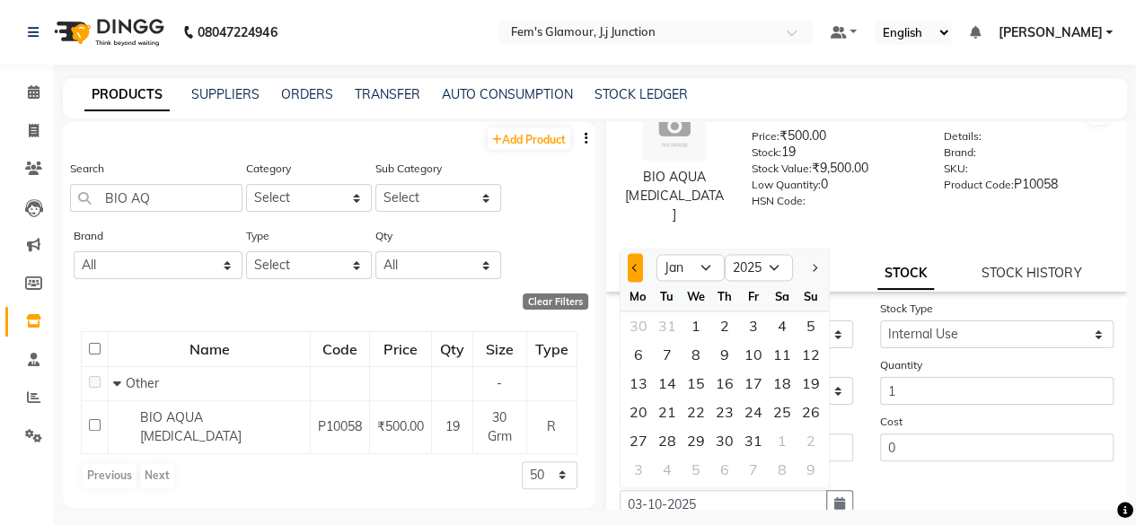
select select "12"
select select "2024"
click at [628, 253] on button "Previous month" at bounding box center [635, 267] width 15 height 29
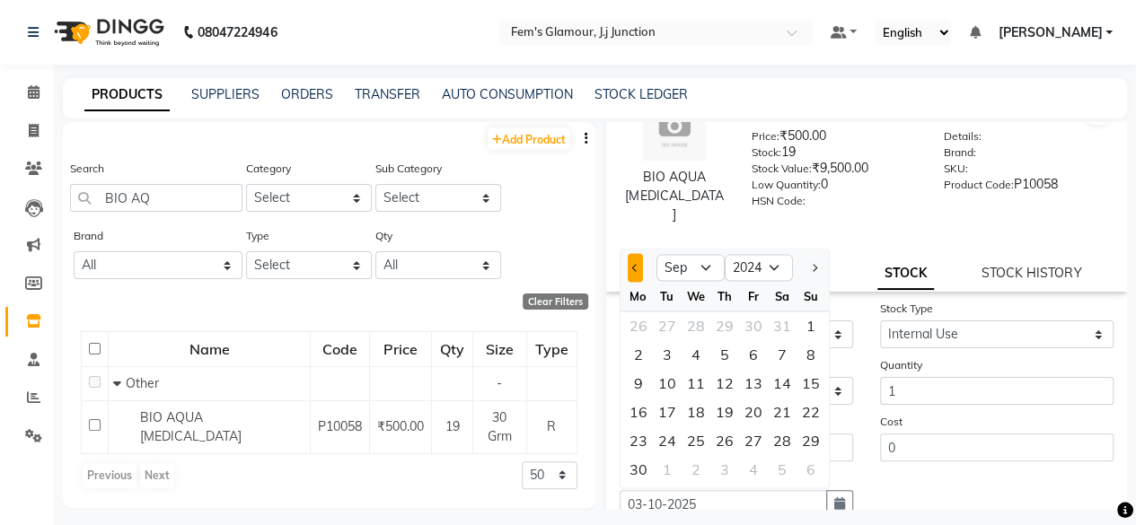
click at [628, 253] on button "Previous month" at bounding box center [635, 267] width 15 height 29
click at [630, 254] on button "Previous month" at bounding box center [635, 267] width 15 height 29
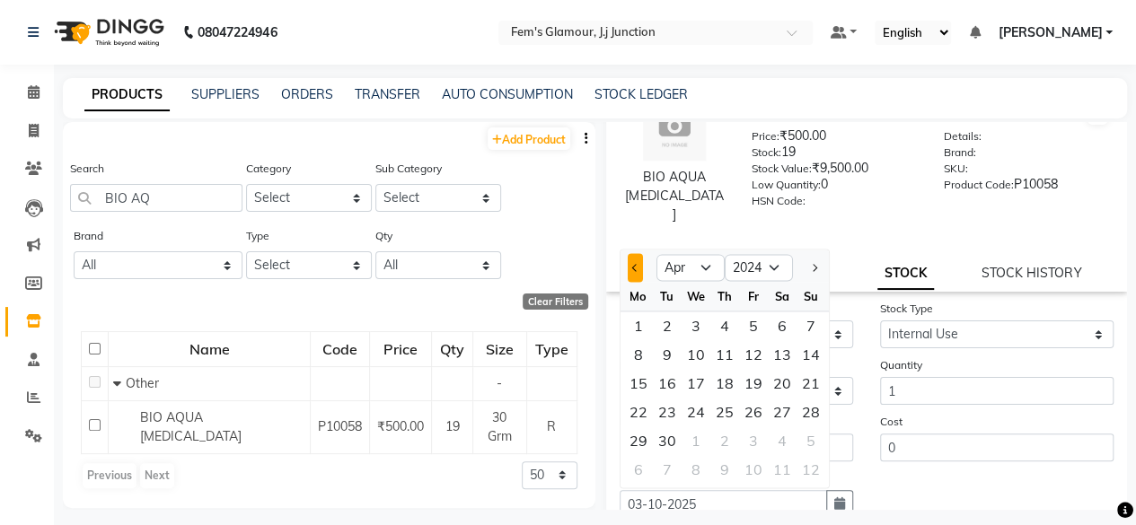
click at [630, 254] on button "Previous month" at bounding box center [635, 267] width 15 height 29
select select "12"
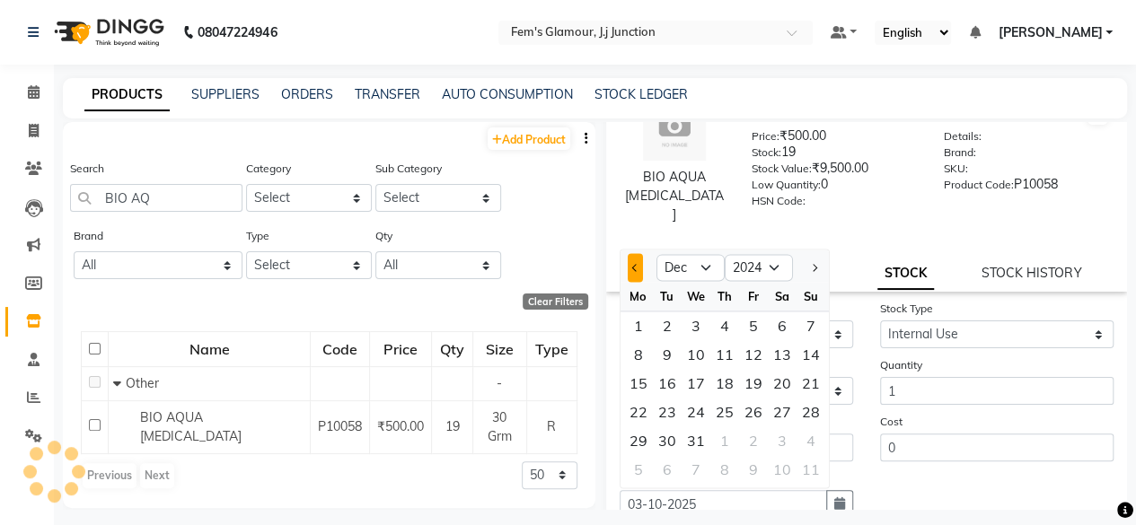
select select "2023"
click at [630, 254] on button "Previous month" at bounding box center [635, 267] width 15 height 29
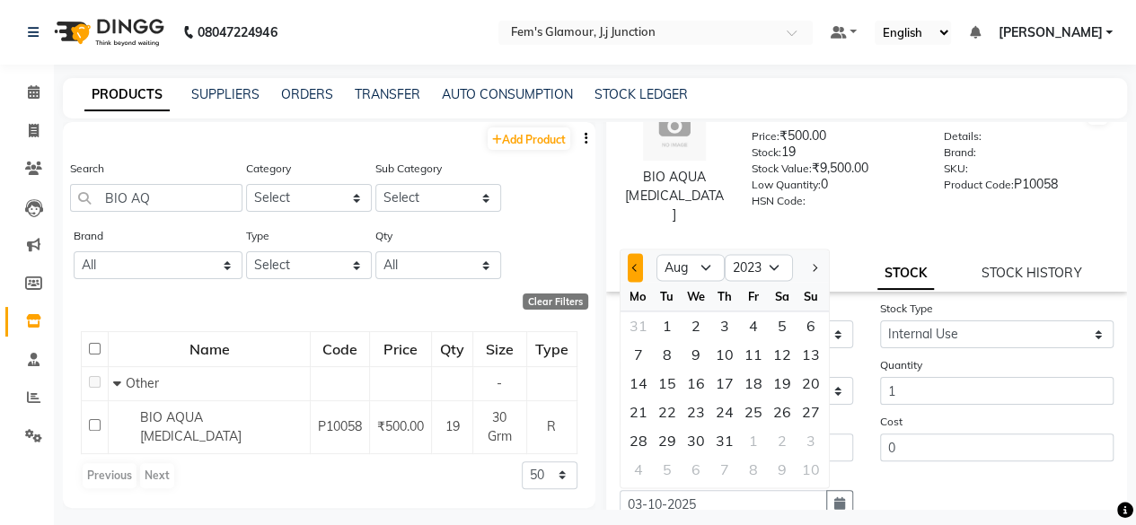
click at [630, 254] on button "Previous month" at bounding box center [635, 267] width 15 height 29
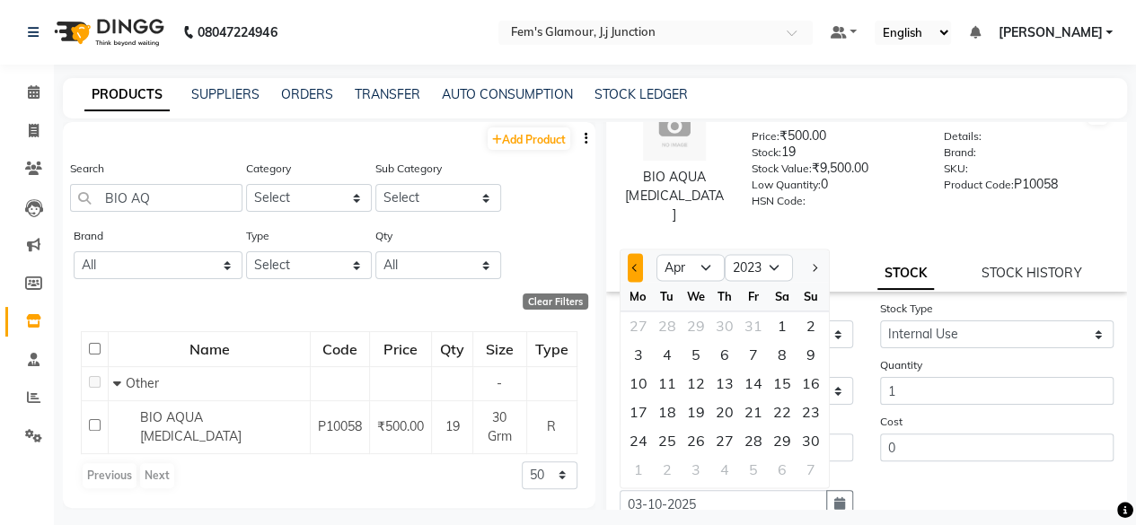
select select "3"
click at [1034, 265] on link "STOCK HISTORY" at bounding box center [1032, 273] width 100 height 16
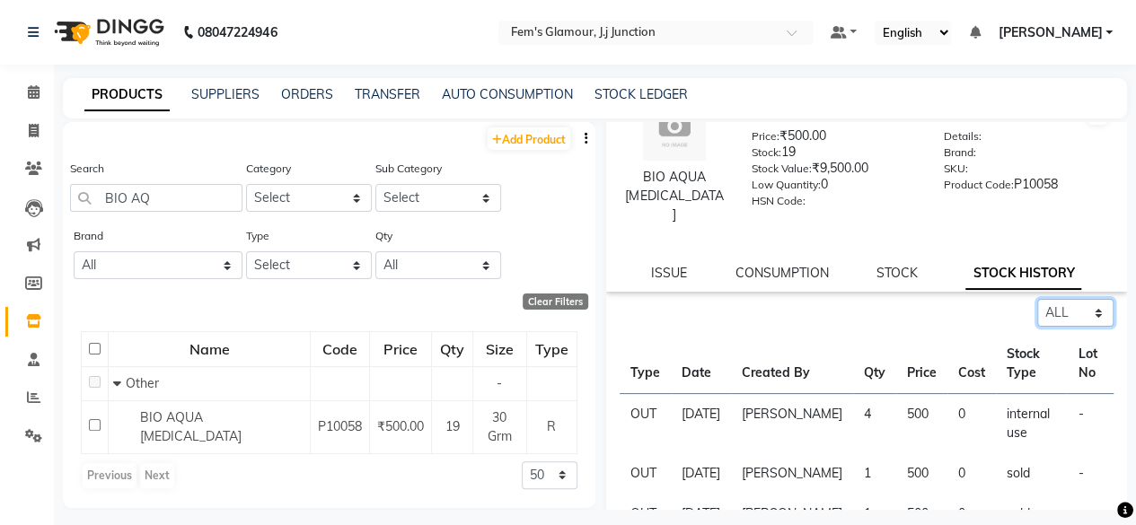
drag, startPoint x: 1054, startPoint y: 281, endPoint x: 1056, endPoint y: 364, distance: 82.6
select select "in"
click at [1037, 299] on select "Select ALL IN OUT" at bounding box center [1075, 313] width 76 height 28
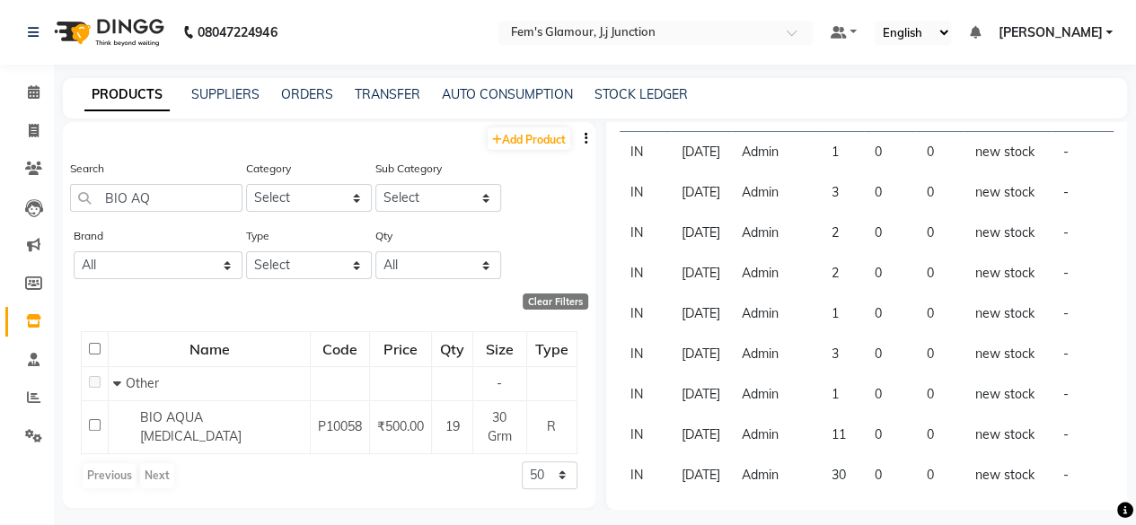
scroll to position [0, 0]
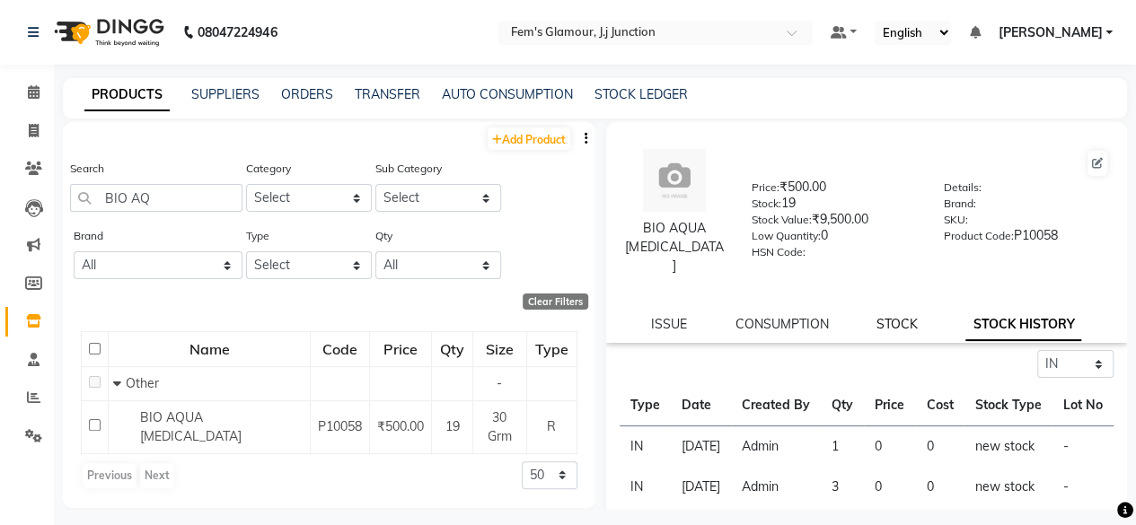
click at [888, 316] on link "STOCK" at bounding box center [896, 324] width 41 height 16
select select "in"
select select "internal use"
select select
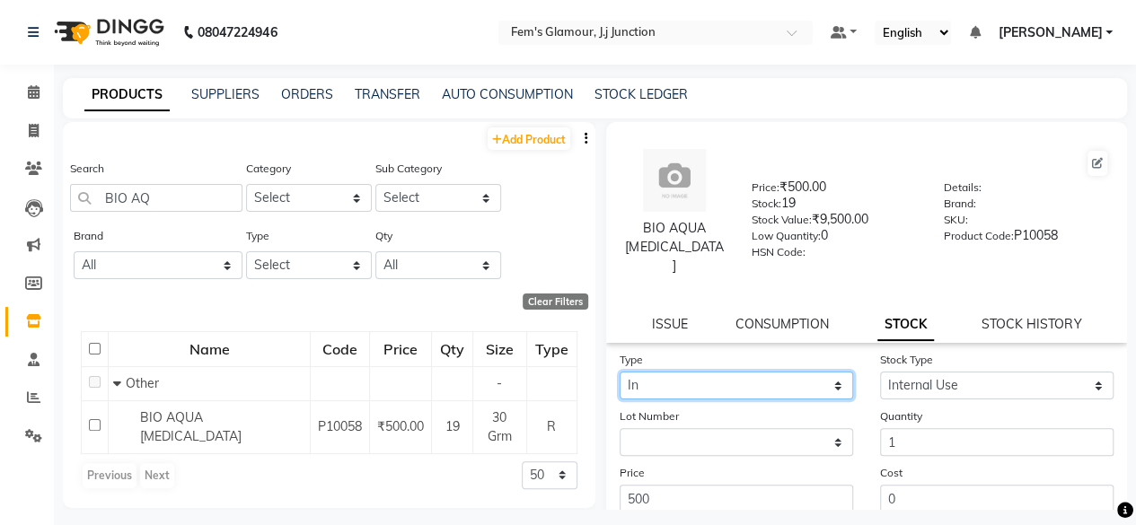
click at [720, 372] on select "Select In Out" at bounding box center [736, 386] width 233 height 28
select select "out"
click at [620, 372] on select "Select In Out" at bounding box center [736, 386] width 233 height 28
select select
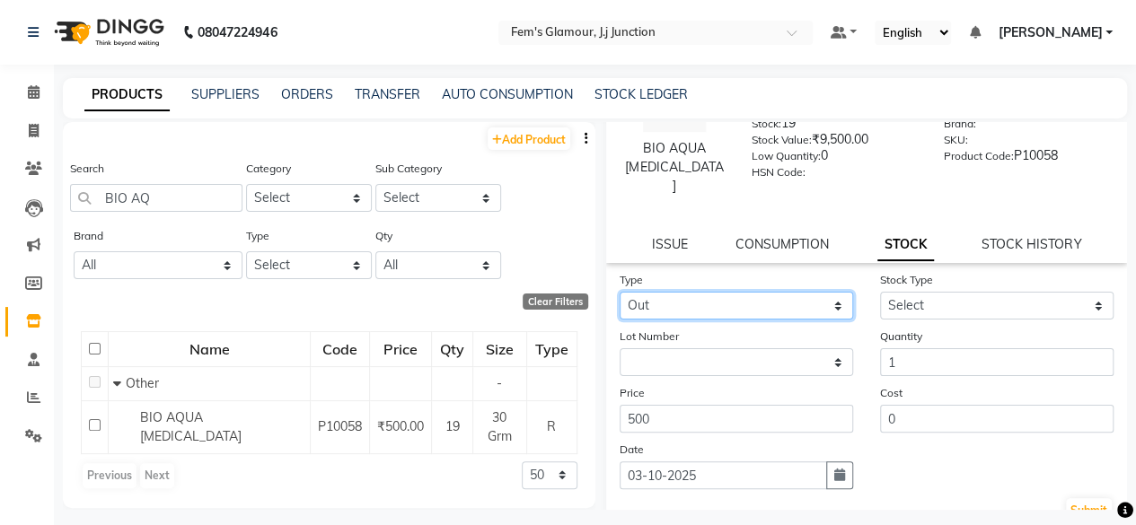
scroll to position [77, 0]
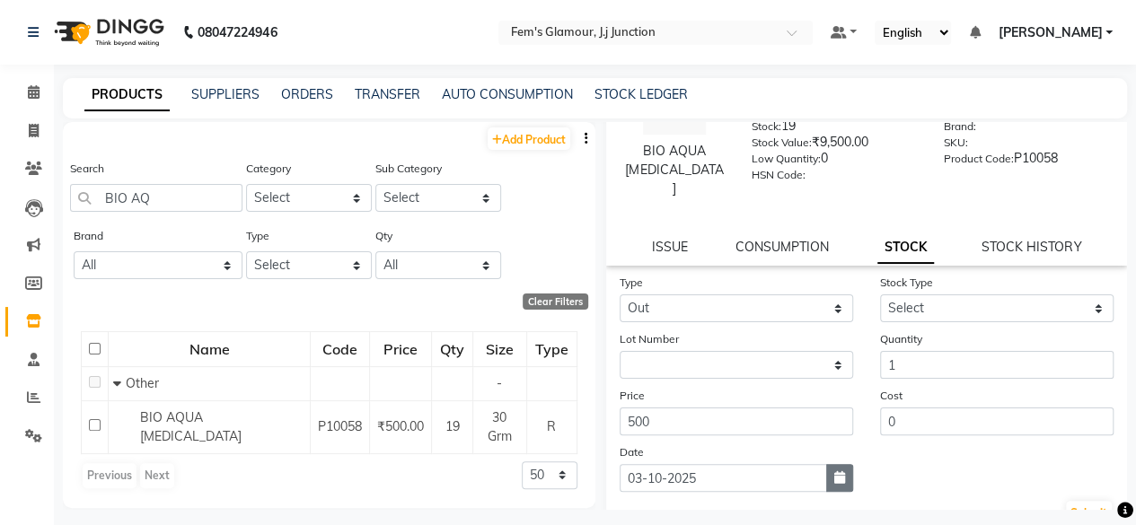
click at [834, 471] on icon "button" at bounding box center [839, 477] width 11 height 13
select select "10"
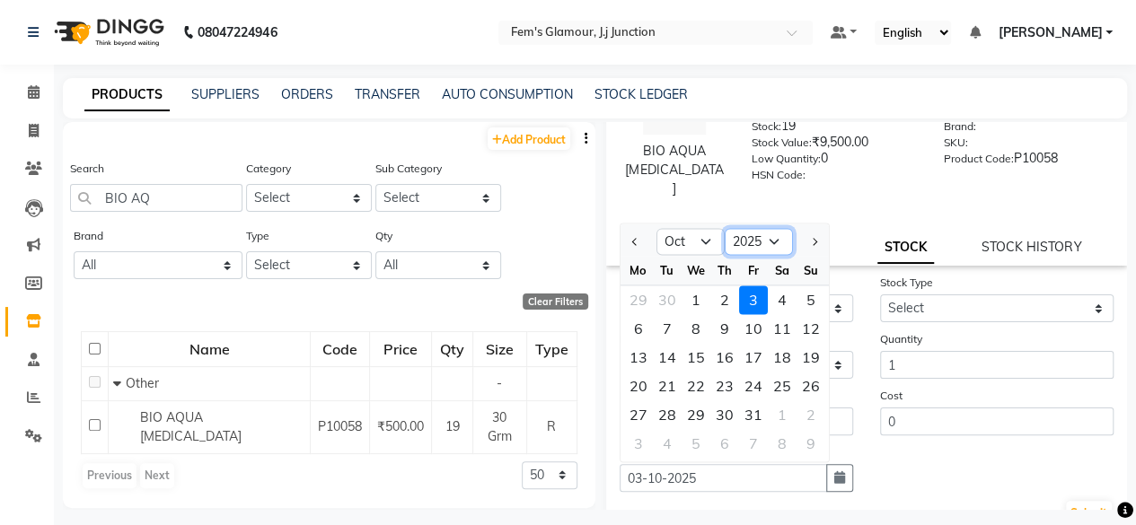
click at [762, 229] on select "2015 2016 2017 2018 2019 2020 2021 2022 2023 2024 2025 2026 2027 2028 2029 2030…" at bounding box center [759, 242] width 68 height 27
select select "2024"
click at [725, 229] on select "2015 2016 2017 2018 2019 2020 2021 2022 2023 2024 2025 2026 2027 2028 2029 2030…" at bounding box center [759, 242] width 68 height 27
click at [683, 233] on select "Jan Feb Mar Apr May Jun Jul Aug Sep Oct Nov Dec" at bounding box center [690, 242] width 68 height 27
select select "7"
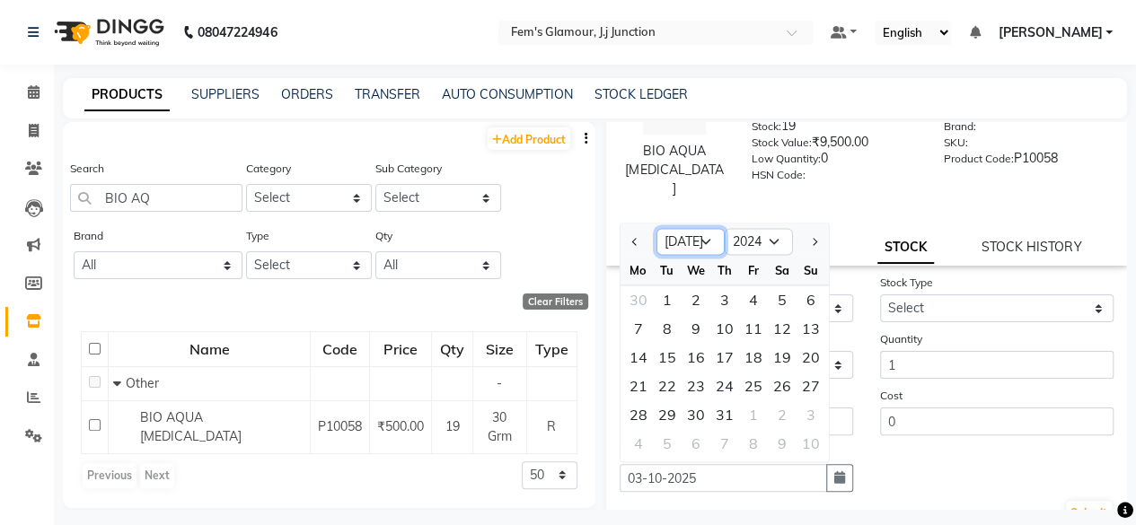
click at [656, 229] on select "Jan Feb Mar Apr May Jun Jul Aug Sep Oct Nov Dec" at bounding box center [690, 242] width 68 height 27
click at [665, 408] on div "30" at bounding box center [667, 415] width 29 height 29
type input "30-07-2024"
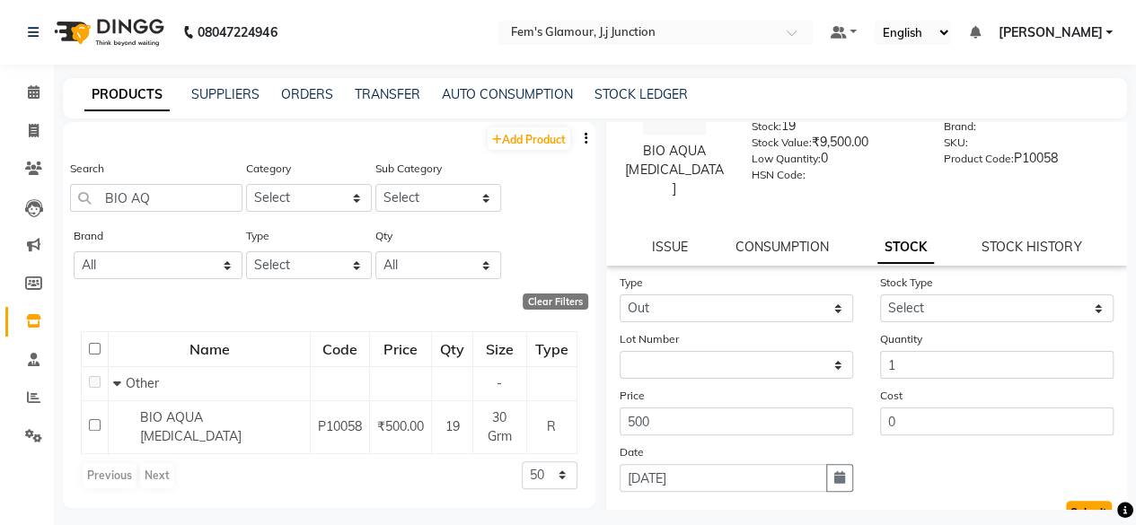
click at [1066, 501] on button "Submit" at bounding box center [1089, 513] width 46 height 25
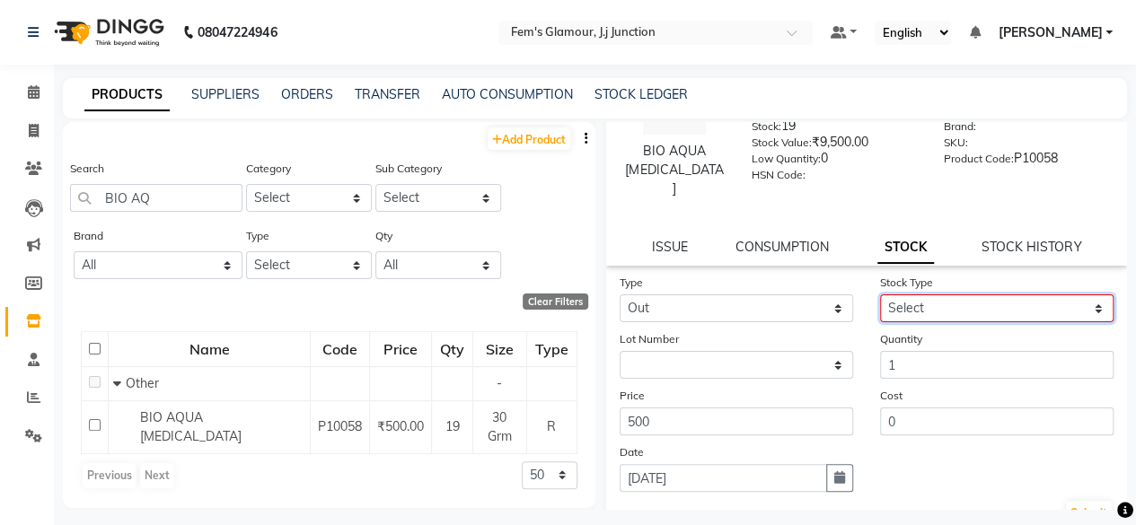
drag, startPoint x: 984, startPoint y: 292, endPoint x: 918, endPoint y: 346, distance: 85.6
click at [918, 346] on form "Type Select In Out Stock Type Select Internal Use Damaged Expired Adjustment Re…" at bounding box center [867, 400] width 495 height 255
select select "internal use"
click at [880, 295] on select "Select Internal Use Damaged Expired Adjustment Return Other" at bounding box center [996, 309] width 233 height 28
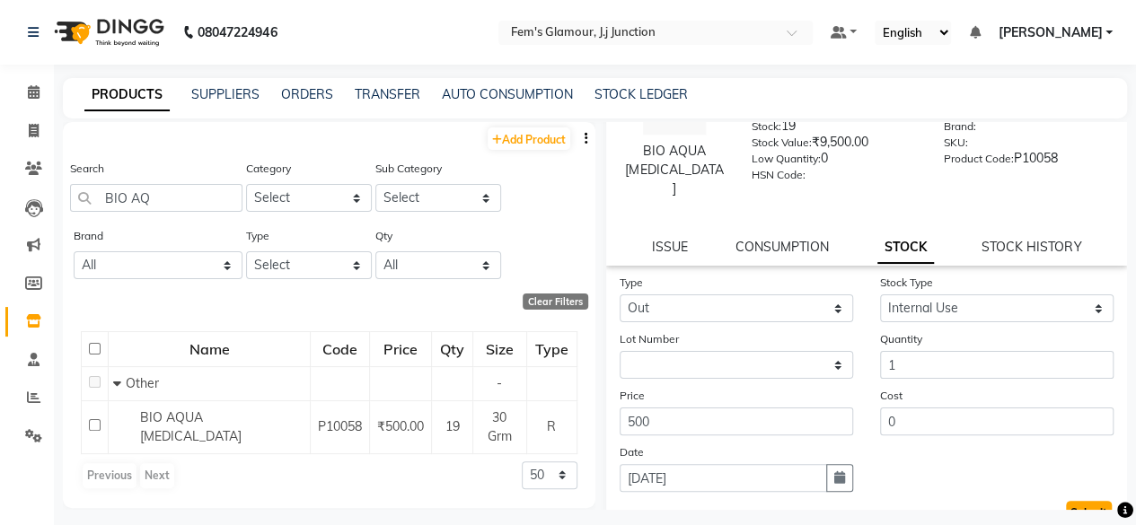
click at [1079, 501] on button "Submit" at bounding box center [1089, 513] width 46 height 25
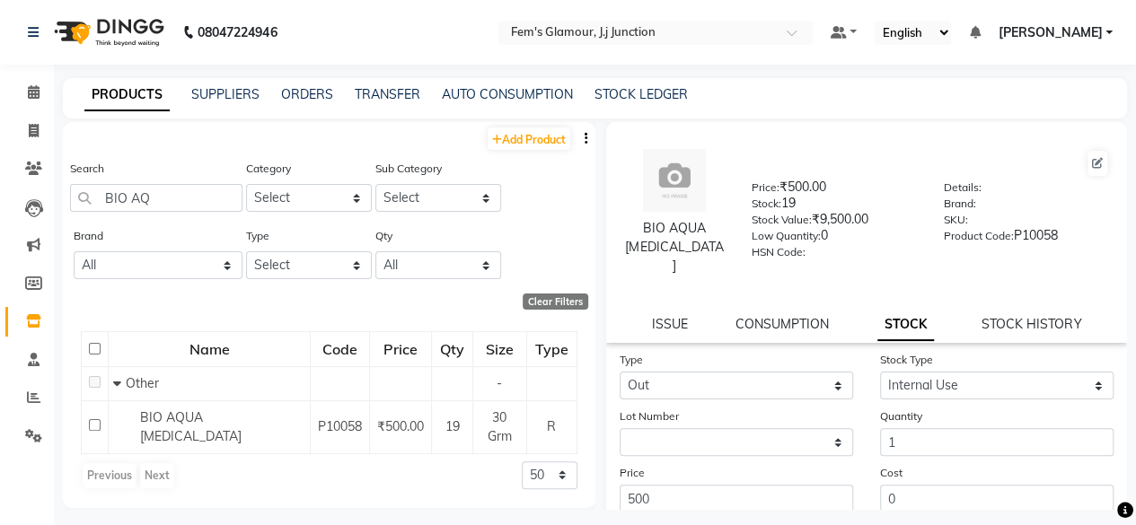
select select
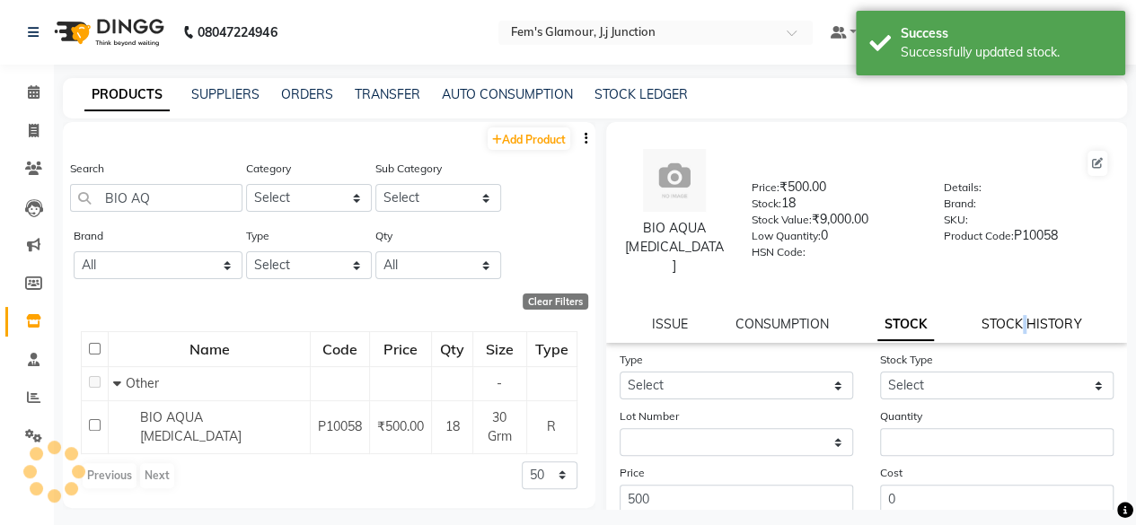
drag, startPoint x: 1017, startPoint y: 298, endPoint x: 1009, endPoint y: 304, distance: 9.5
click at [1009, 315] on div "STOCK HISTORY" at bounding box center [1032, 324] width 100 height 19
click at [1009, 316] on link "STOCK HISTORY" at bounding box center [1032, 324] width 100 height 16
select select "in"
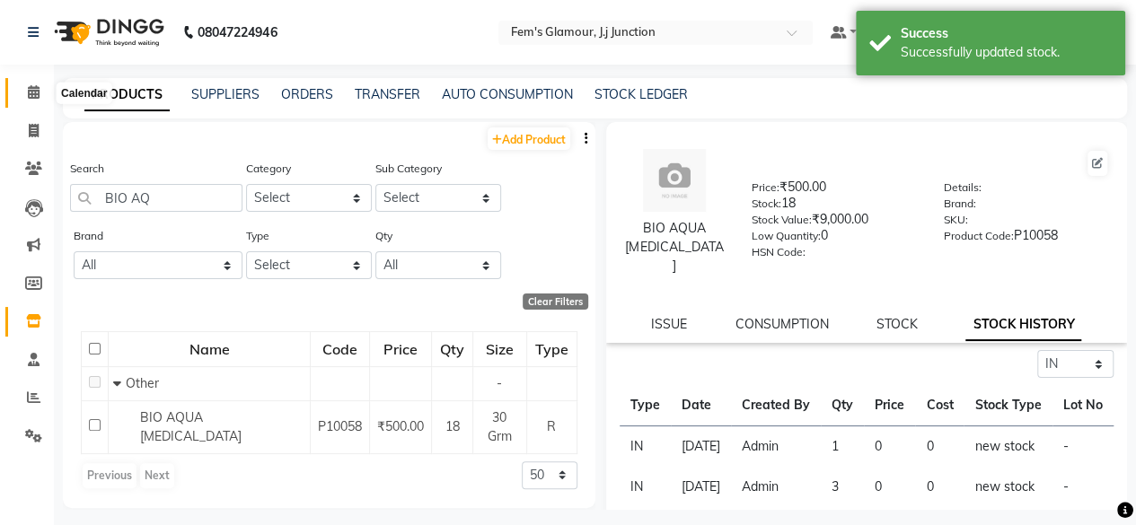
click at [31, 91] on icon at bounding box center [34, 91] width 12 height 13
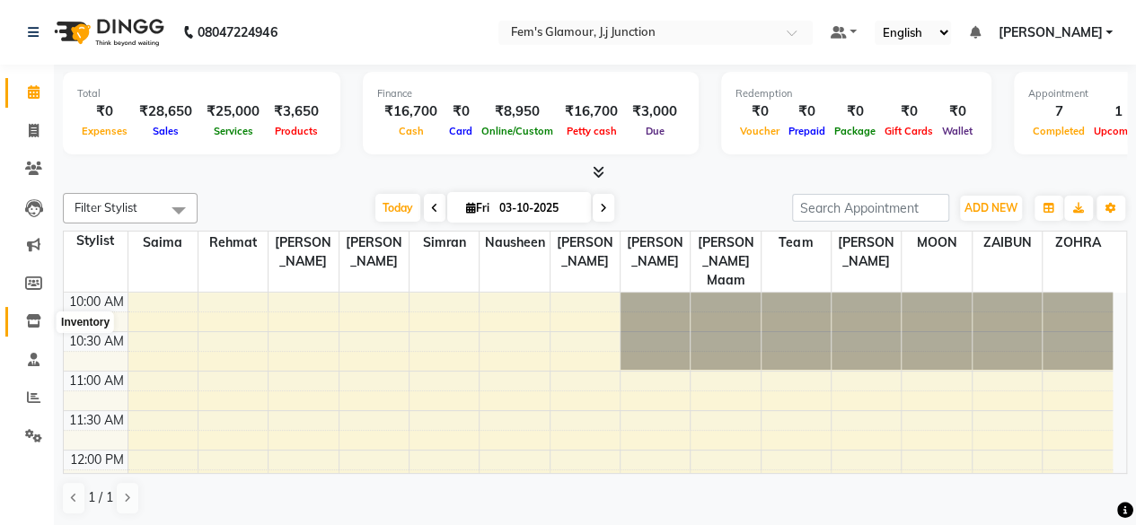
click at [31, 319] on icon at bounding box center [33, 320] width 15 height 13
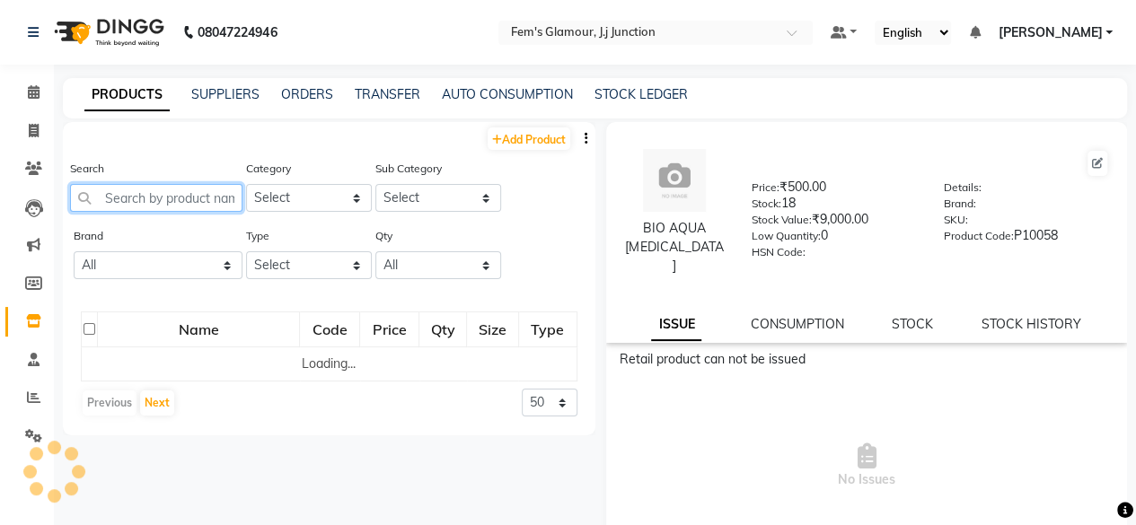
click at [182, 198] on input "text" at bounding box center [156, 198] width 172 height 28
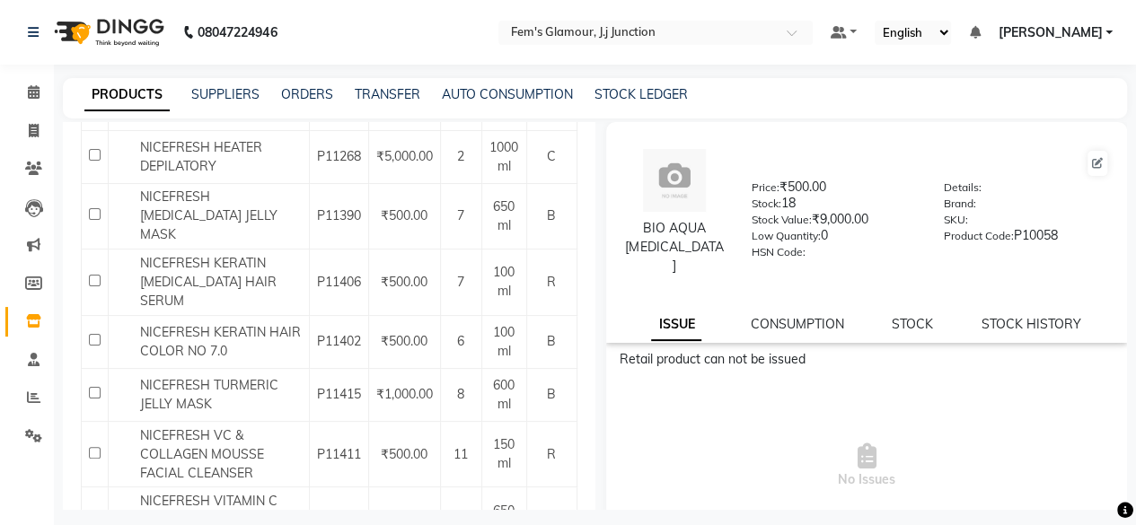
scroll to position [1779, 0]
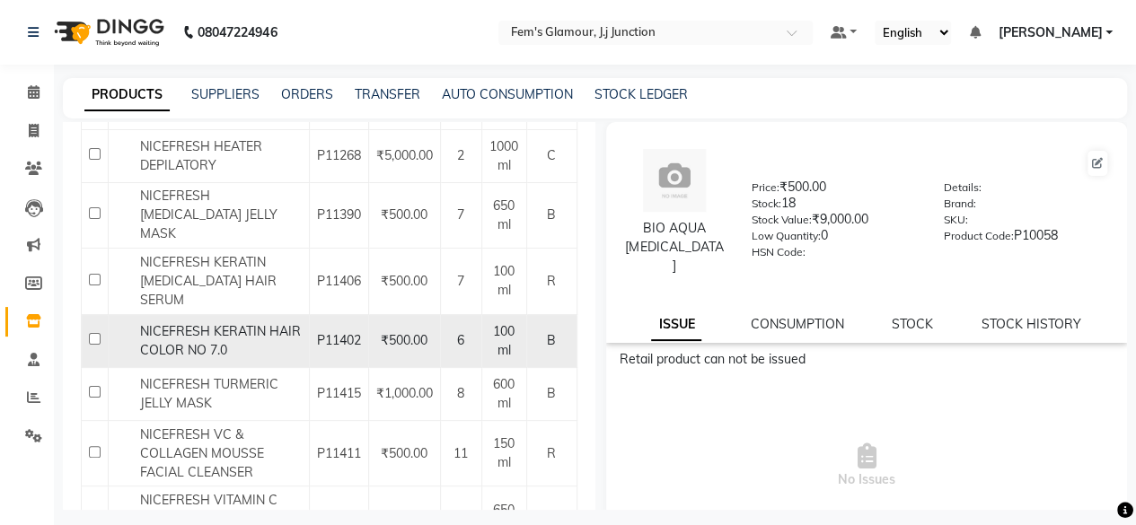
type input "NICEFRESH"
click at [192, 322] on div "NICEFRESH KERATIN HAIR COLOR NO 7.0" at bounding box center [208, 341] width 191 height 38
select select
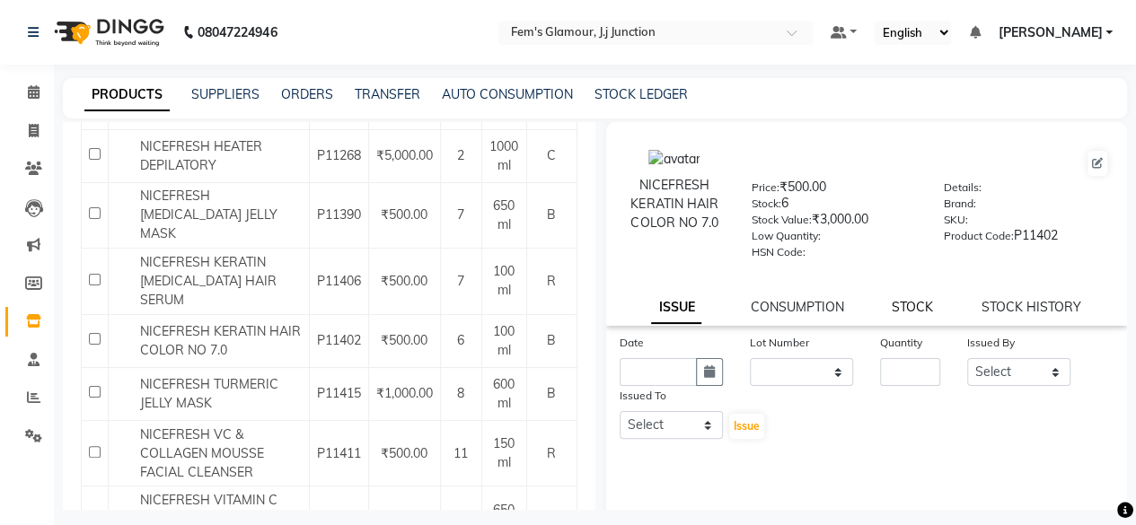
click at [895, 304] on link "STOCK" at bounding box center [912, 307] width 41 height 16
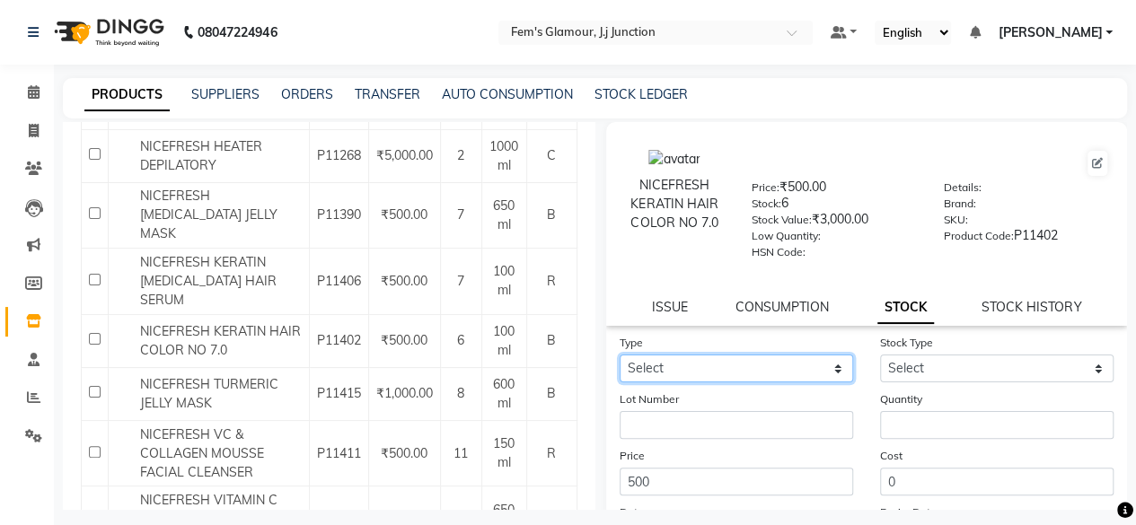
click at [800, 364] on select "Select In Out" at bounding box center [736, 369] width 233 height 28
select select "out"
click at [620, 355] on select "Select In Out" at bounding box center [736, 369] width 233 height 28
select select
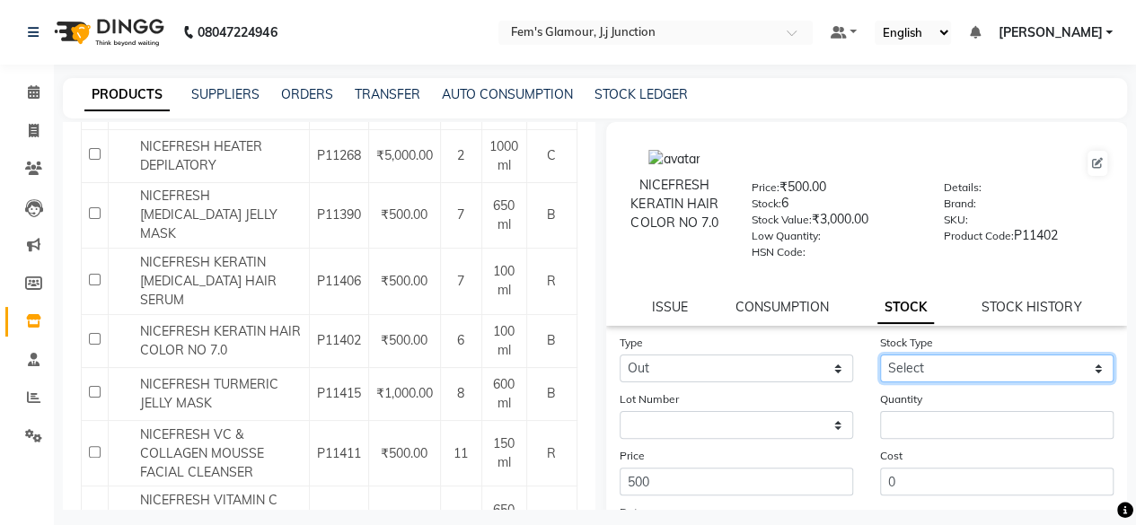
drag, startPoint x: 929, startPoint y: 364, endPoint x: 920, endPoint y: 203, distance: 161.0
click at [920, 203] on div "NICEFRESH KERATIN HAIR COLOR NO 7.0 Price: ₹500.00 Stock: 6 Stock Value: ₹3,000…" at bounding box center [867, 407] width 522 height 570
select select "internal use"
click at [880, 355] on select "Select Internal Use Damaged Expired Adjustment Return Other" at bounding box center [996, 369] width 233 height 28
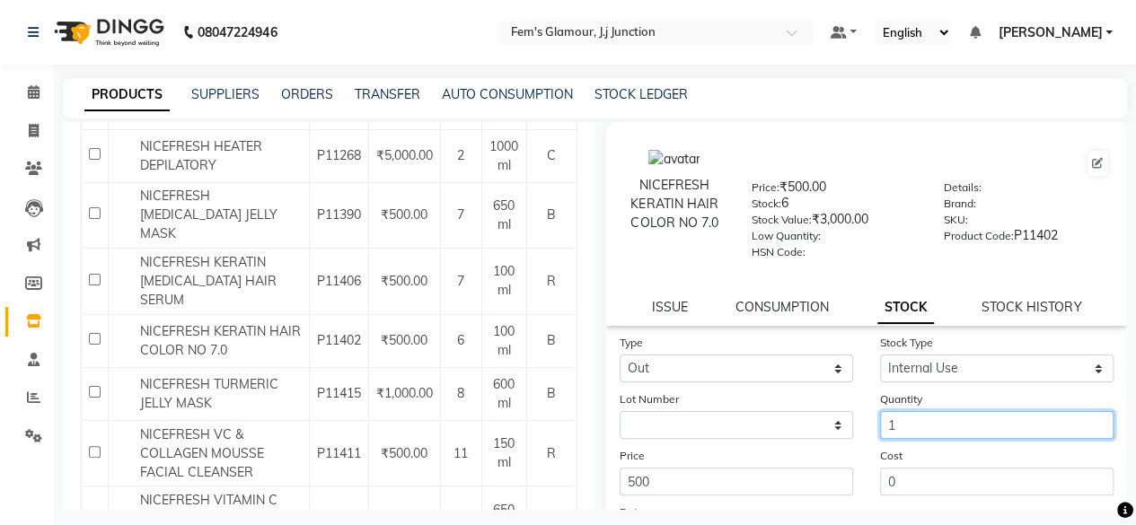
click at [915, 425] on input "1" at bounding box center [996, 425] width 233 height 28
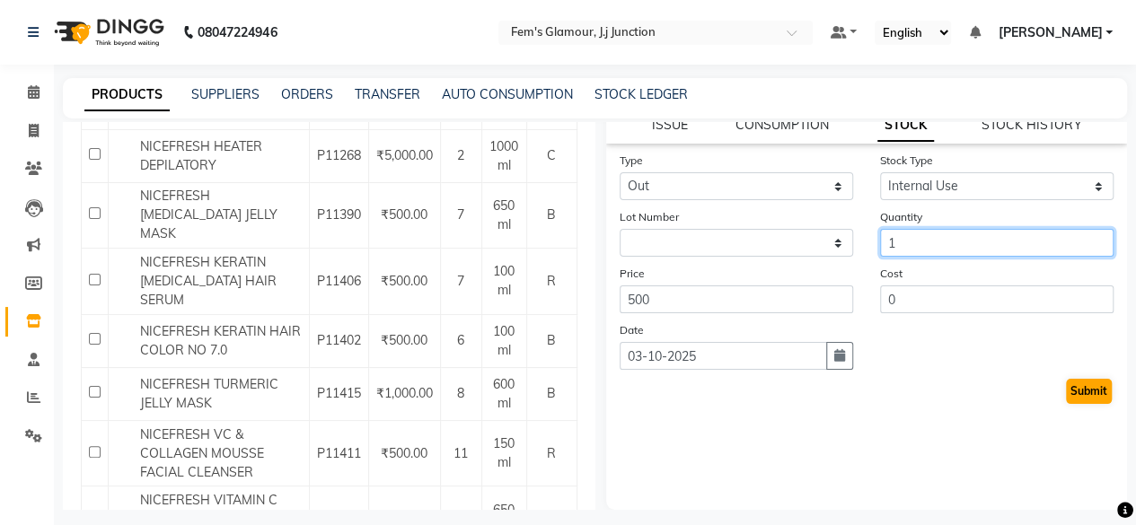
type input "1"
click at [1066, 389] on button "Submit" at bounding box center [1089, 391] width 46 height 25
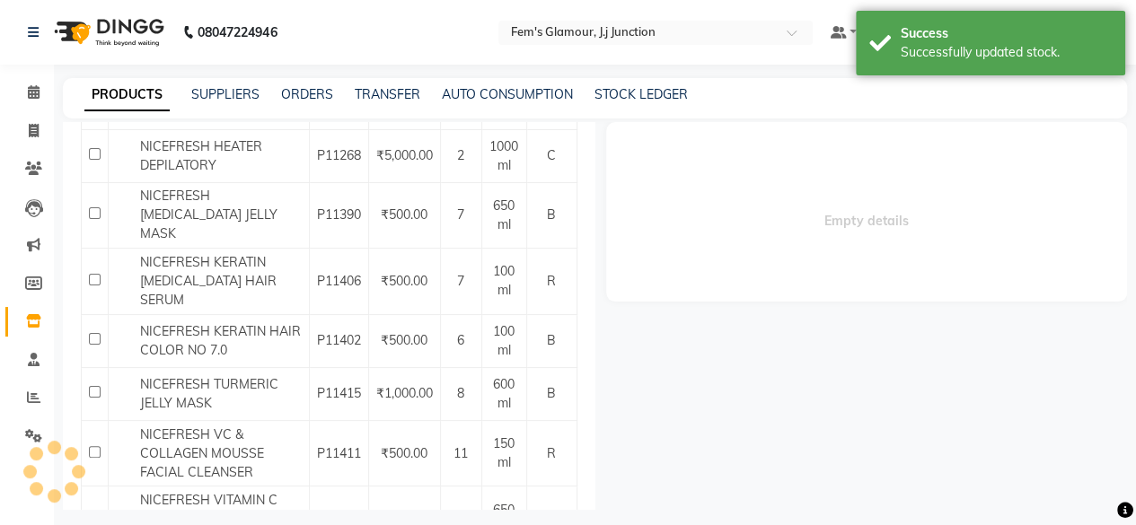
scroll to position [0, 0]
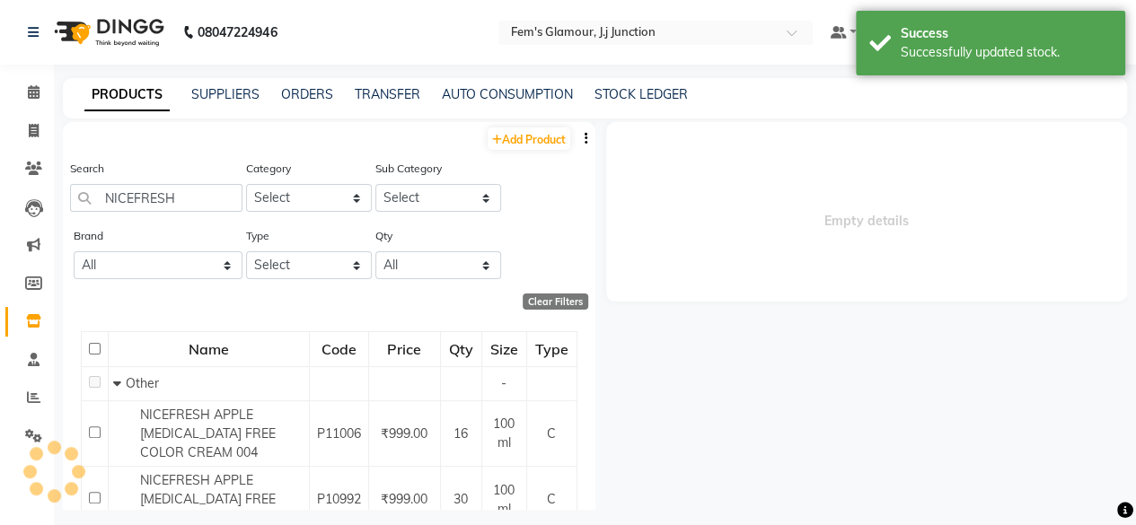
select select
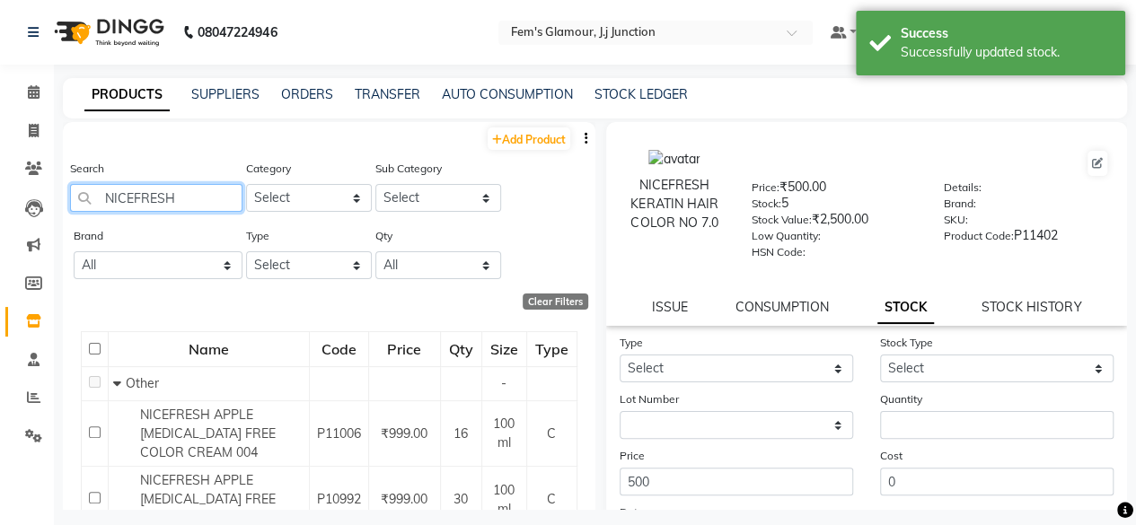
click at [199, 205] on input "NICEFRESH" at bounding box center [156, 198] width 172 height 28
type input "N"
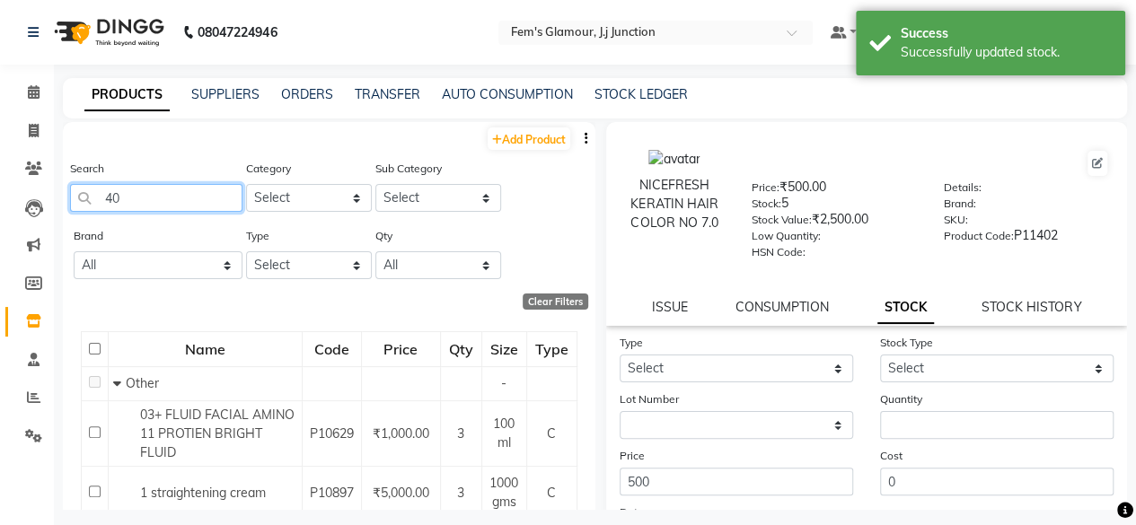
type input "4"
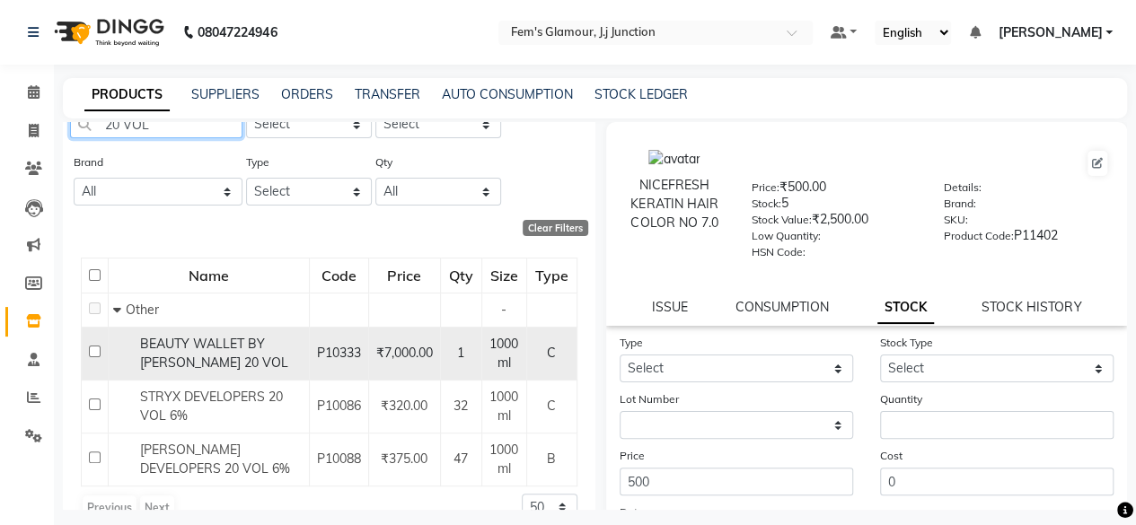
scroll to position [75, 0]
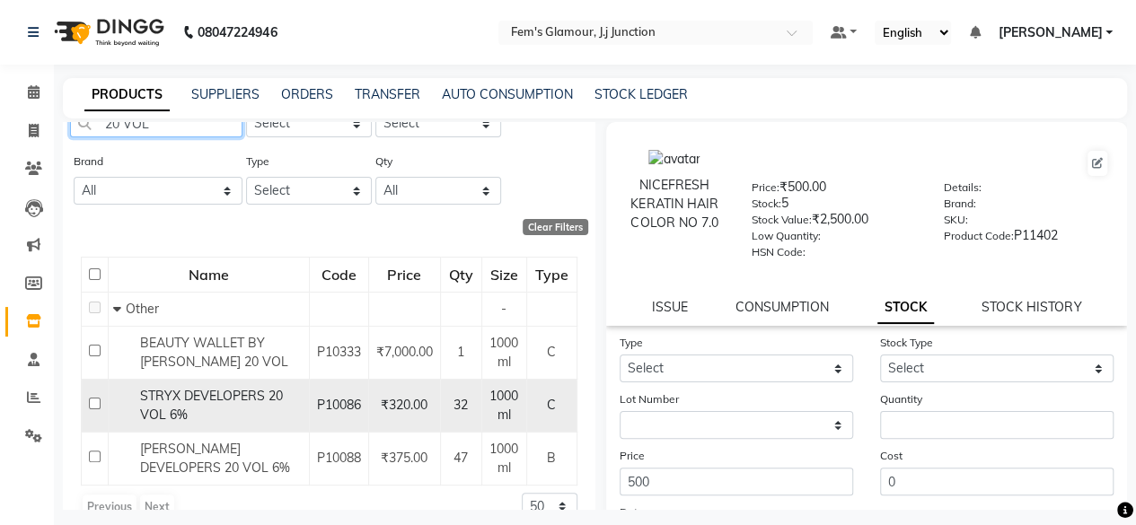
type input "20 VOL"
click at [205, 412] on div "STRYX DEVELOPERS 20 VOL 6%" at bounding box center [208, 406] width 191 height 38
select select
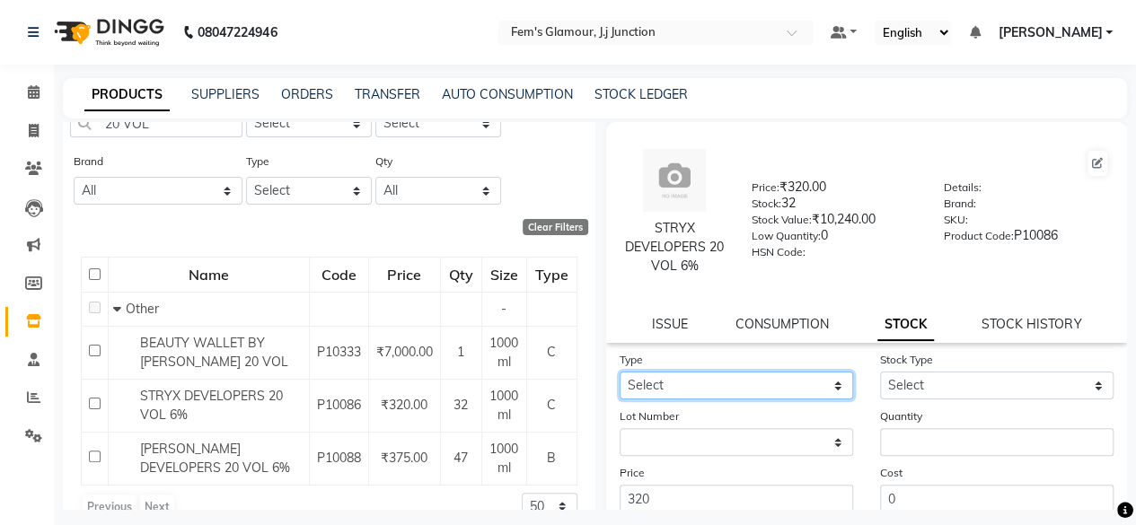
drag, startPoint x: 711, startPoint y: 389, endPoint x: 680, endPoint y: 456, distance: 74.3
click at [680, 456] on form "Type Select In Out Stock Type Select Internal Use Damaged Expired Adjustment Re…" at bounding box center [867, 477] width 495 height 255
select select "out"
click at [620, 372] on select "Select In Out" at bounding box center [736, 386] width 233 height 28
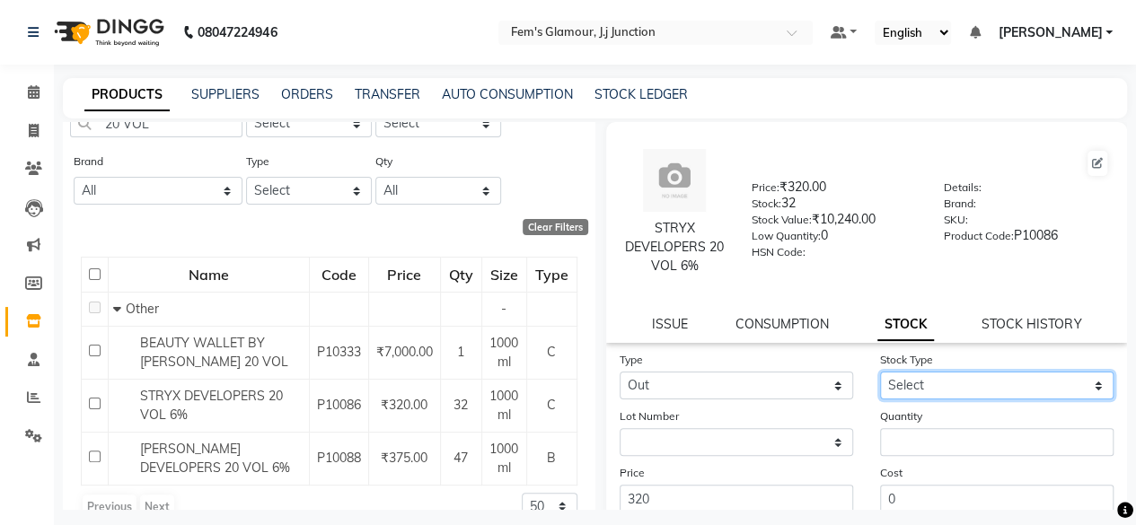
drag, startPoint x: 908, startPoint y: 380, endPoint x: 910, endPoint y: 227, distance: 152.7
click at [910, 227] on div "STRYX DEVELOPERS 20 VOL 6% Price: ₹320.00 Stock: 32 Stock Value: ₹10,240.00 Low…" at bounding box center [867, 415] width 522 height 587
select select "internal use"
click at [880, 372] on select "Select Internal Use Damaged Expired Adjustment Return Other" at bounding box center [996, 386] width 233 height 28
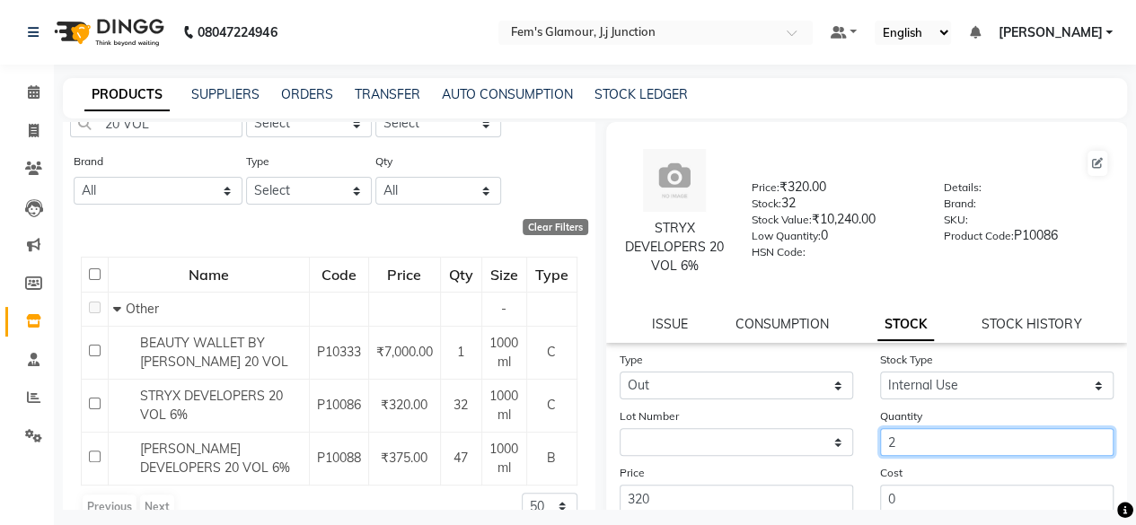
click at [911, 437] on input "2" at bounding box center [996, 442] width 233 height 28
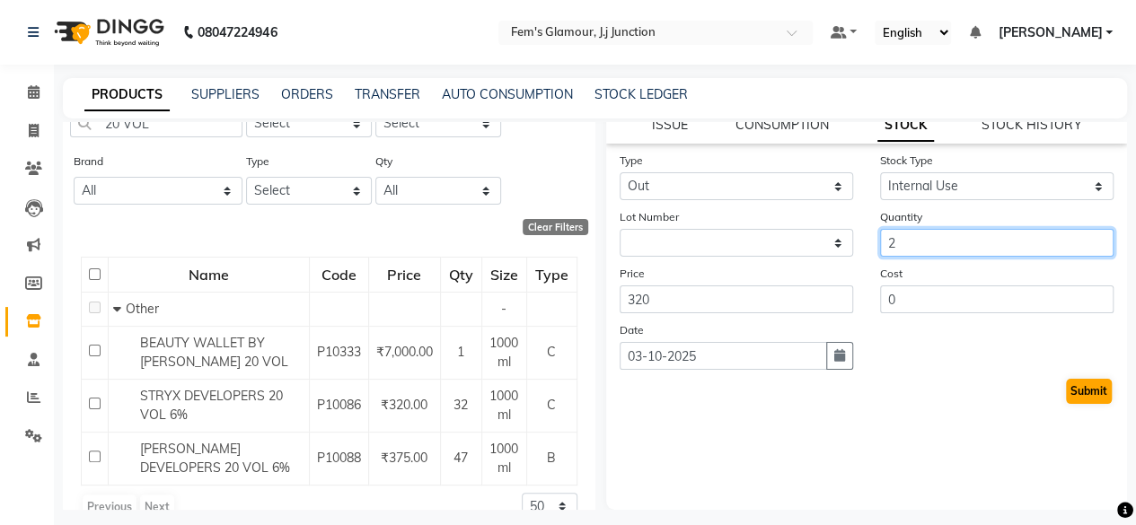
type input "2"
click at [1079, 392] on button "Submit" at bounding box center [1089, 391] width 46 height 25
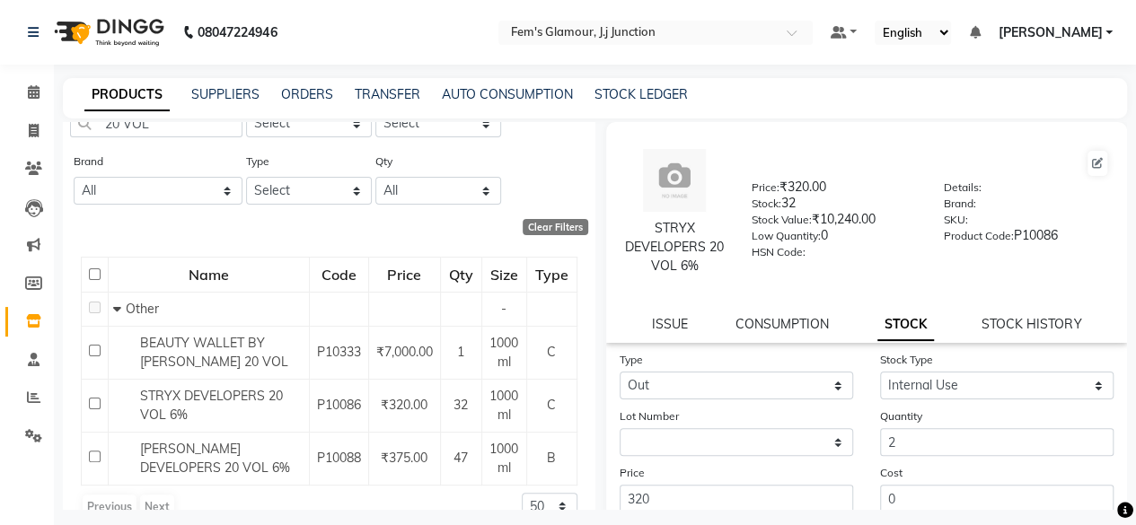
select select
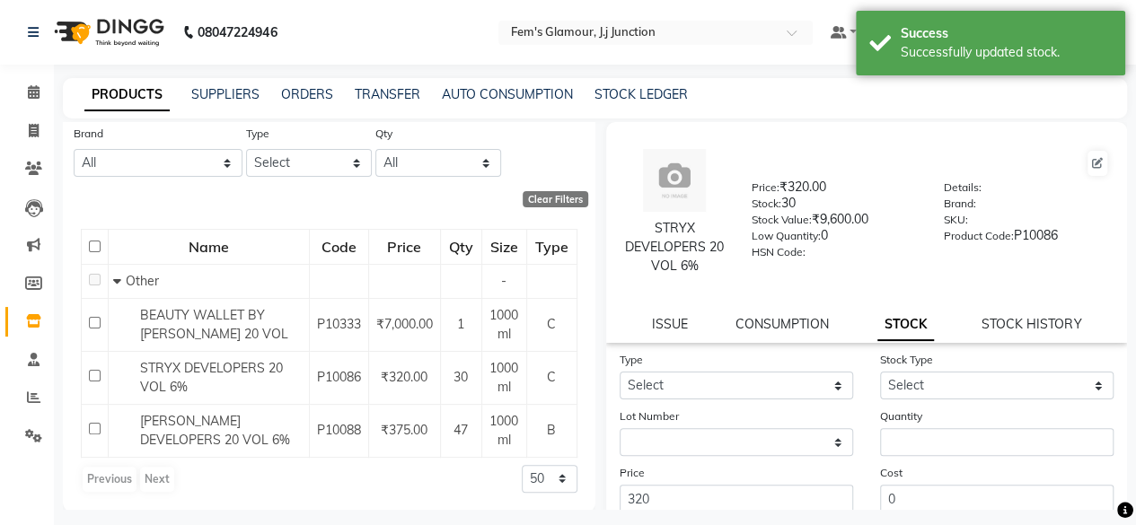
scroll to position [1, 0]
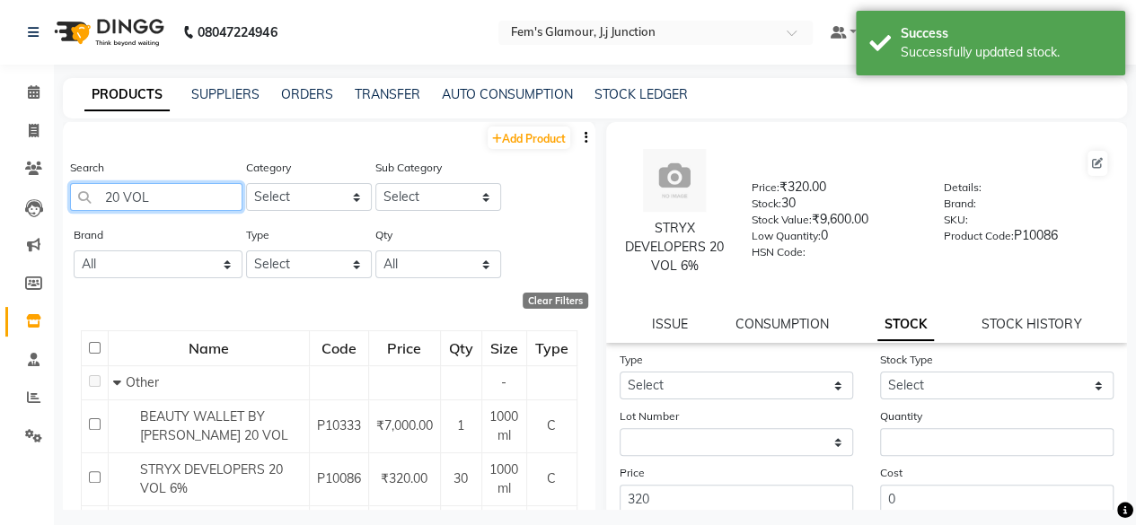
click at [108, 198] on input "20 VOL" at bounding box center [156, 197] width 172 height 28
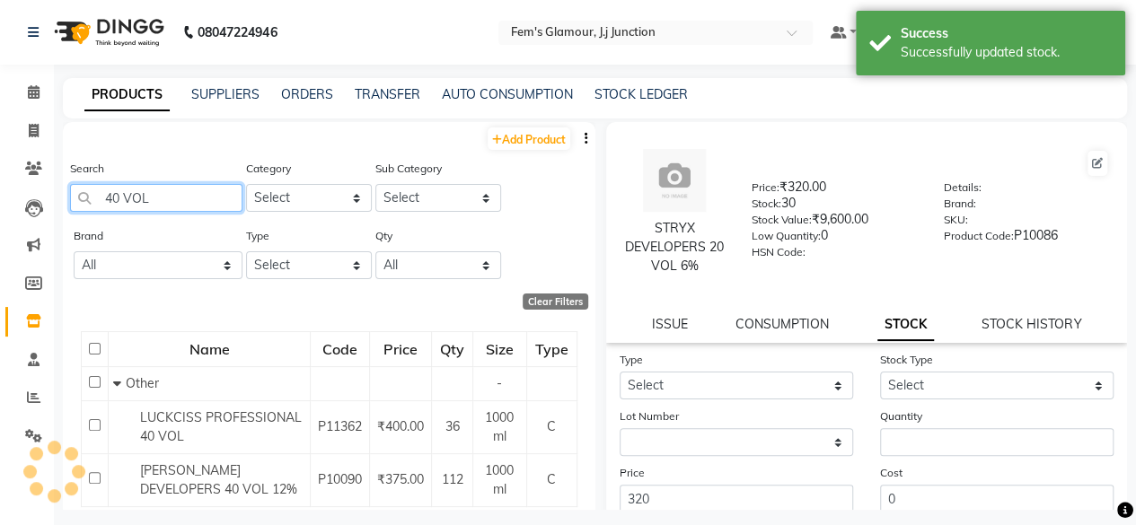
scroll to position [49, 0]
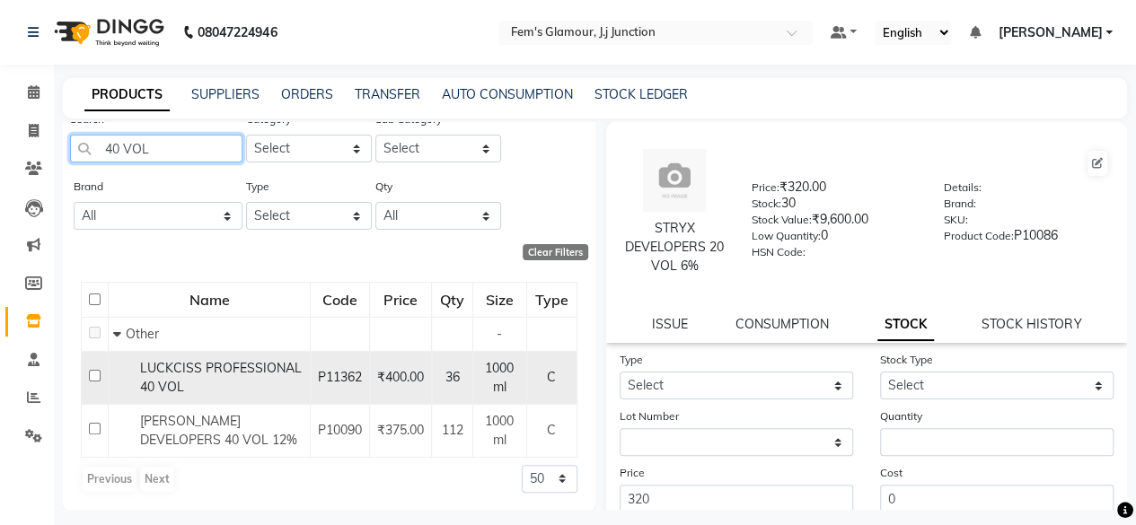
type input "40 VOL"
click at [156, 396] on td "LUCKCISS PROFESSIONAL 40 VOL" at bounding box center [210, 377] width 202 height 53
click at [91, 376] on input "checkbox" at bounding box center [95, 376] width 12 height 12
checkbox input "true"
select select
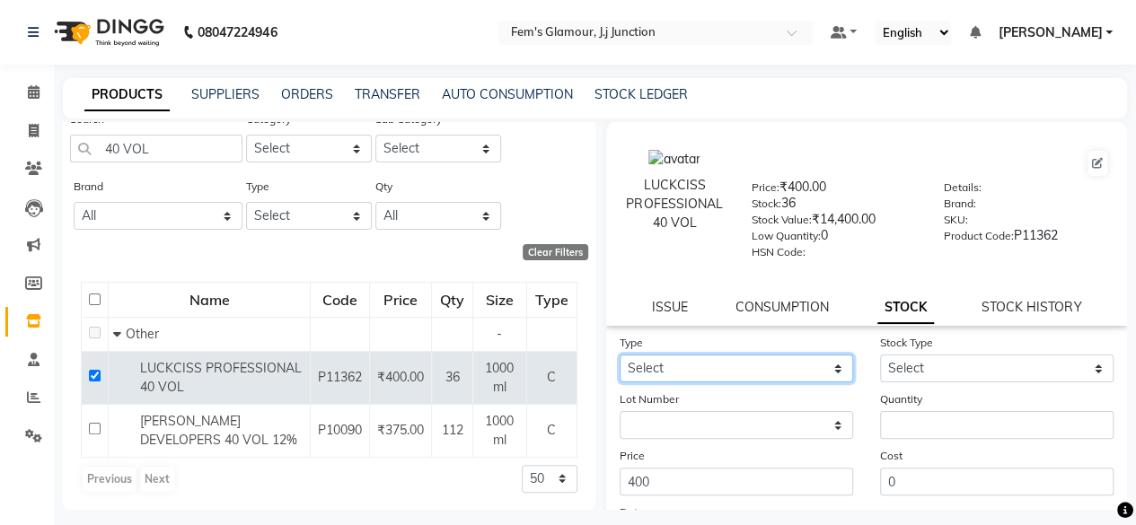
click at [731, 362] on select "Select In Out" at bounding box center [736, 369] width 233 height 28
select select "out"
click at [620, 355] on select "Select In Out" at bounding box center [736, 369] width 233 height 28
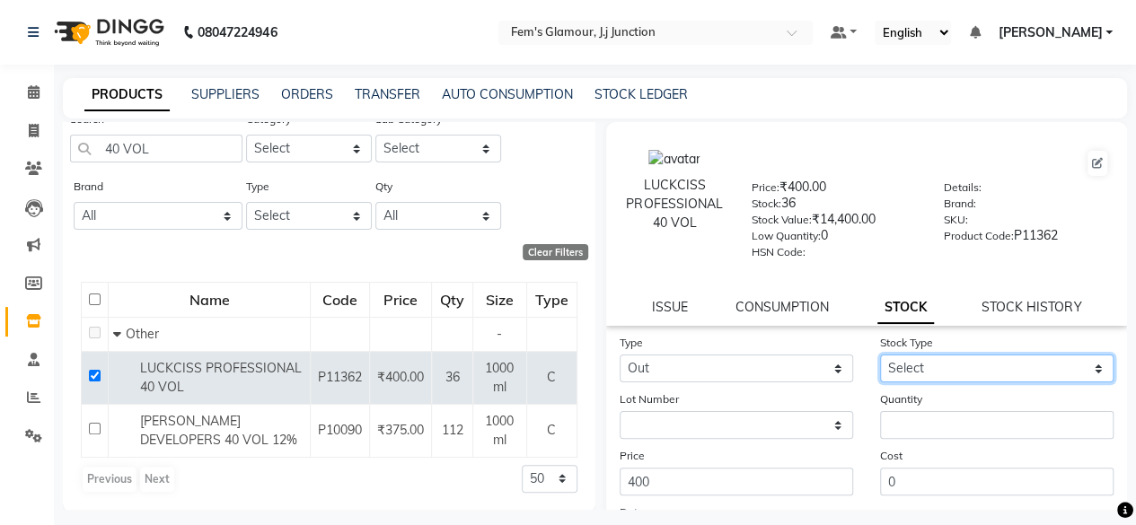
click at [909, 380] on select "Select Internal Use Damaged Expired Adjustment Return Other" at bounding box center [996, 369] width 233 height 28
select select "internal use"
click at [880, 355] on select "Select Internal Use Damaged Expired Adjustment Return Other" at bounding box center [996, 369] width 233 height 28
click at [921, 231] on div "Price: ₹400.00 Stock: 36 Stock Value: ₹14,400.00 Low Quantity: 0 HSN Code:" at bounding box center [834, 218] width 192 height 81
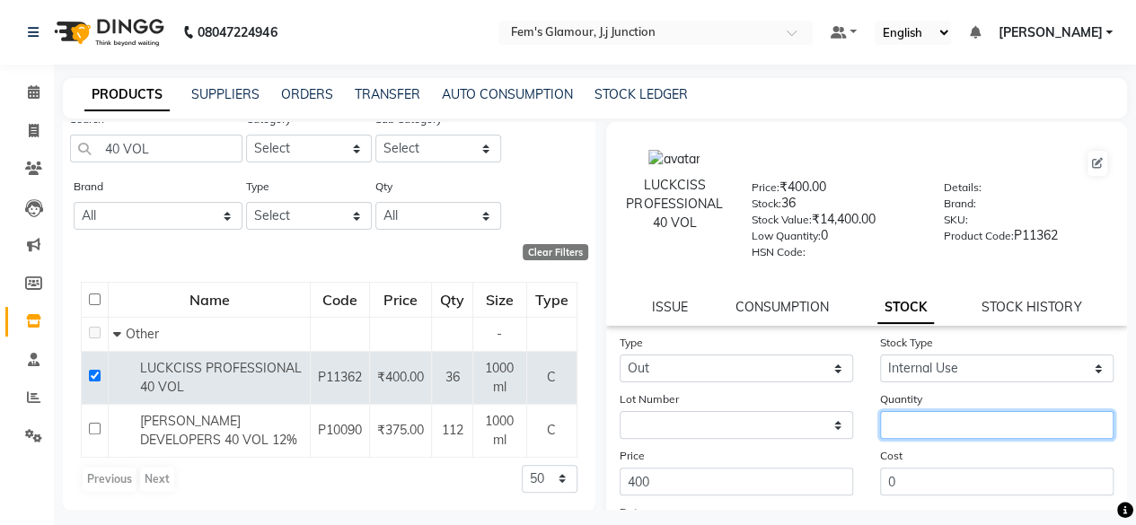
click at [930, 418] on input "number" at bounding box center [996, 425] width 233 height 28
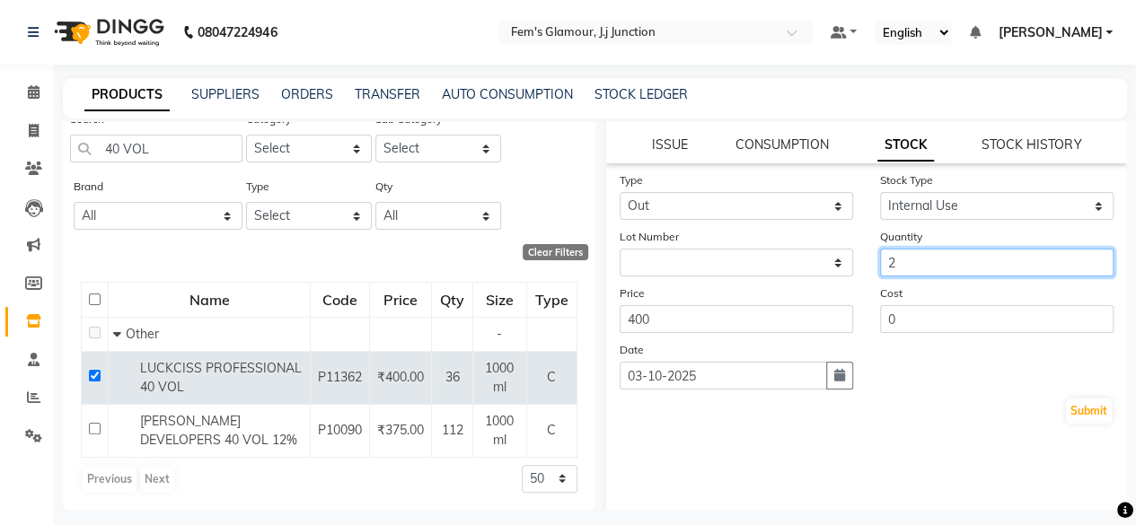
scroll to position [176, 0]
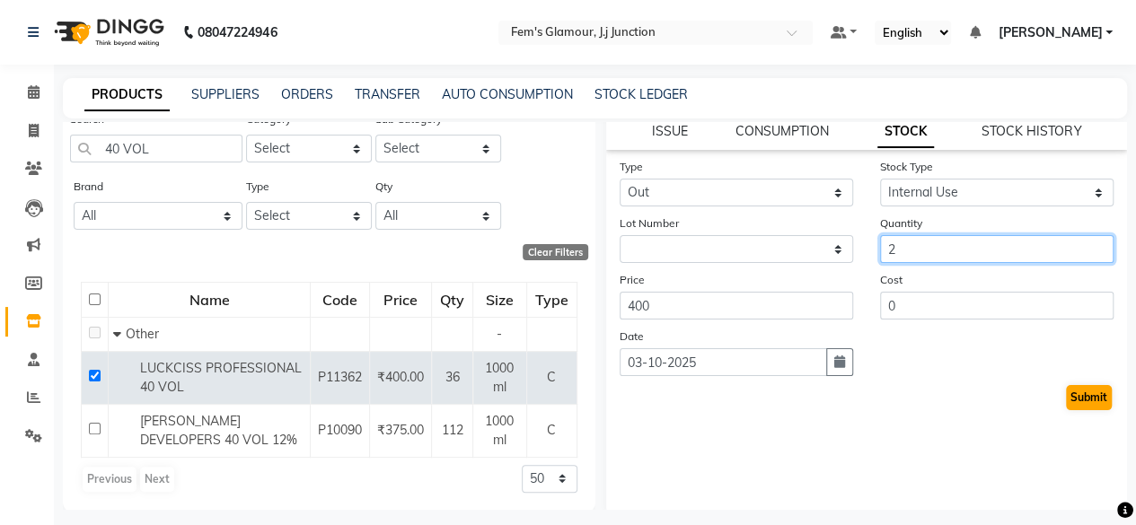
type input "2"
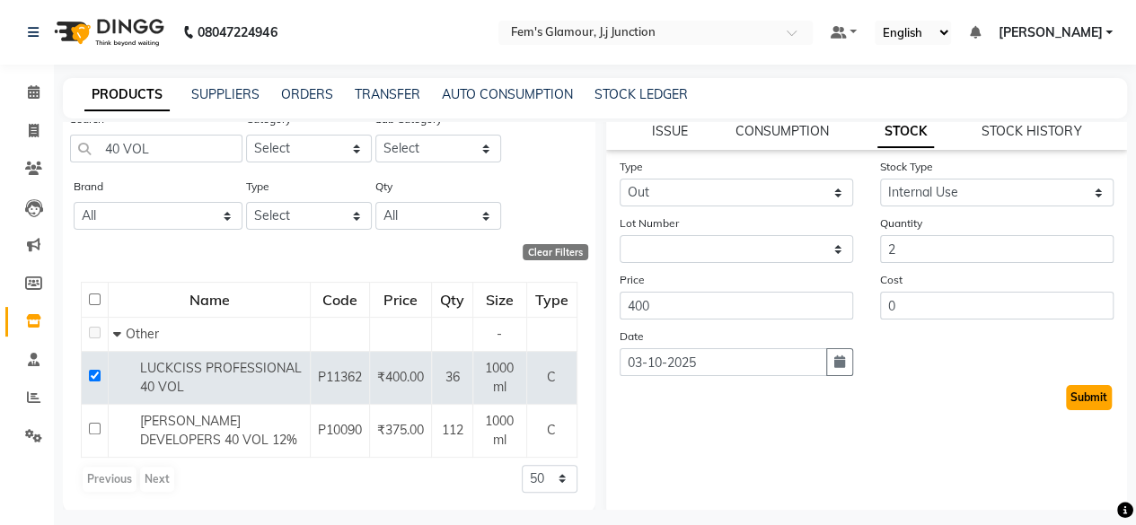
click at [1066, 394] on button "Submit" at bounding box center [1089, 397] width 46 height 25
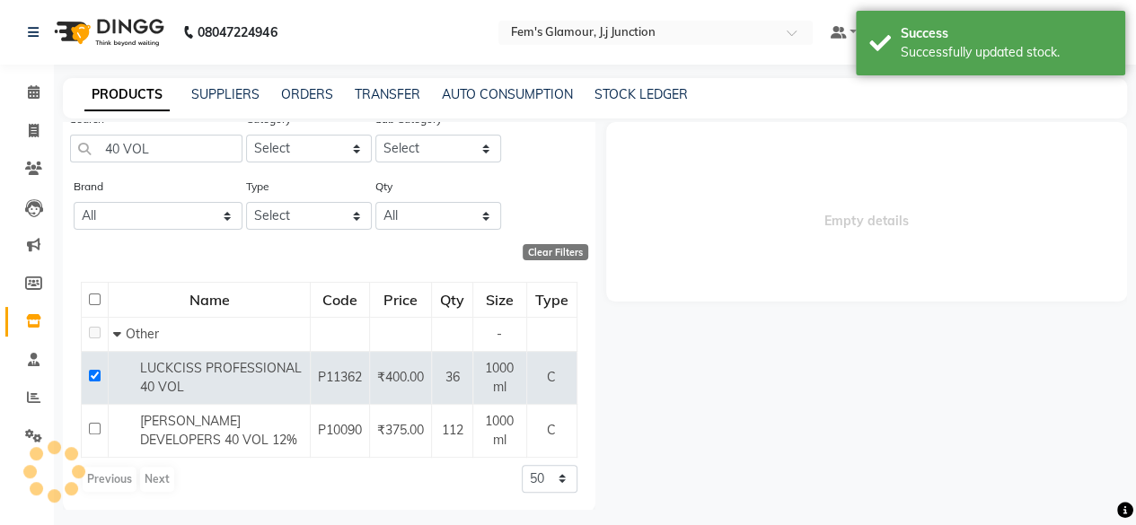
scroll to position [0, 0]
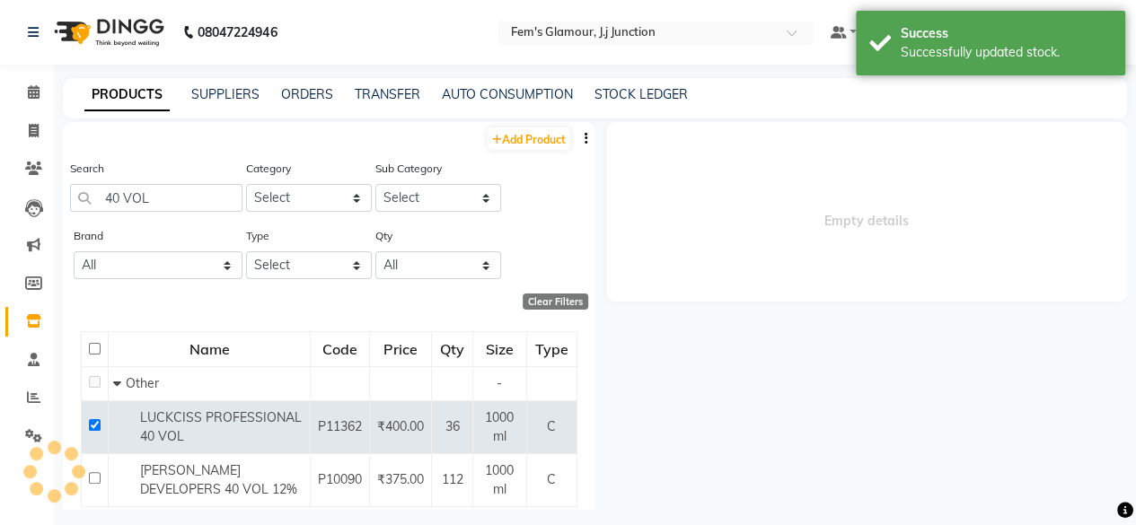
select select
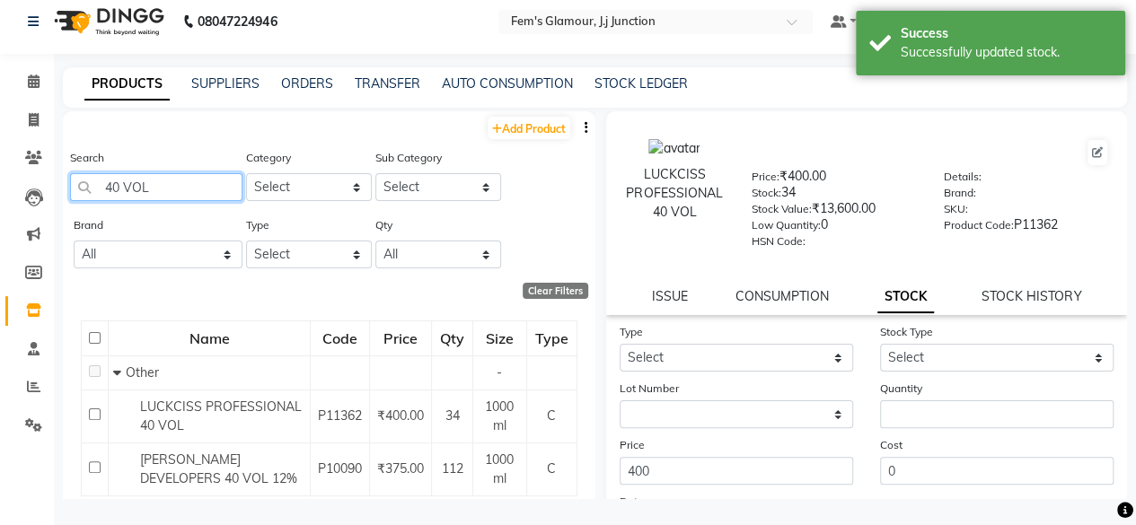
click at [171, 180] on input "40 VOL" at bounding box center [156, 187] width 172 height 28
type input "4"
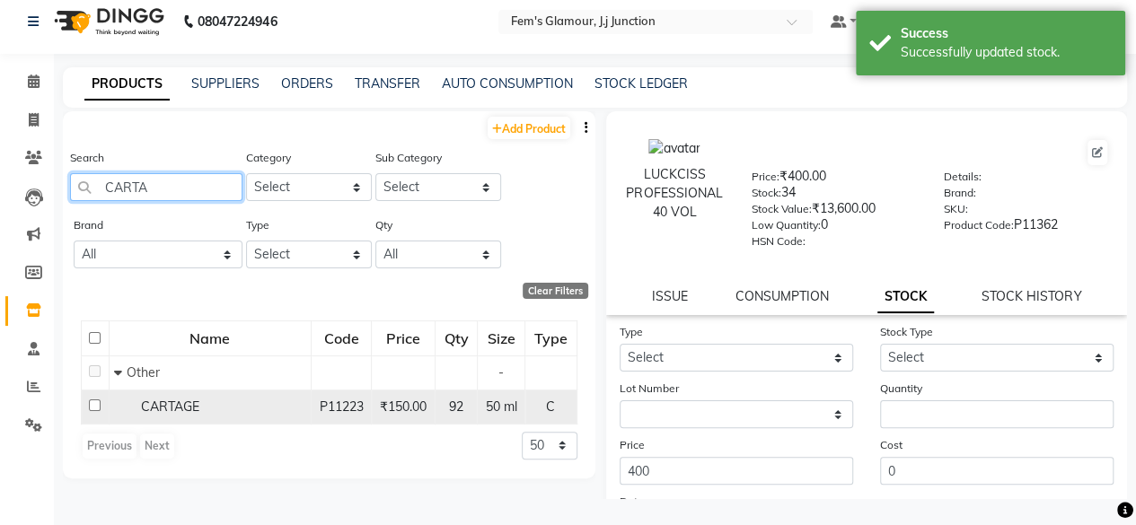
type input "CARTA"
click at [216, 402] on div "CARTAGE" at bounding box center [210, 407] width 192 height 19
select select
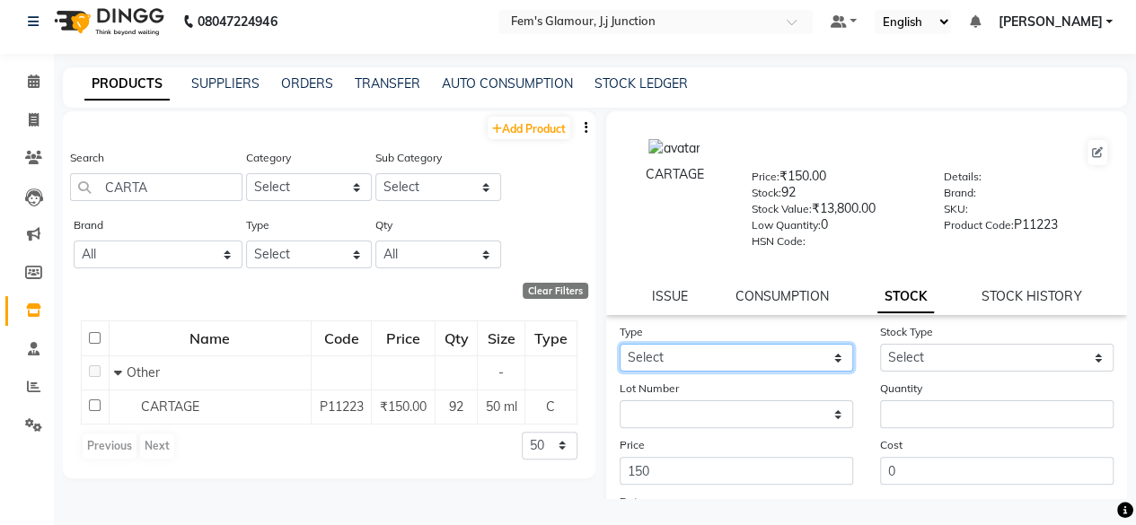
click at [742, 366] on select "Select In Out" at bounding box center [736, 358] width 233 height 28
select select "out"
click at [620, 344] on select "Select In Out" at bounding box center [736, 358] width 233 height 28
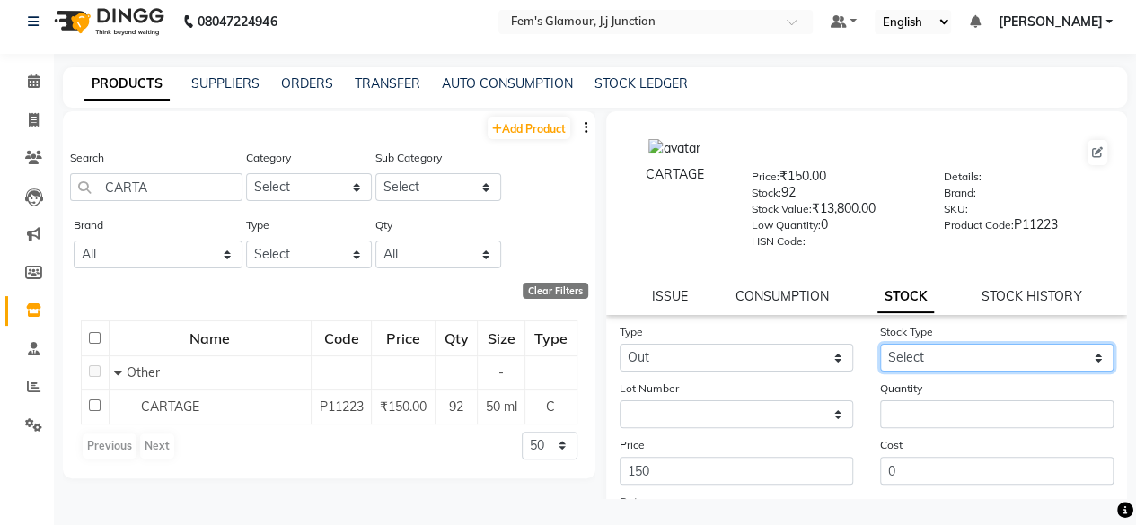
drag, startPoint x: 930, startPoint y: 366, endPoint x: 909, endPoint y: 216, distance: 151.5
click at [909, 216] on div "CARTAGE Price: ₹150.00 Stock: 92 Stock Value: ₹13,800.00 Low Quantity: 0 HSN Co…" at bounding box center [867, 396] width 522 height 570
select select "internal use"
click at [880, 344] on select "Select Internal Use Damaged Expired Adjustment Return Other" at bounding box center [996, 358] width 233 height 28
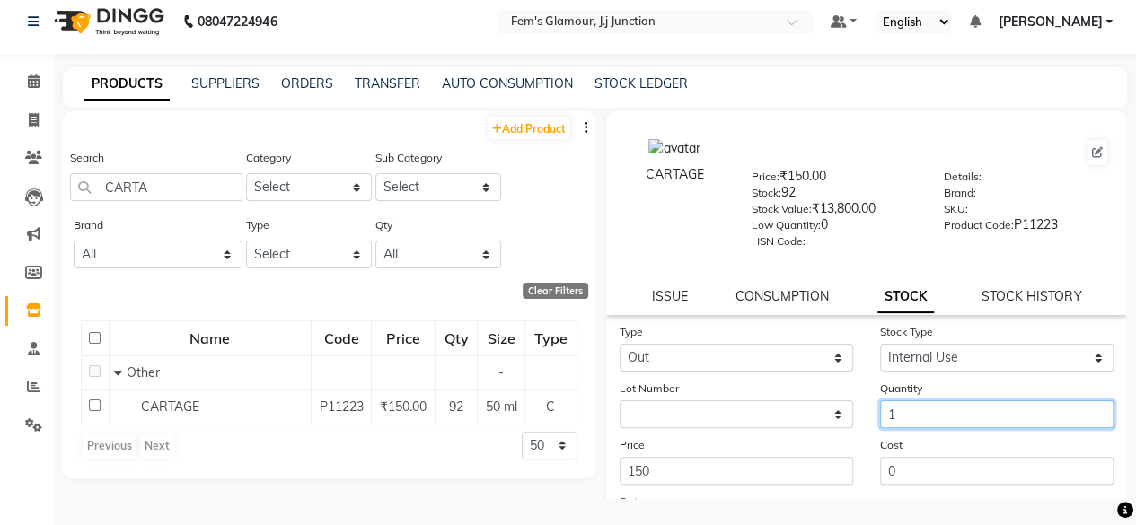
click at [898, 413] on input "1" at bounding box center [996, 415] width 233 height 28
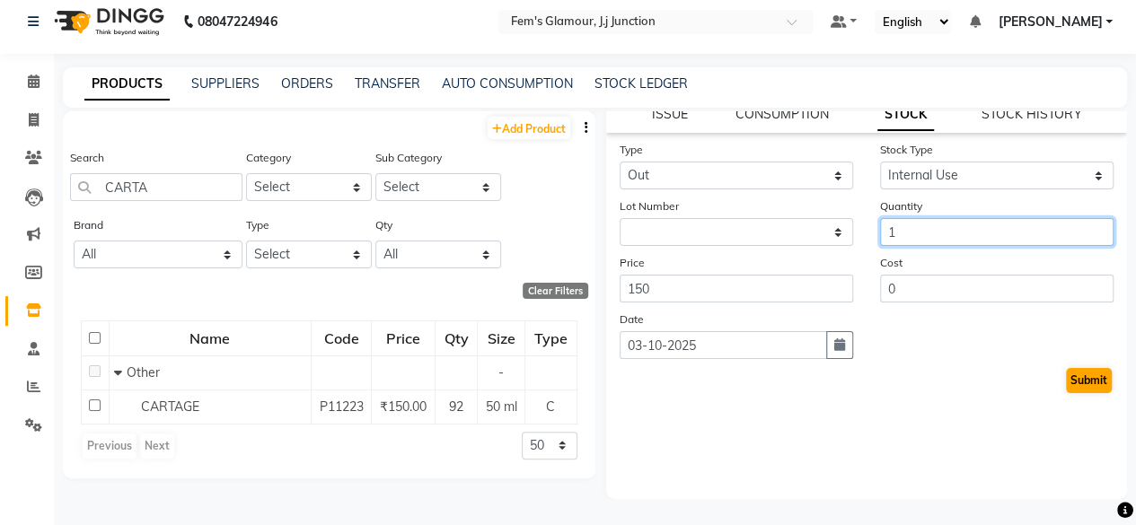
type input "1"
click at [1066, 380] on button "Submit" at bounding box center [1089, 380] width 46 height 25
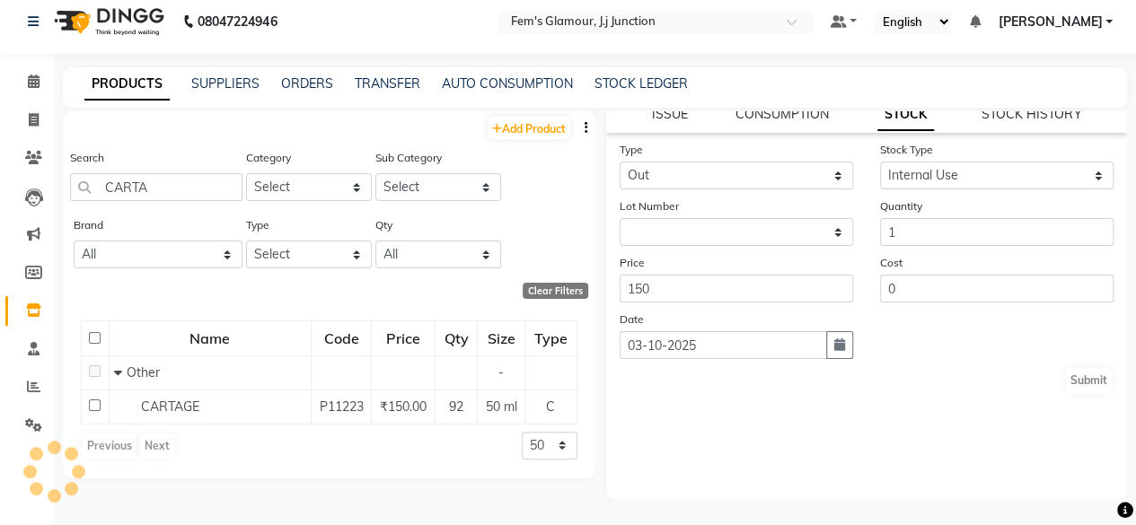
scroll to position [0, 0]
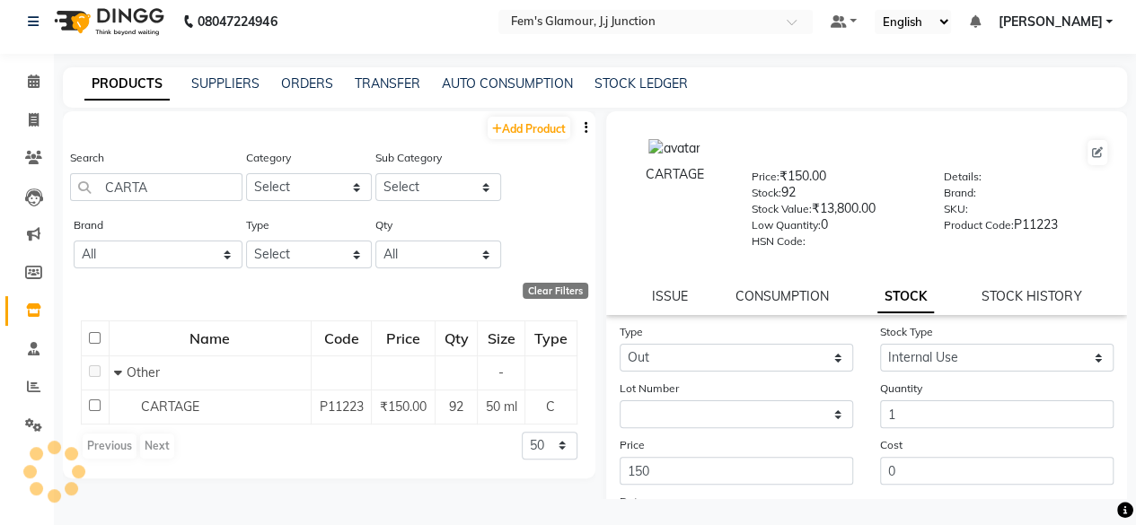
select select
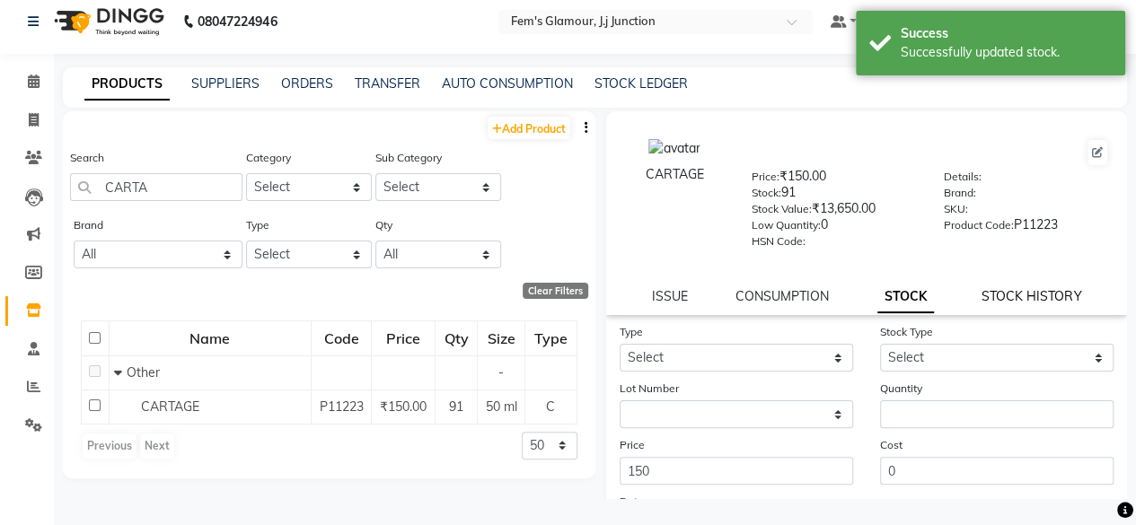
click at [1000, 295] on link "STOCK HISTORY" at bounding box center [1032, 296] width 100 height 16
select select "all"
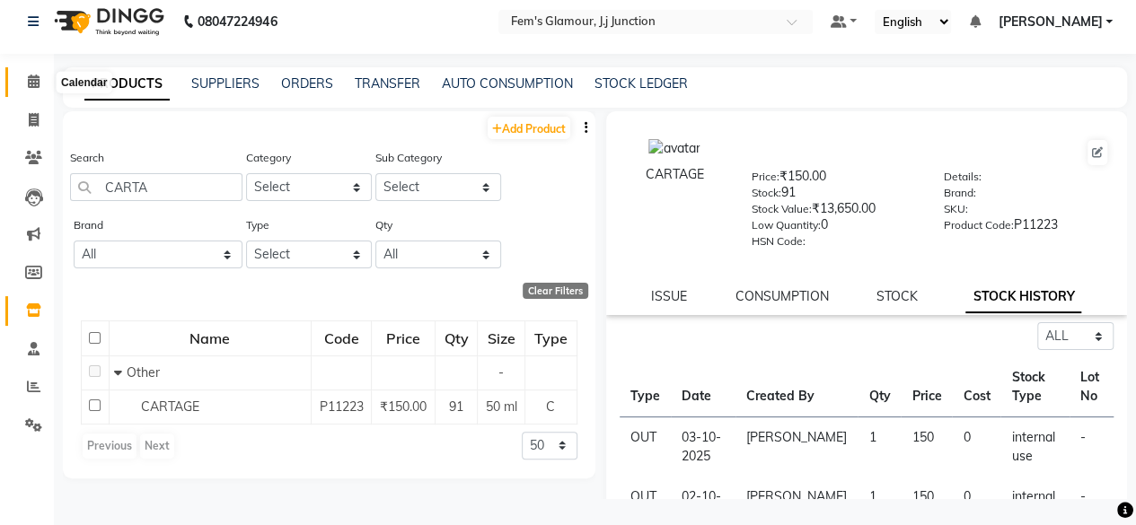
click at [33, 82] on icon at bounding box center [34, 81] width 12 height 13
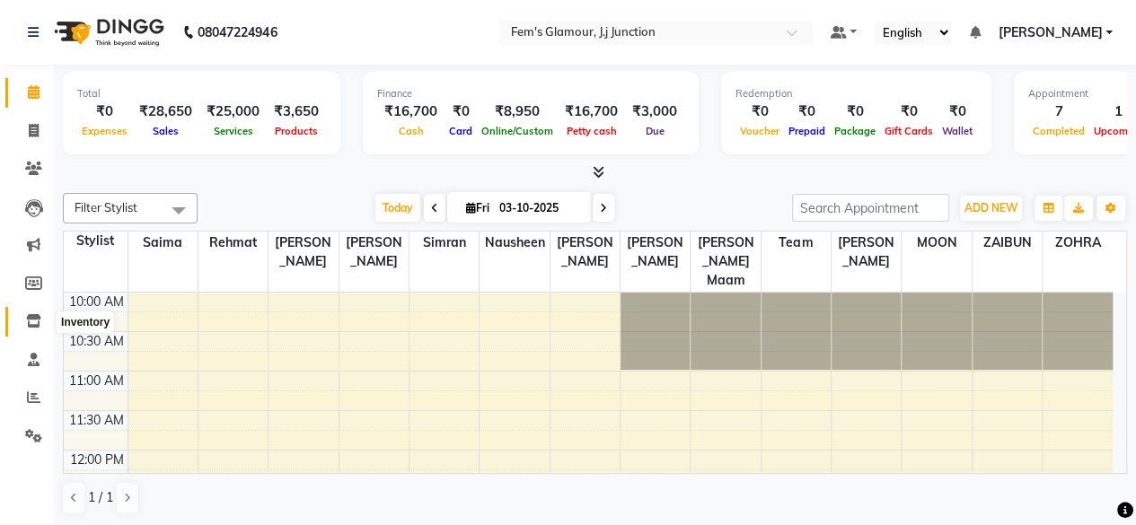
click at [42, 319] on span at bounding box center [33, 322] width 31 height 21
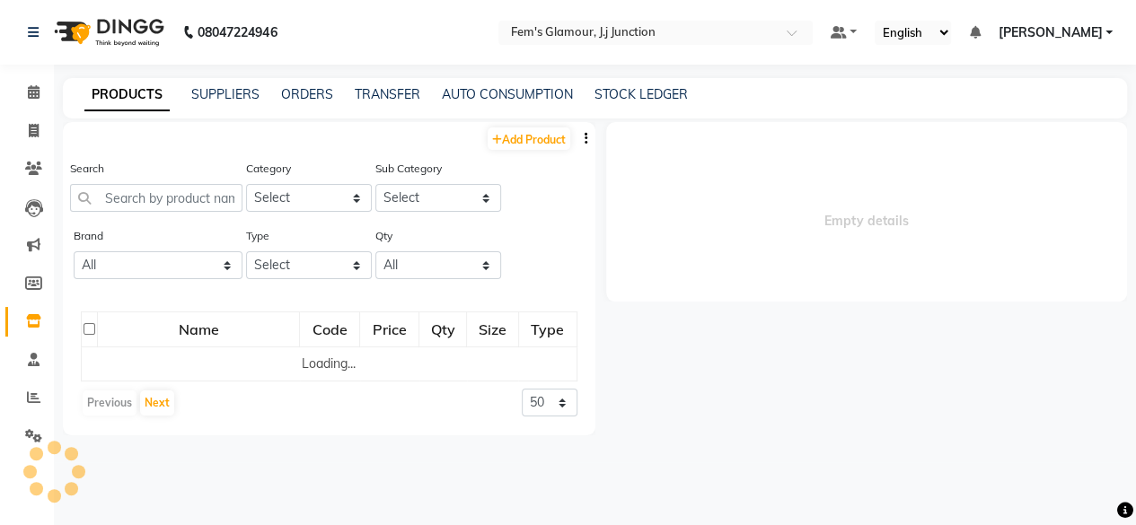
select select
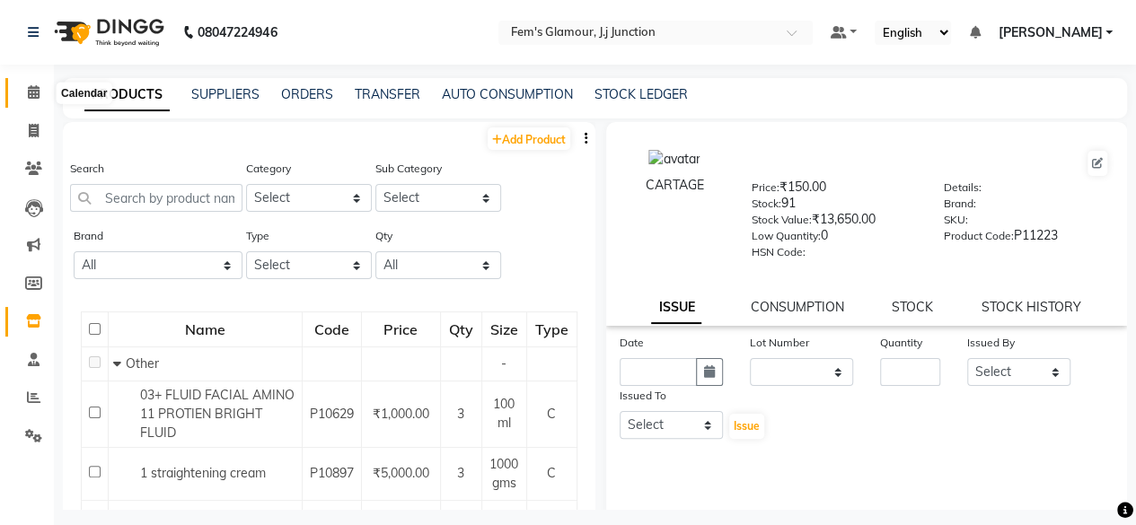
click at [34, 96] on icon at bounding box center [34, 91] width 12 height 13
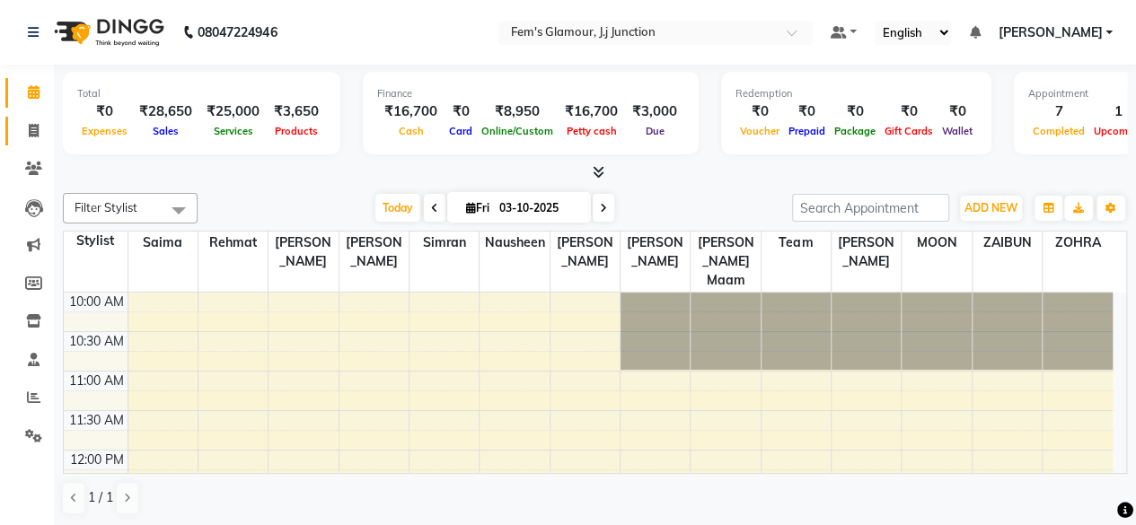
click at [31, 137] on span at bounding box center [33, 131] width 31 height 21
select select "4132"
select select "service"
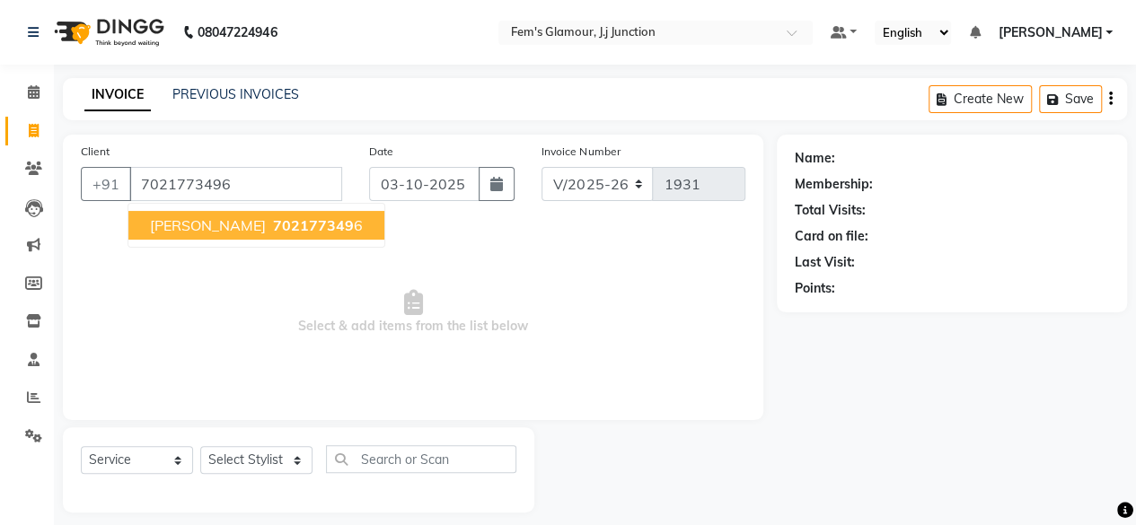
type input "7021773496"
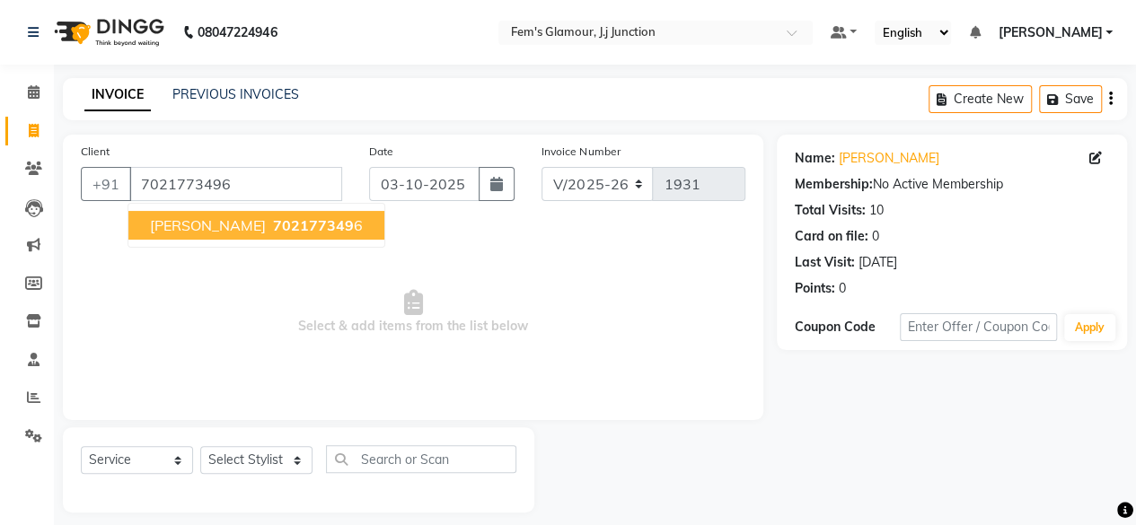
click at [273, 229] on span "702177349" at bounding box center [313, 225] width 81 height 18
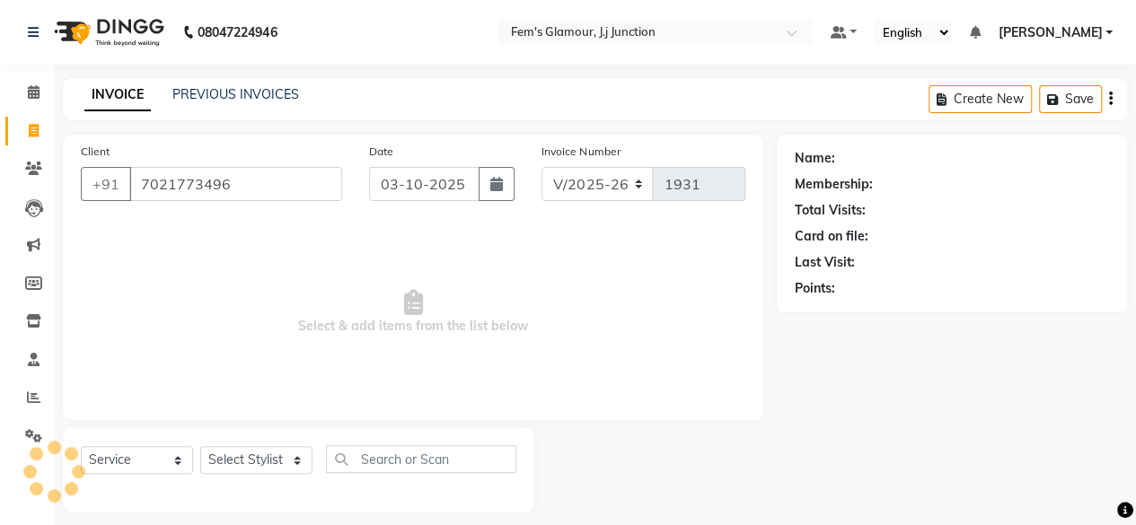
scroll to position [13, 0]
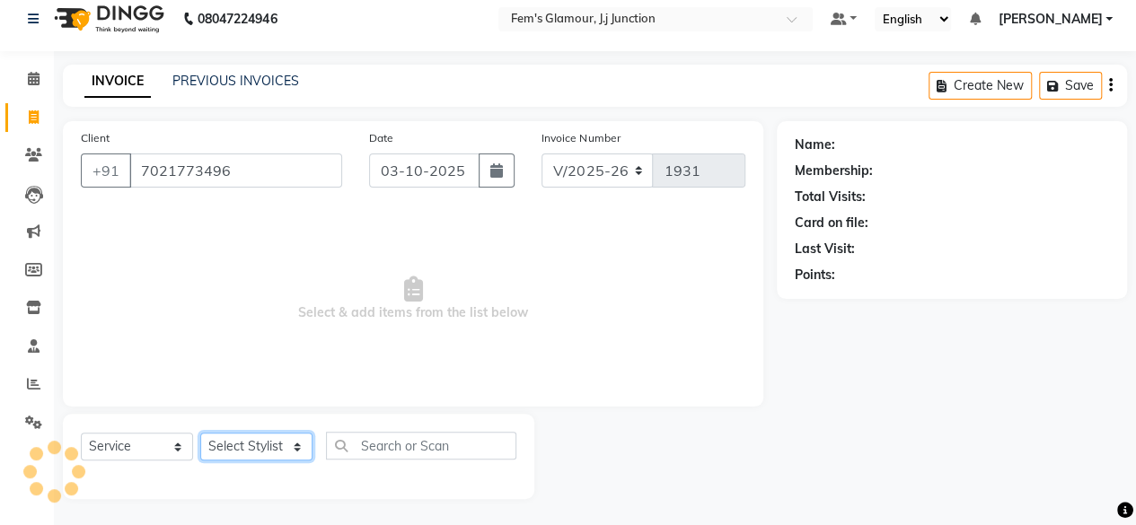
click at [289, 438] on select "Select Stylist fatima maam Imran Qureshi Lara Meraj maam MOON Nagma Nasreen Nau…" at bounding box center [256, 447] width 112 height 28
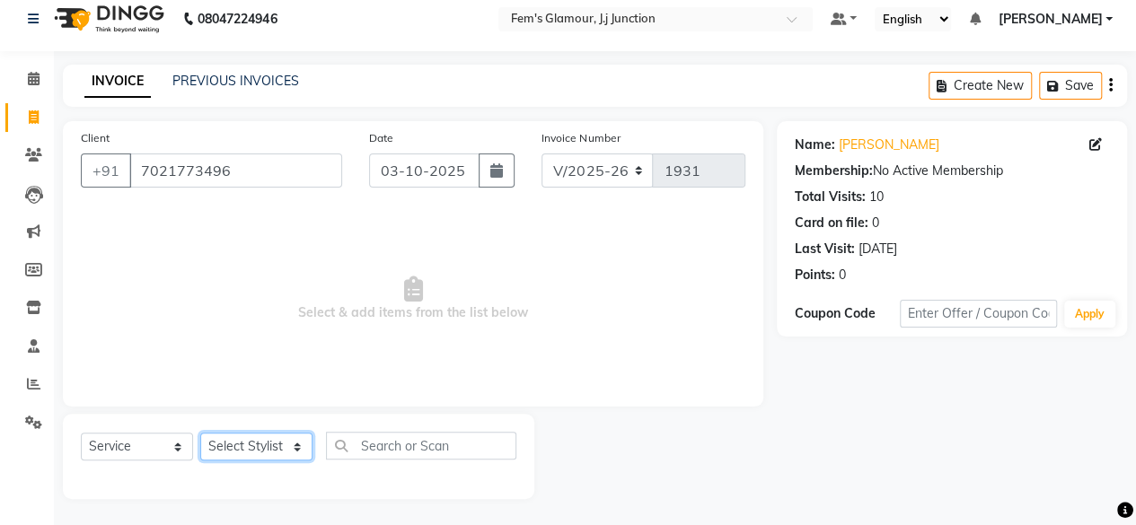
select select "21526"
click at [200, 433] on select "Select Stylist fatima maam Imran Qureshi Lara Meraj maam MOON Nagma Nasreen Nau…" at bounding box center [256, 447] width 112 height 28
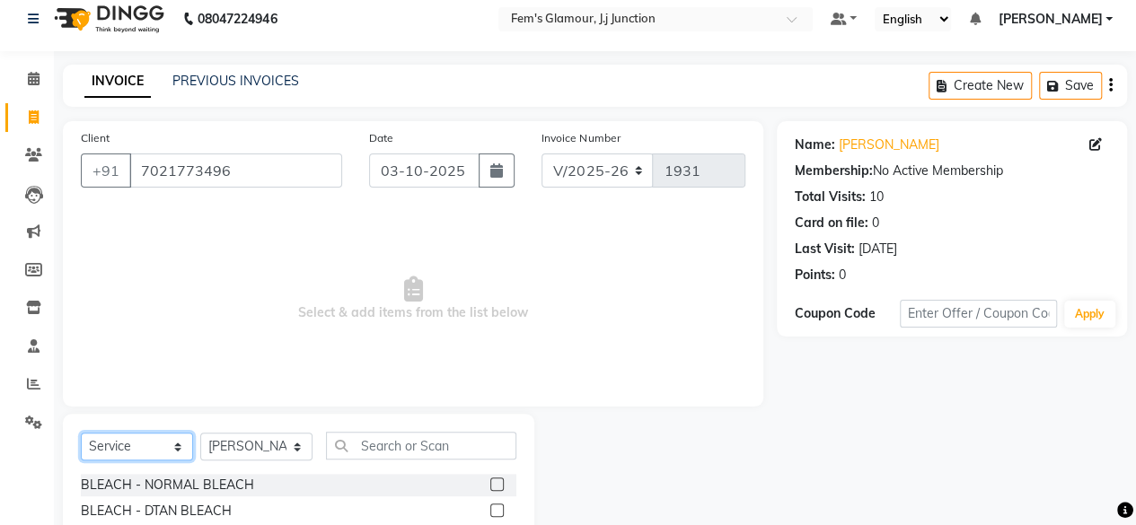
click at [163, 442] on select "Select Service Product Membership Package Voucher Prepaid Gift Card" at bounding box center [137, 447] width 112 height 28
select select "product"
click at [81, 433] on select "Select Service Product Membership Package Voucher Prepaid Gift Card" at bounding box center [137, 447] width 112 height 28
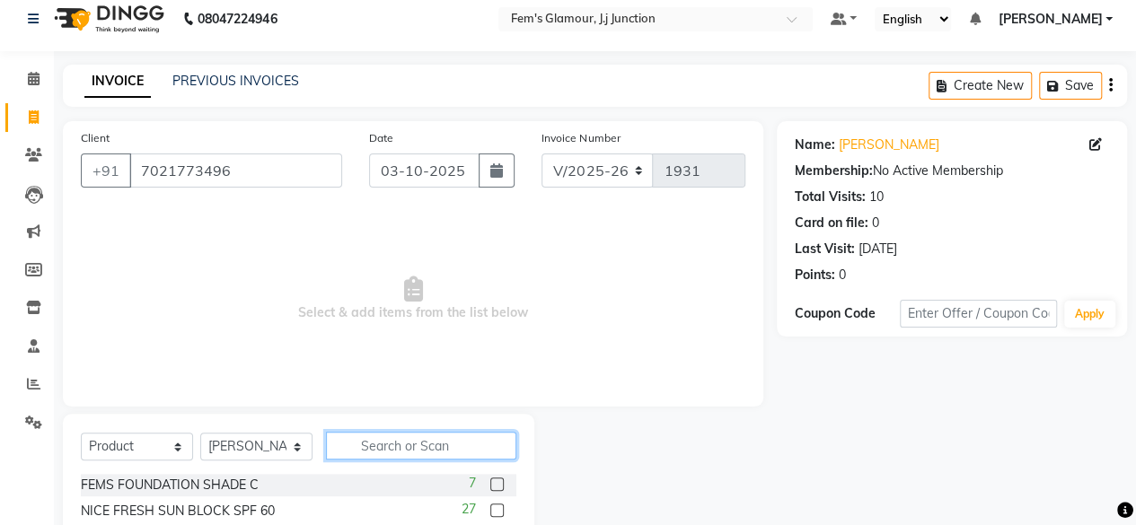
click at [410, 453] on input "text" at bounding box center [421, 446] width 190 height 28
type input "SOOTH"
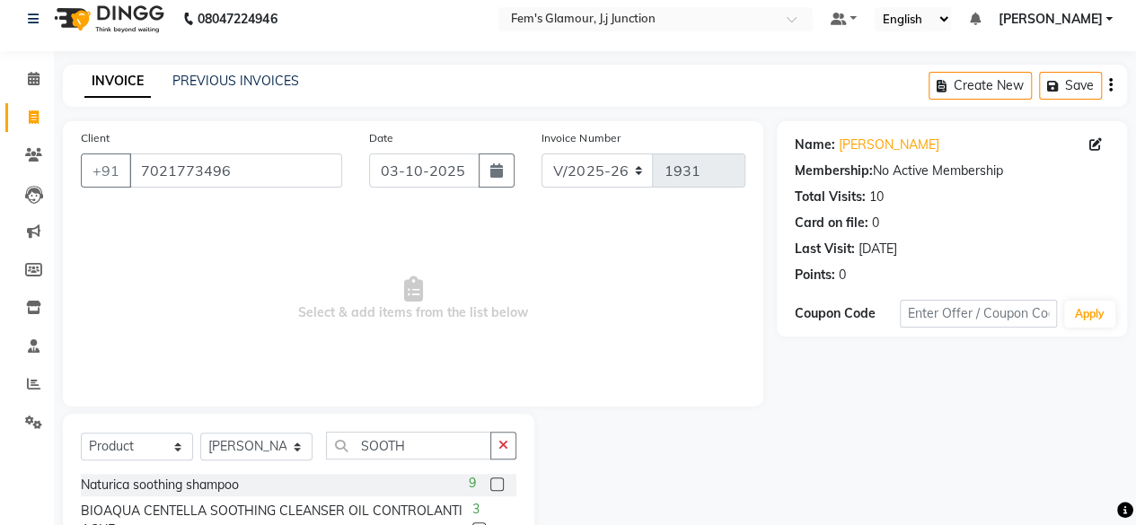
click at [490, 482] on label at bounding box center [496, 484] width 13 height 13
click at [490, 482] on input "checkbox" at bounding box center [496, 486] width 12 height 12
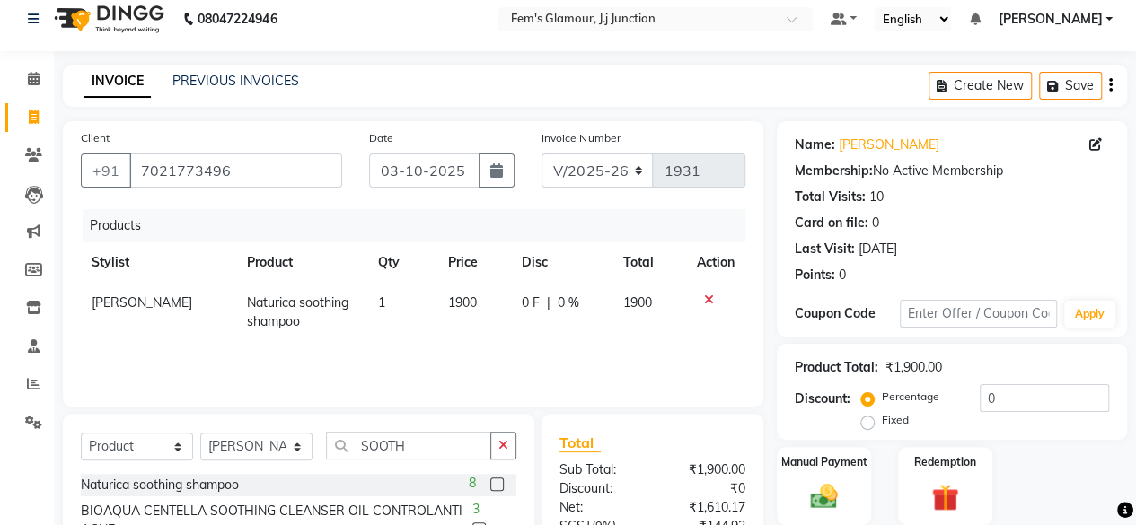
click at [490, 482] on label at bounding box center [496, 484] width 13 height 13
click at [490, 482] on input "checkbox" at bounding box center [496, 486] width 12 height 12
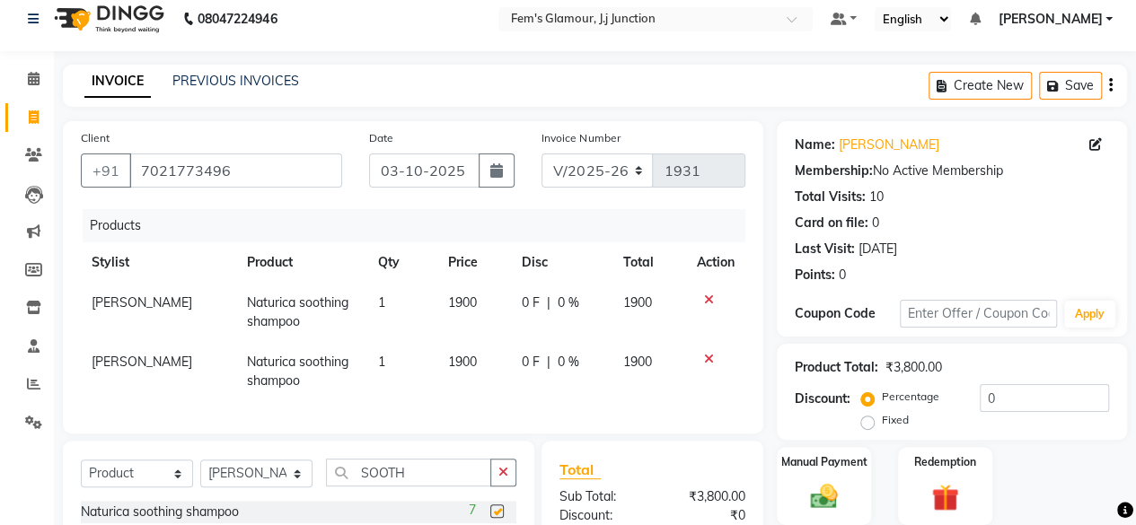
checkbox input "false"
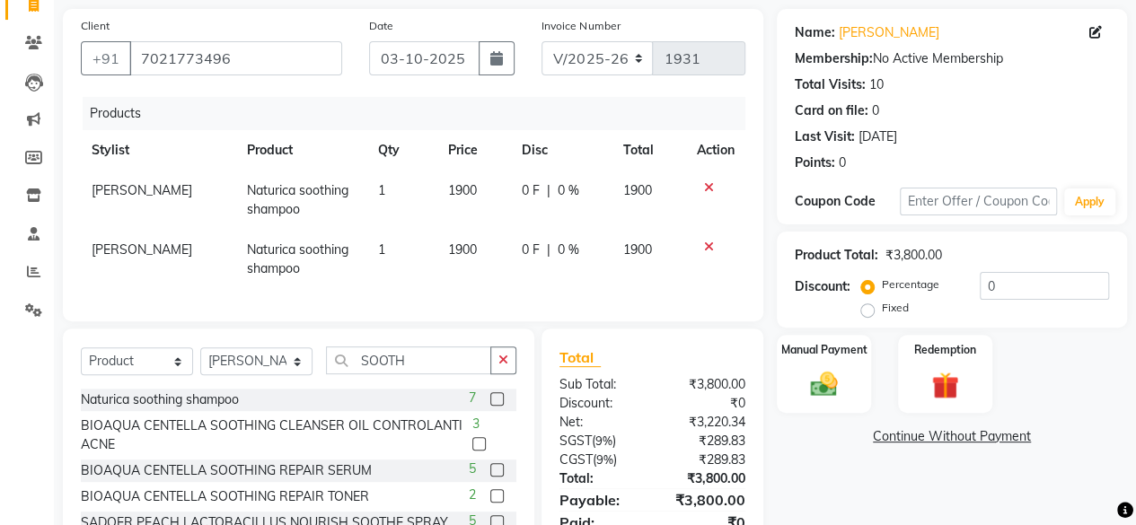
scroll to position [131, 0]
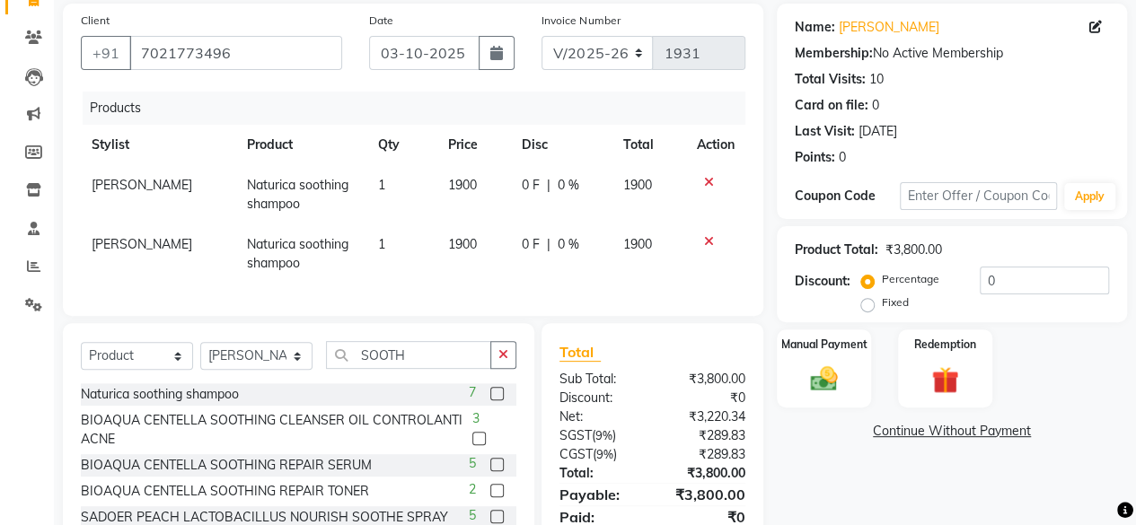
click at [458, 177] on span "1900" at bounding box center [462, 185] width 29 height 16
select select "21526"
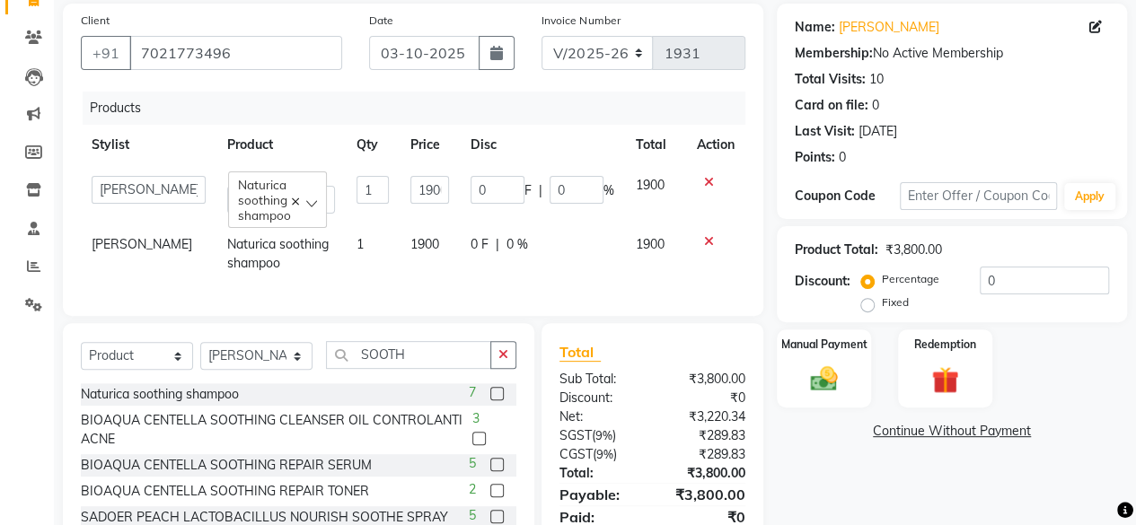
click at [460, 176] on td "0 F | 0 %" at bounding box center [542, 194] width 165 height 59
click at [420, 189] on input "1900" at bounding box center [429, 190] width 39 height 28
type input "1700"
click at [418, 251] on tr "Nagma Naturica soothing shampoo 1 1900 0 F | 0 % 1900" at bounding box center [413, 254] width 665 height 59
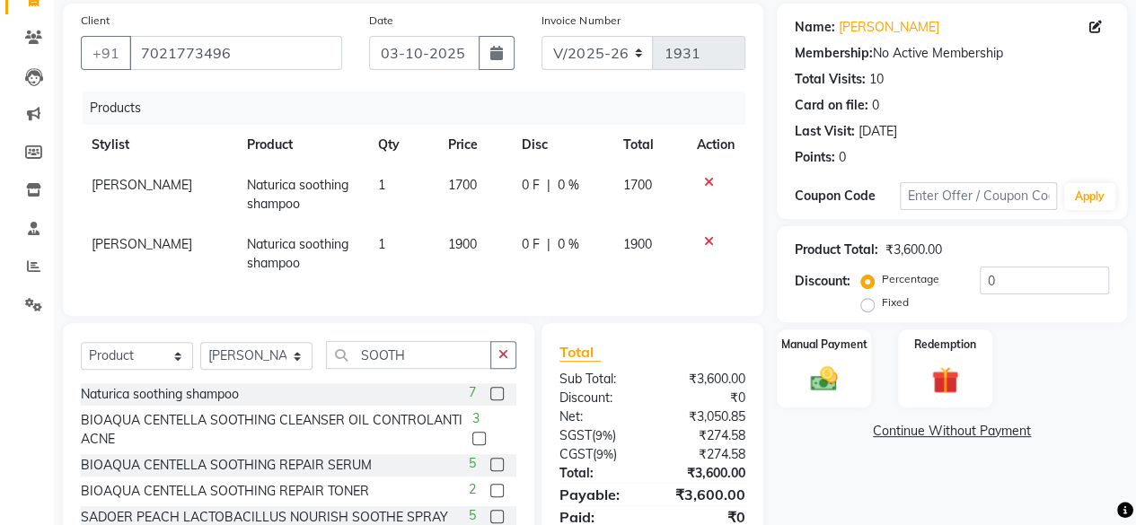
click at [418, 251] on td "1" at bounding box center [402, 254] width 70 height 59
select select "21526"
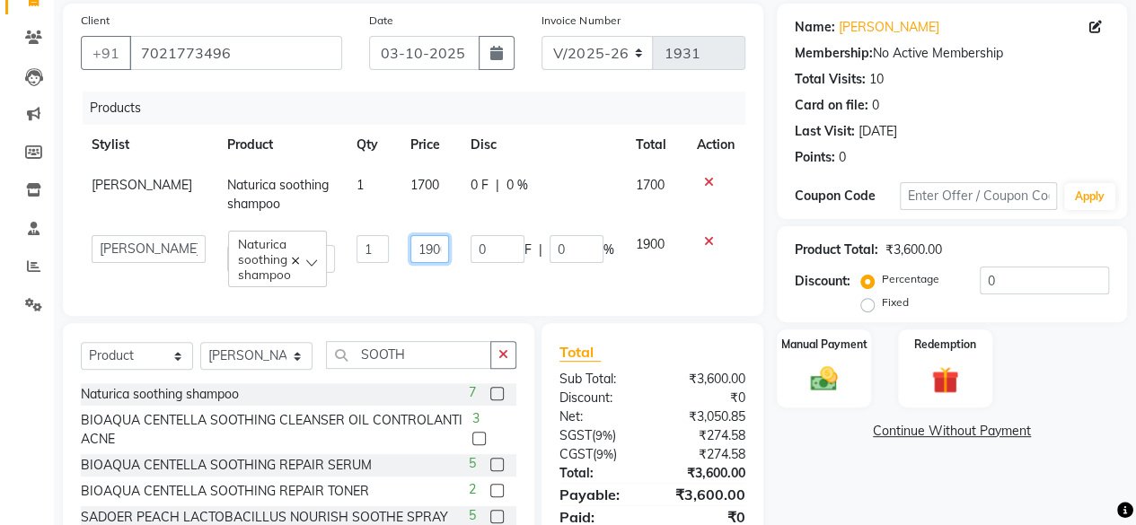
click at [418, 249] on input "1900" at bounding box center [429, 249] width 39 height 28
type input "1700"
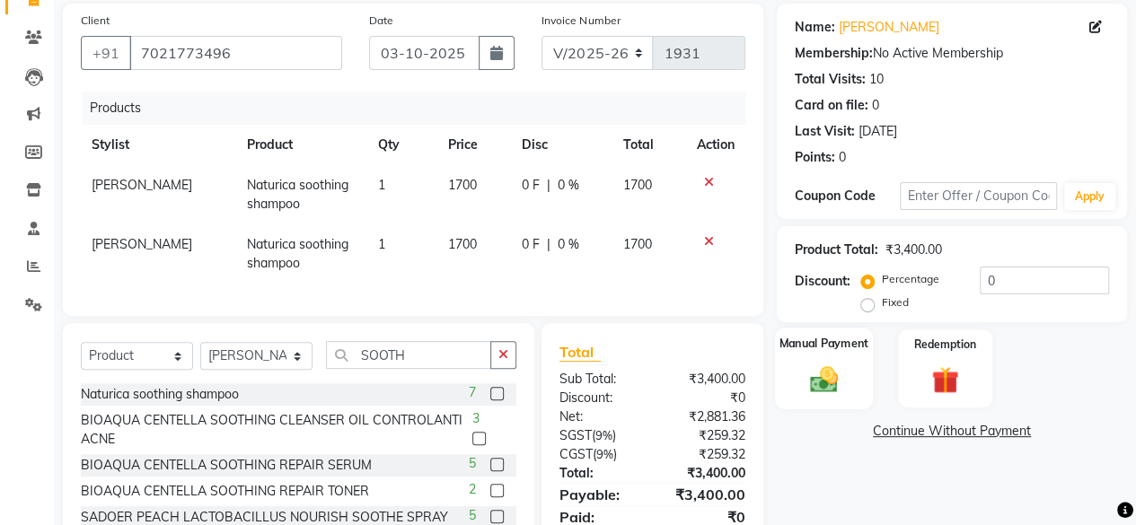
click at [805, 342] on label "Manual Payment" at bounding box center [825, 343] width 90 height 17
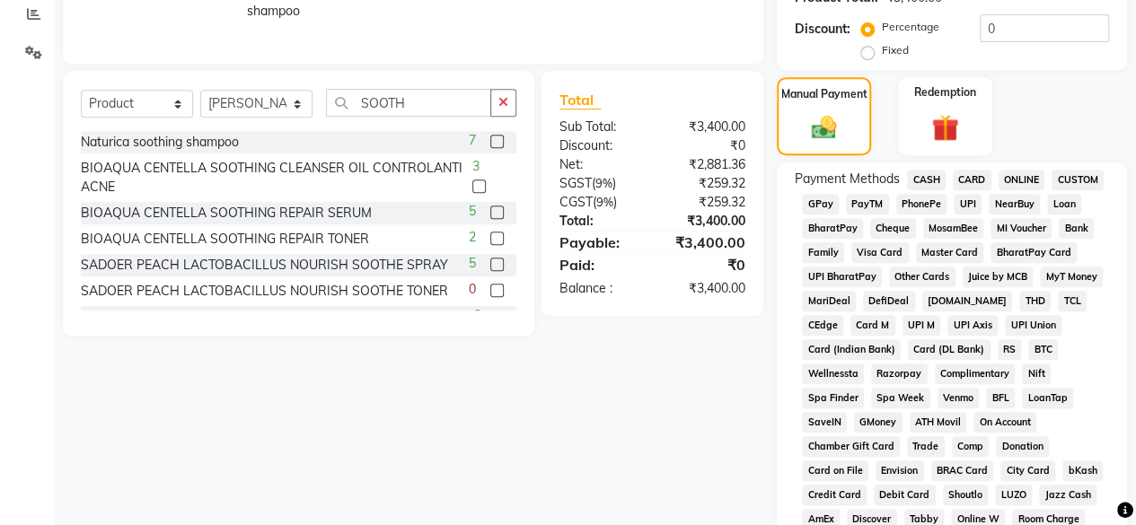
scroll to position [394, 0]
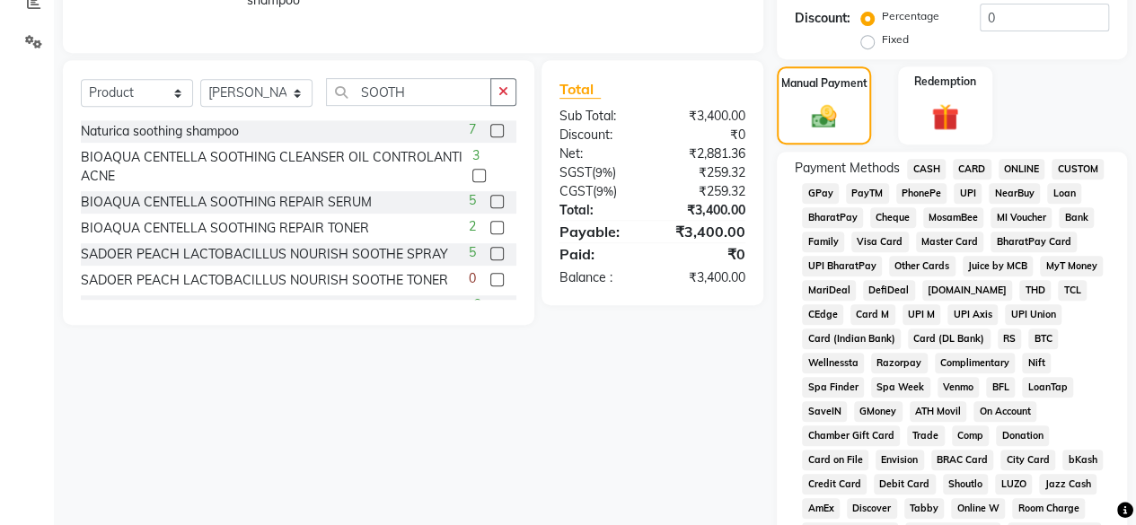
click at [928, 164] on span "CASH" at bounding box center [926, 169] width 39 height 21
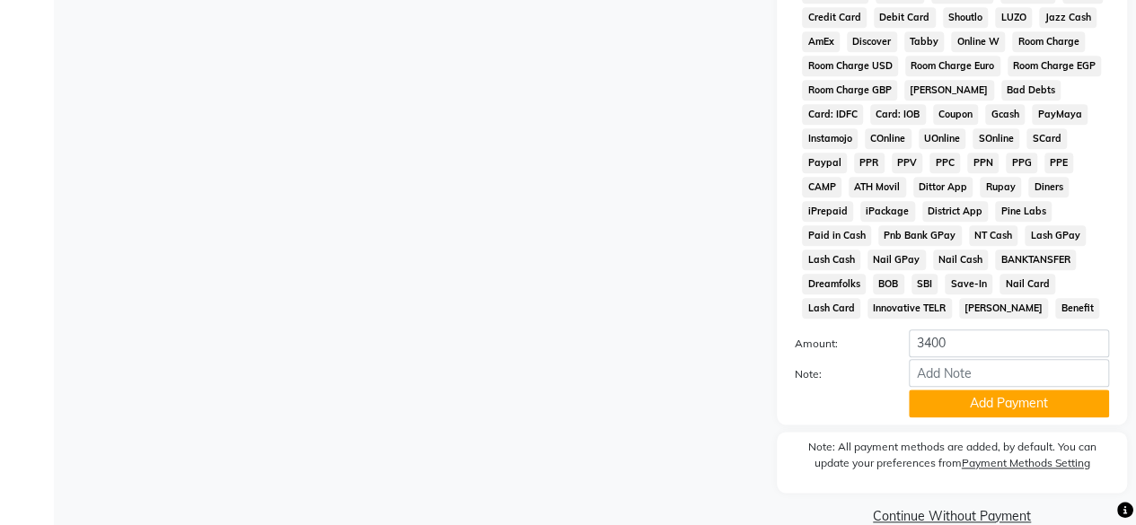
scroll to position [897, 0]
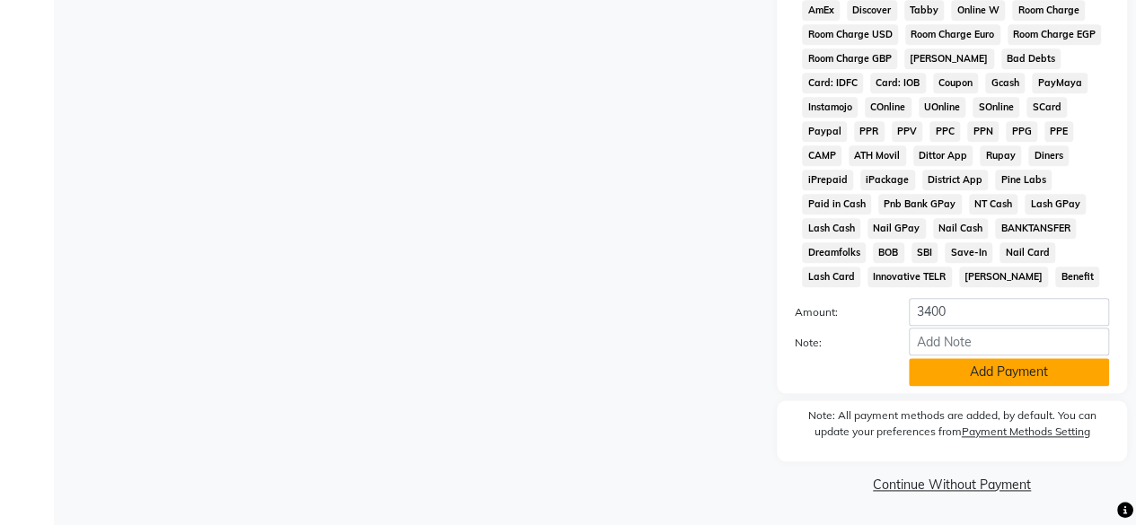
click at [970, 372] on button "Add Payment" at bounding box center [1009, 372] width 200 height 28
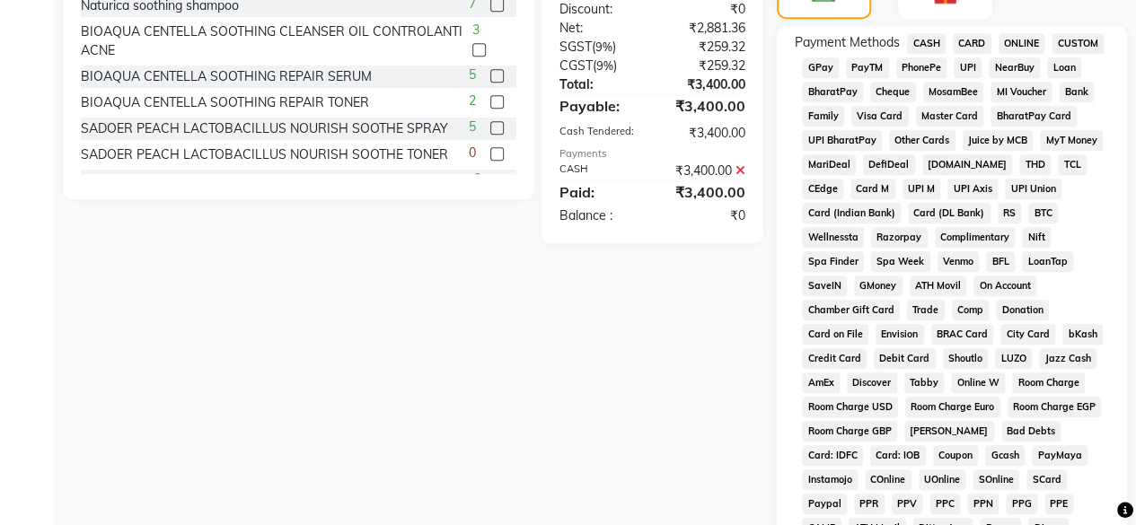
scroll to position [903, 0]
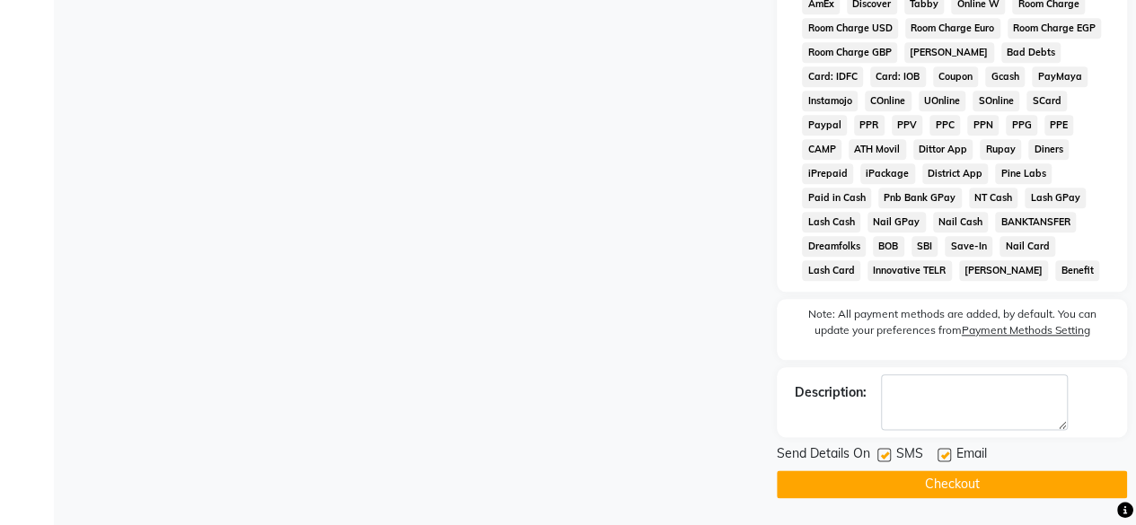
click at [900, 479] on button "Checkout" at bounding box center [952, 485] width 350 height 28
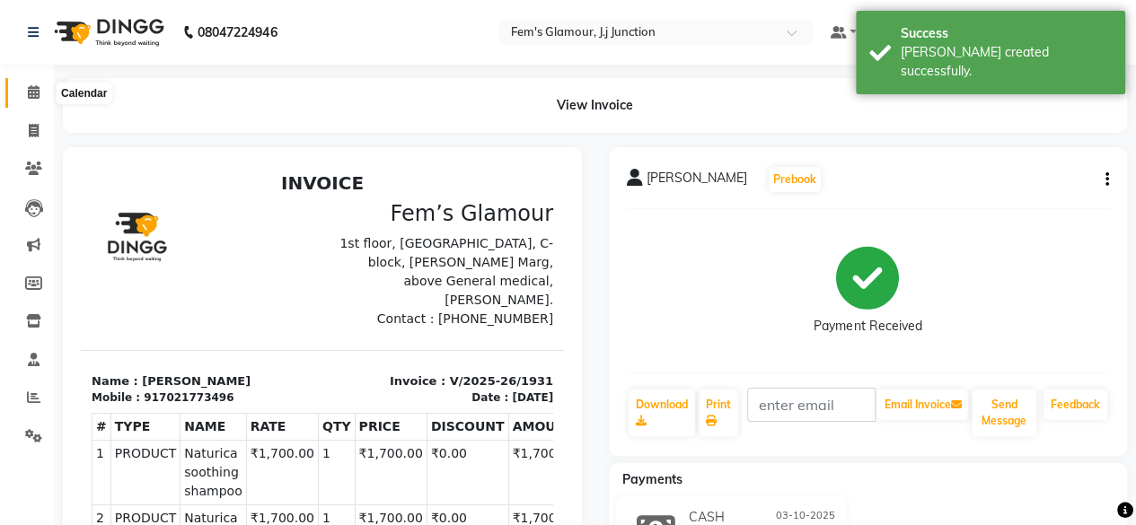
click at [32, 91] on icon at bounding box center [34, 91] width 12 height 13
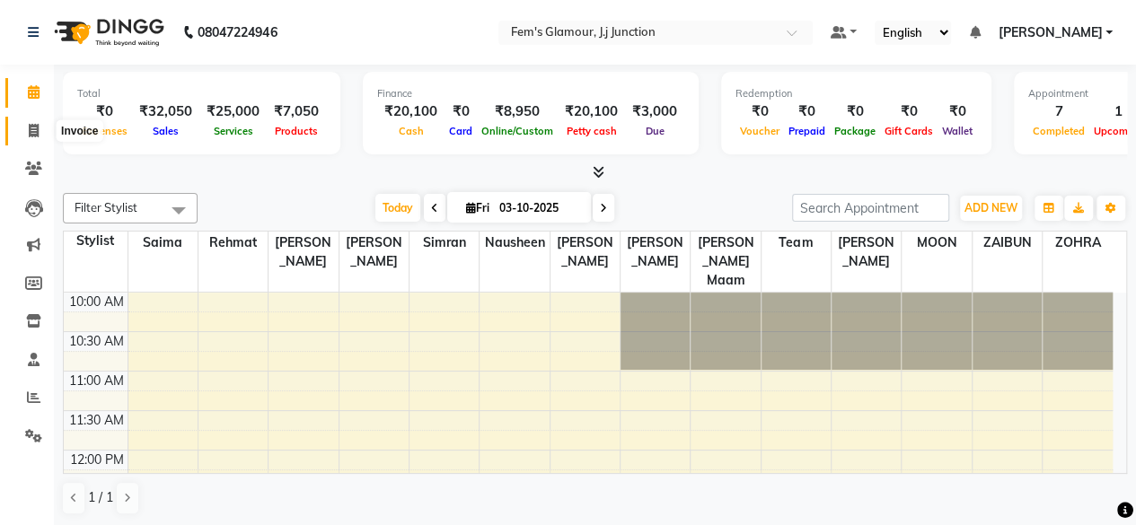
click at [34, 128] on icon at bounding box center [34, 130] width 10 height 13
select select "service"
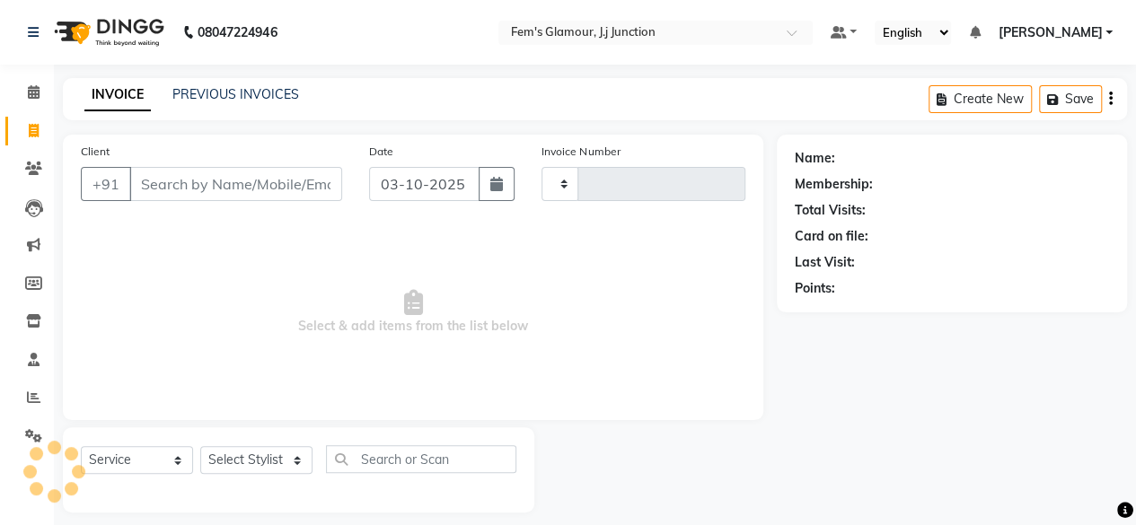
type input "1932"
select select "4132"
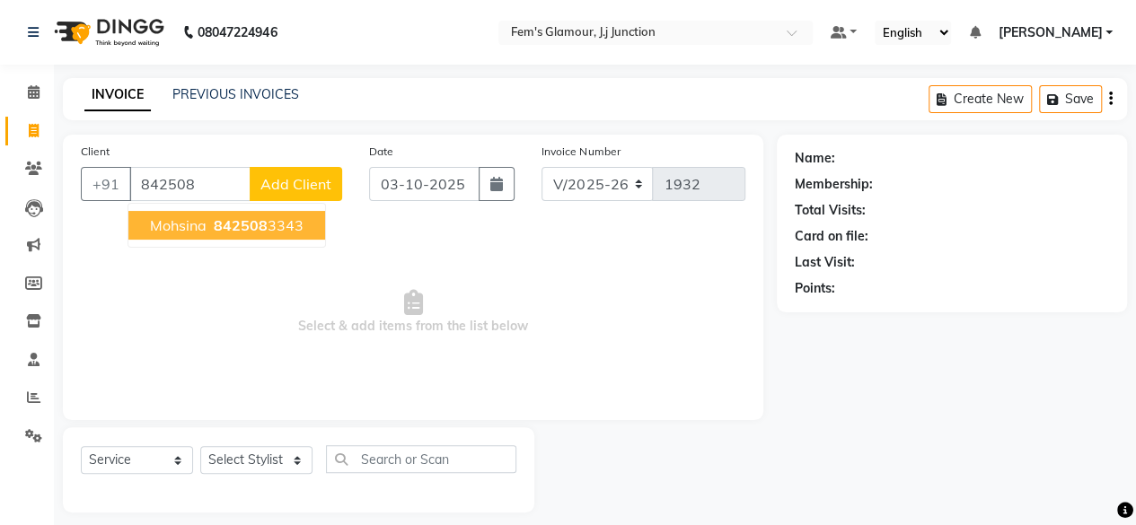
click at [255, 233] on span "842508" at bounding box center [241, 225] width 54 height 18
type input "8425083343"
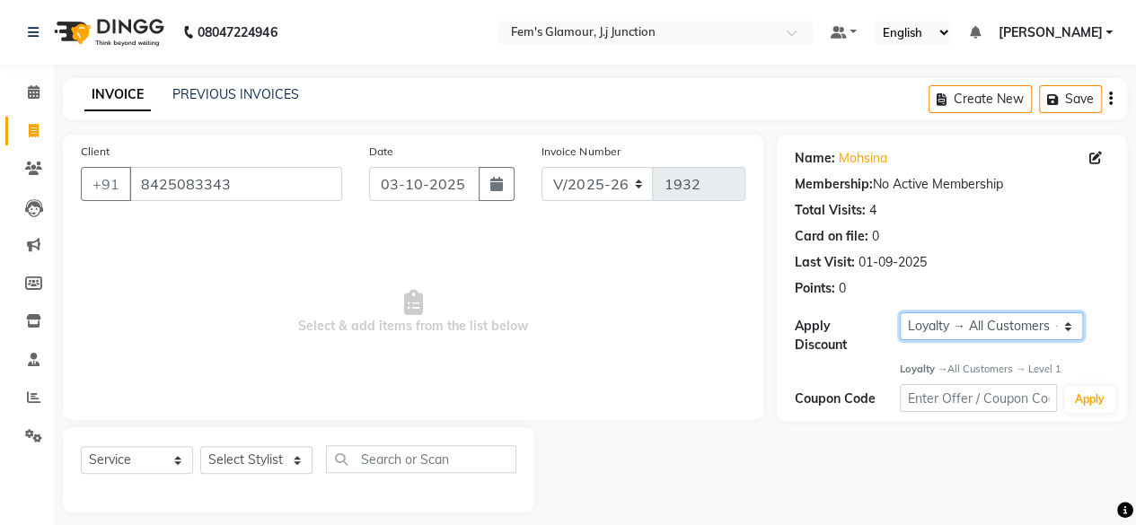
click at [933, 322] on select "Select Loyalty → All Customers → Level 1" at bounding box center [991, 327] width 183 height 28
select select "0:"
click at [900, 313] on select "Select Loyalty → All Customers → Level 1" at bounding box center [991, 327] width 183 height 28
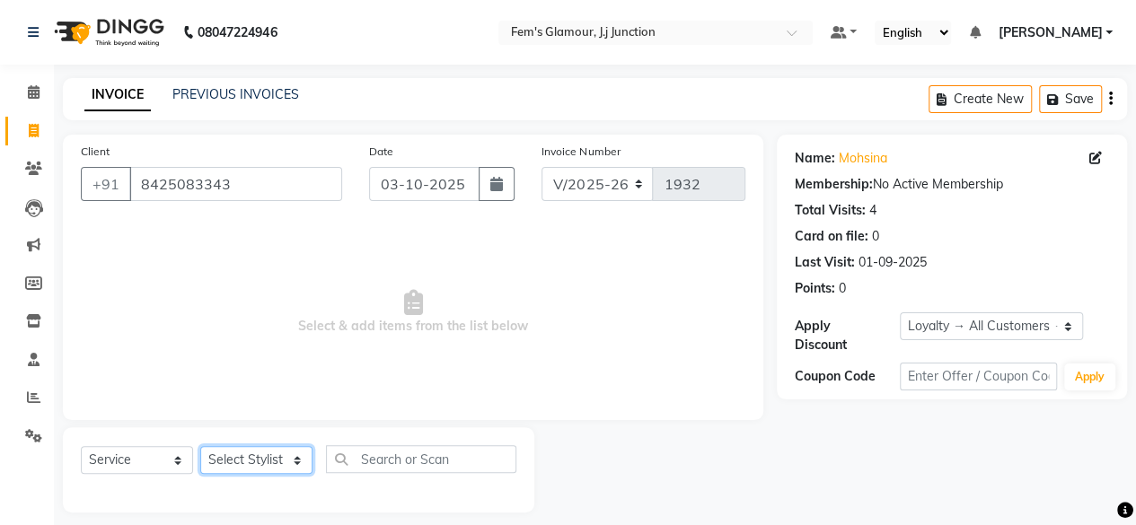
click at [232, 452] on select "Select Stylist fatima maam Imran Qureshi Lara Meraj maam MOON Nagma Nasreen Nau…" at bounding box center [256, 460] width 112 height 28
select select "21533"
click at [200, 446] on select "Select Stylist fatima maam Imran Qureshi Lara Meraj maam MOON Nagma Nasreen Nau…" at bounding box center [256, 460] width 112 height 28
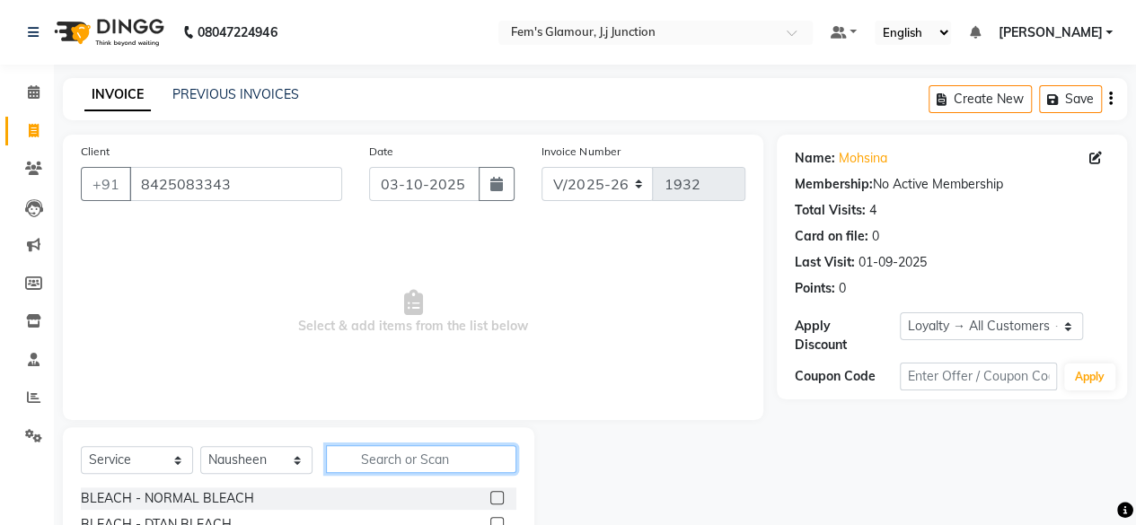
click at [435, 466] on input "text" at bounding box center [421, 459] width 190 height 28
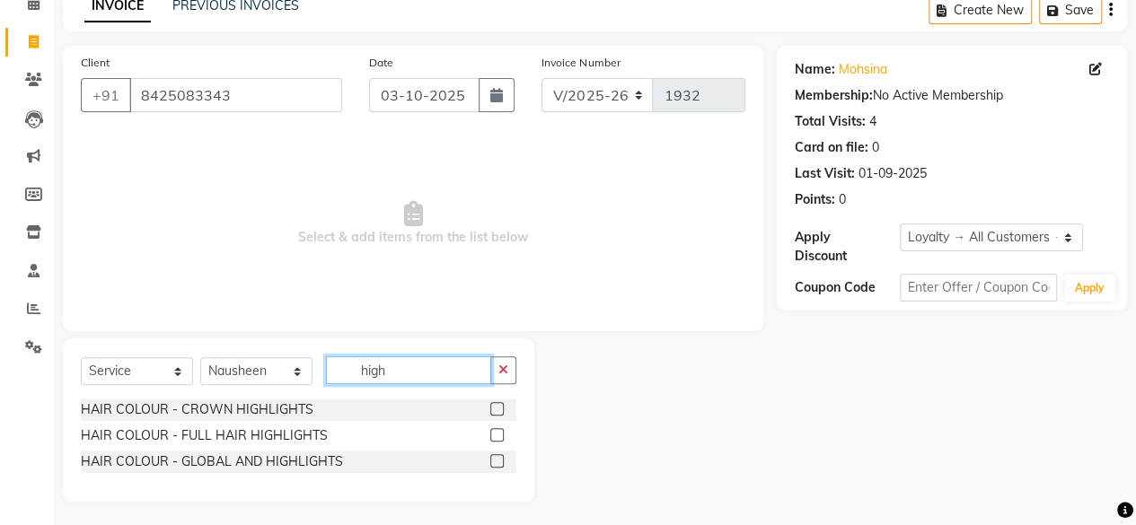
scroll to position [92, 0]
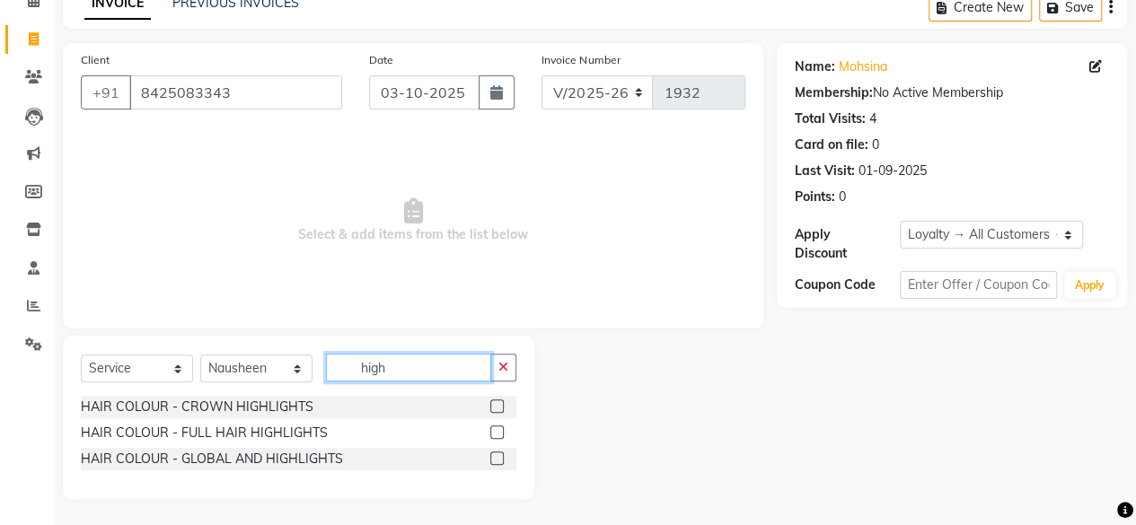
type input "high"
click at [494, 428] on label at bounding box center [496, 432] width 13 height 13
click at [494, 428] on input "checkbox" at bounding box center [496, 433] width 12 height 12
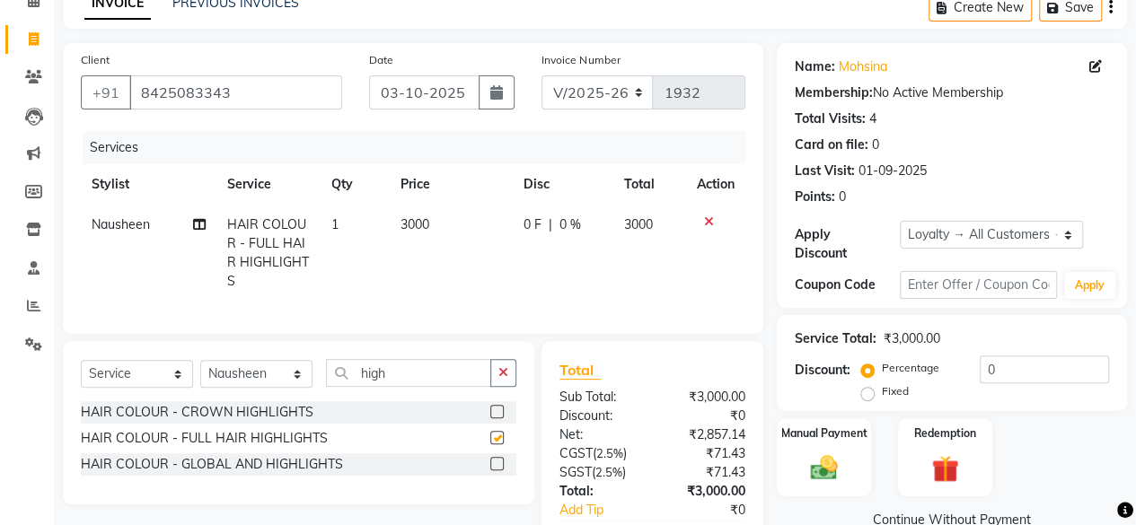
checkbox input "false"
click at [408, 222] on span "3000" at bounding box center [415, 224] width 29 height 16
select select "21533"
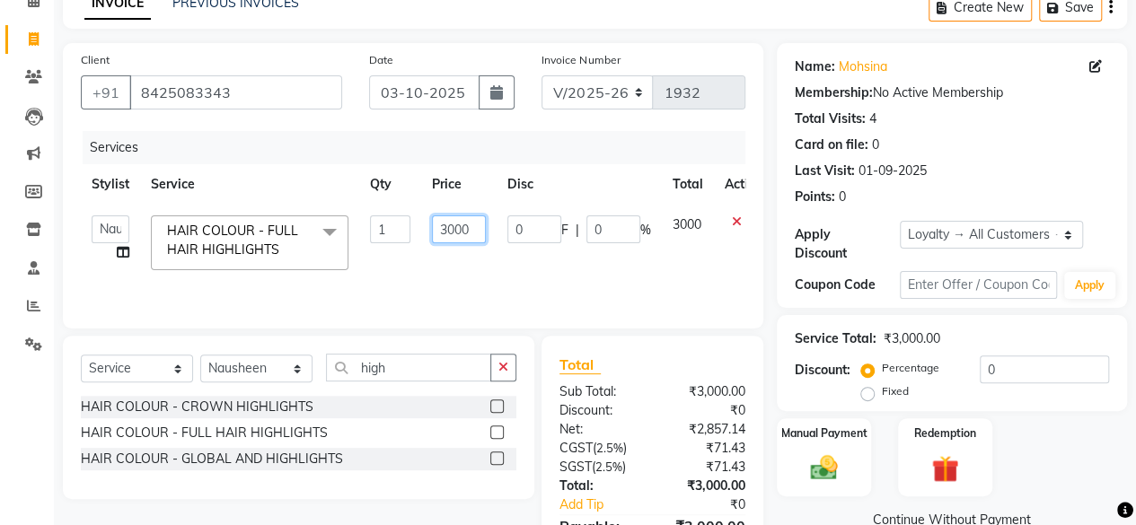
click at [446, 231] on input "3000" at bounding box center [459, 230] width 54 height 28
type input "5000"
click at [812, 279] on div "Coupon Code" at bounding box center [847, 285] width 105 height 19
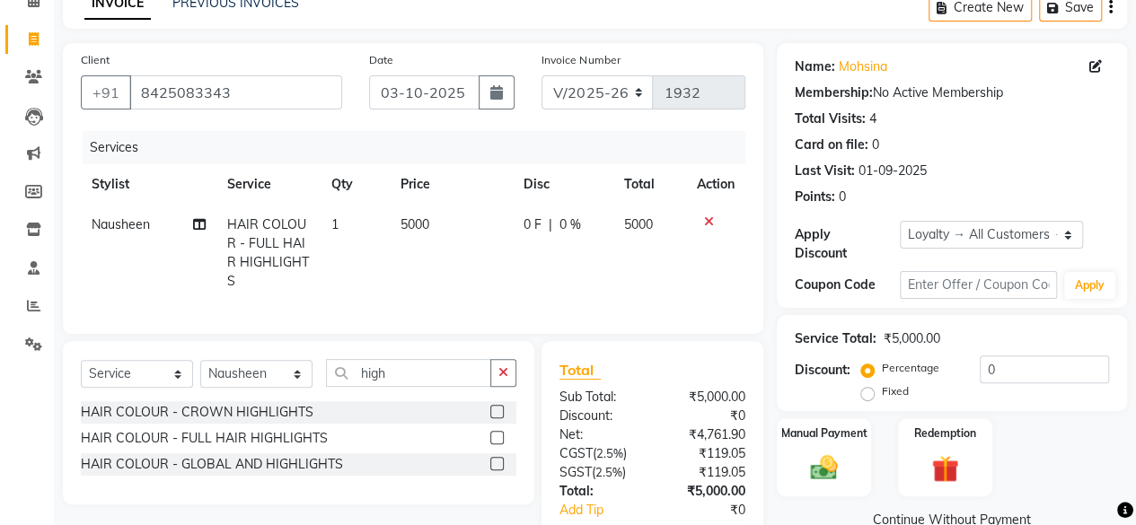
scroll to position [210, 0]
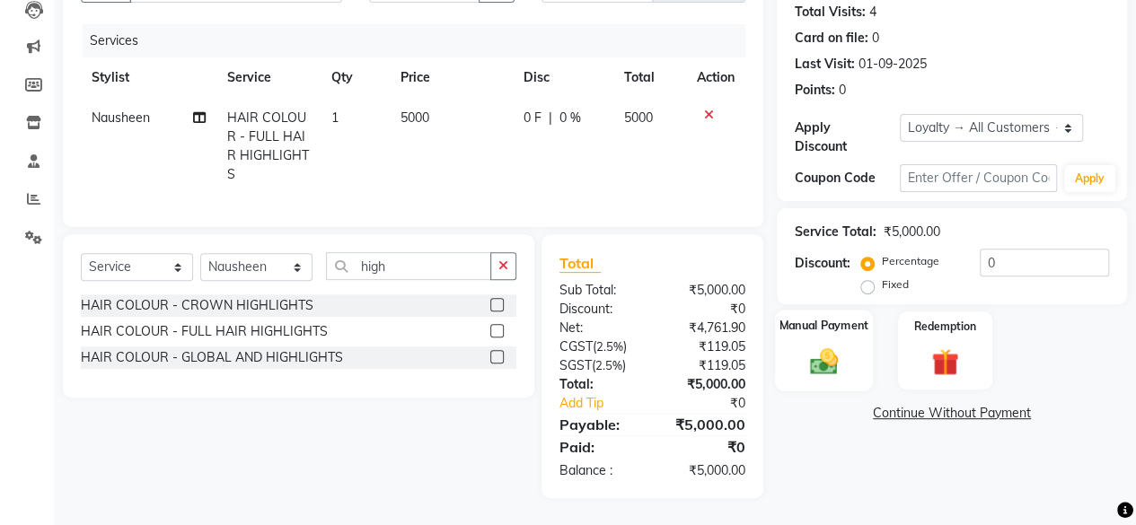
click at [806, 330] on div "Manual Payment" at bounding box center [824, 351] width 98 height 82
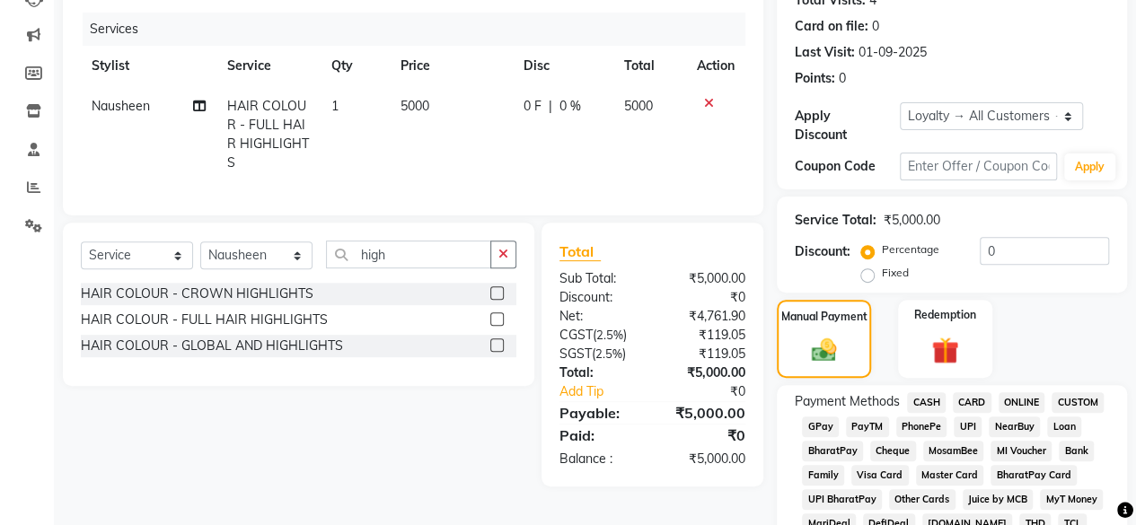
click at [821, 421] on span "GPay" at bounding box center [820, 427] width 37 height 21
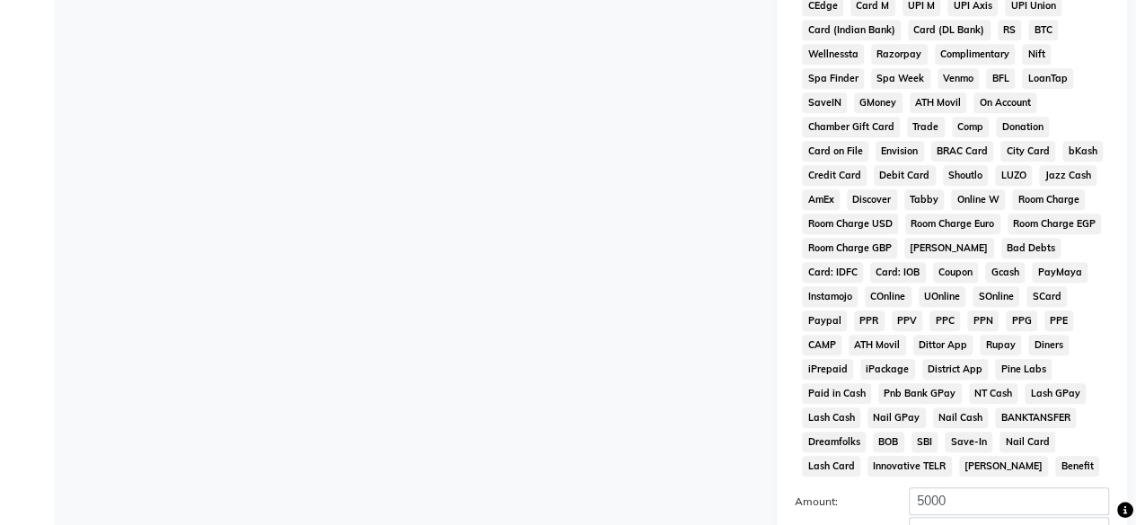
scroll to position [947, 0]
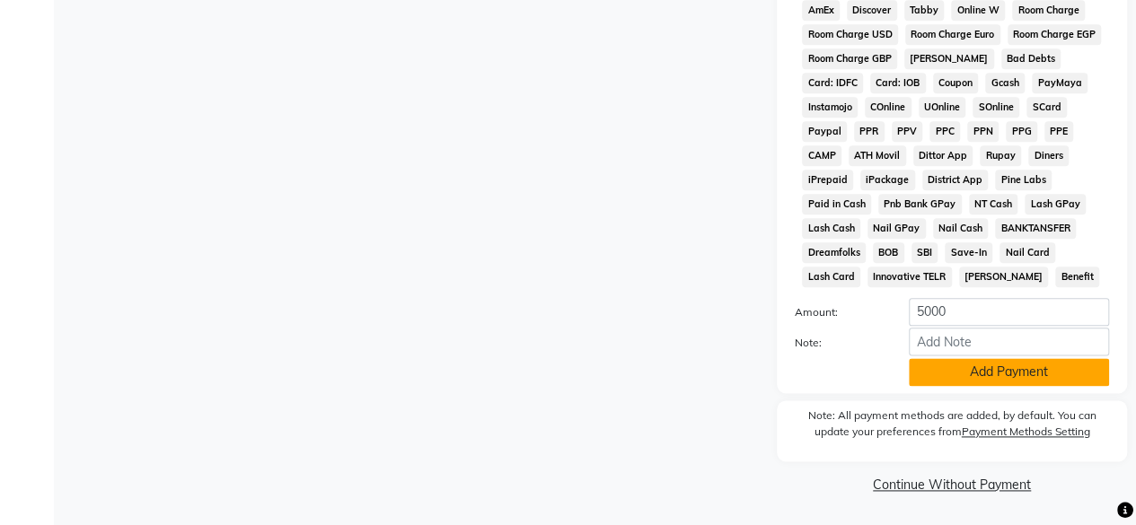
click at [938, 378] on button "Add Payment" at bounding box center [1009, 372] width 200 height 28
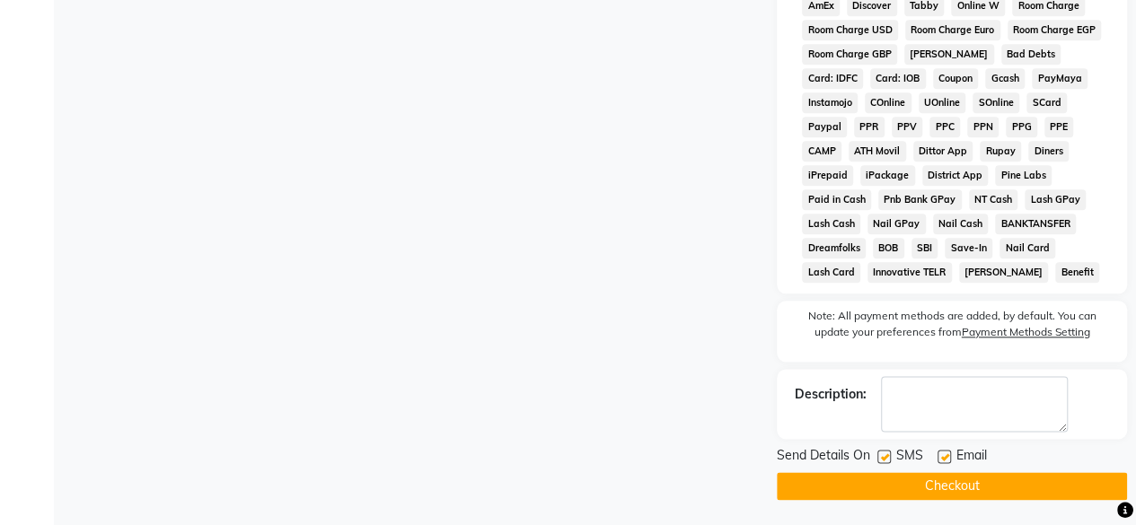
scroll to position [952, 0]
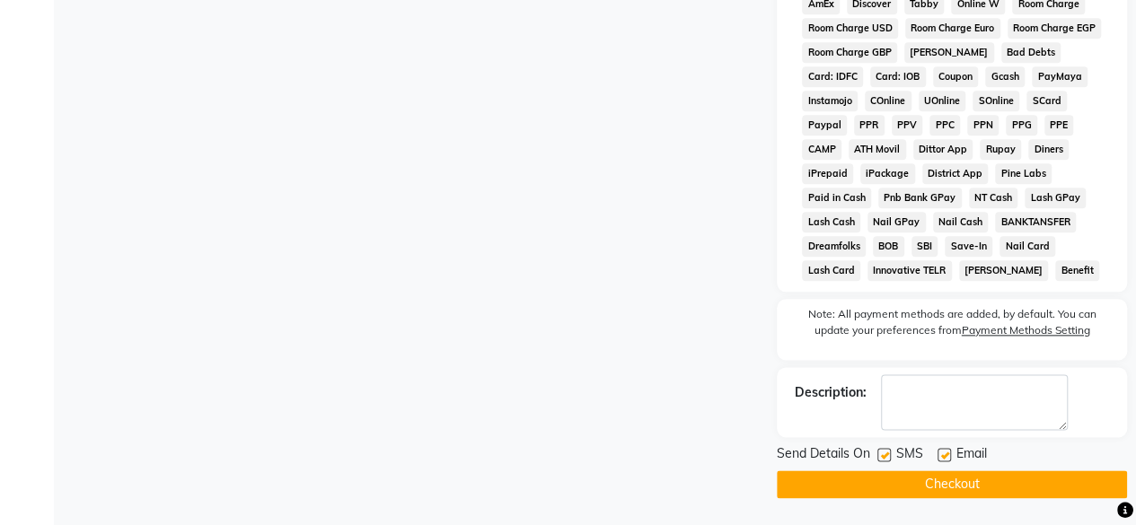
click at [950, 480] on button "Checkout" at bounding box center [952, 485] width 350 height 28
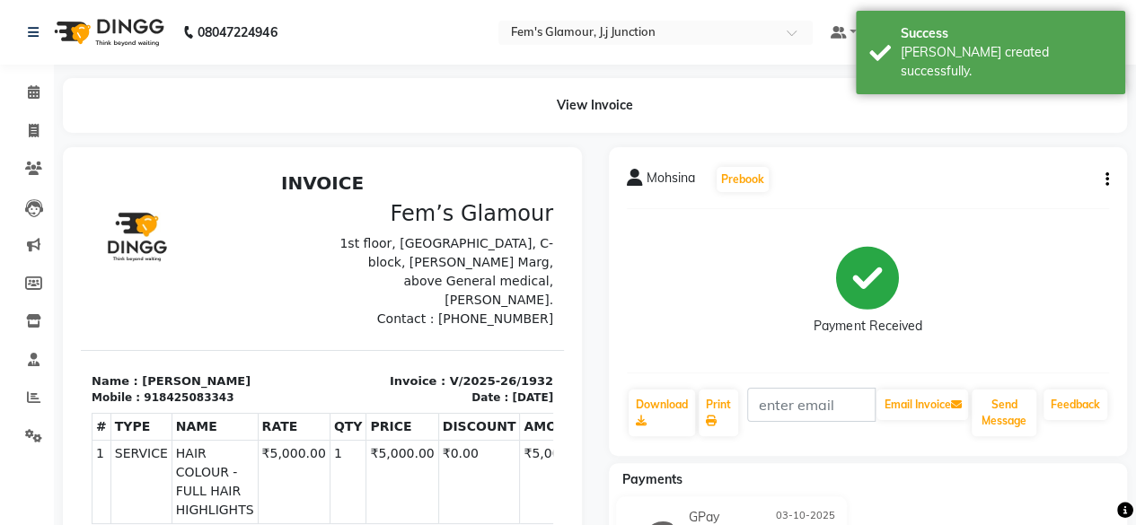
click at [36, 107] on li "Calendar" at bounding box center [27, 93] width 54 height 39
click at [36, 104] on link "Calendar" at bounding box center [26, 93] width 43 height 30
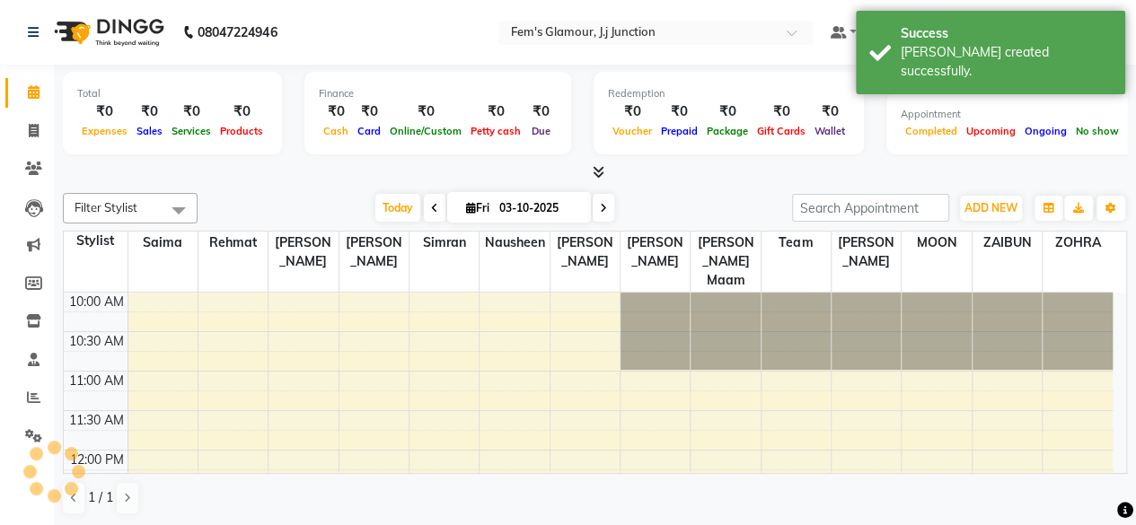
scroll to position [699, 0]
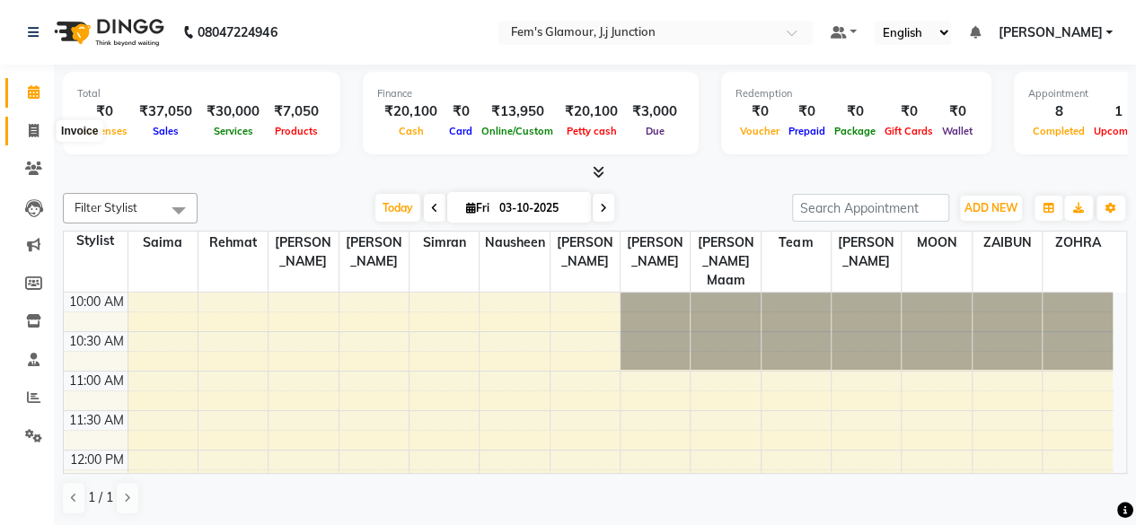
click at [35, 132] on icon at bounding box center [34, 130] width 10 height 13
select select "4132"
select select "service"
